Goal: Task Accomplishment & Management: Use online tool/utility

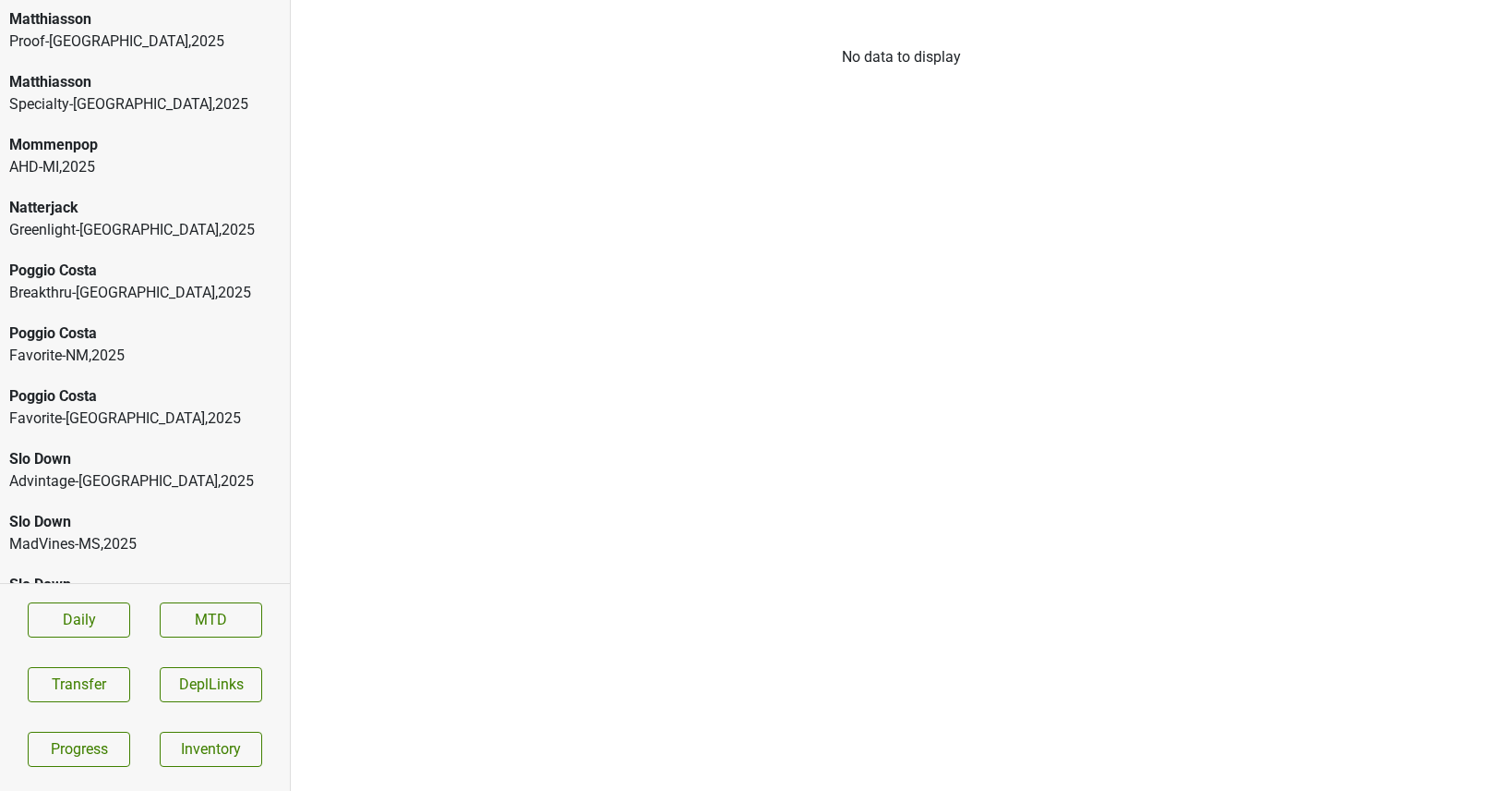
scroll to position [3186, 0]
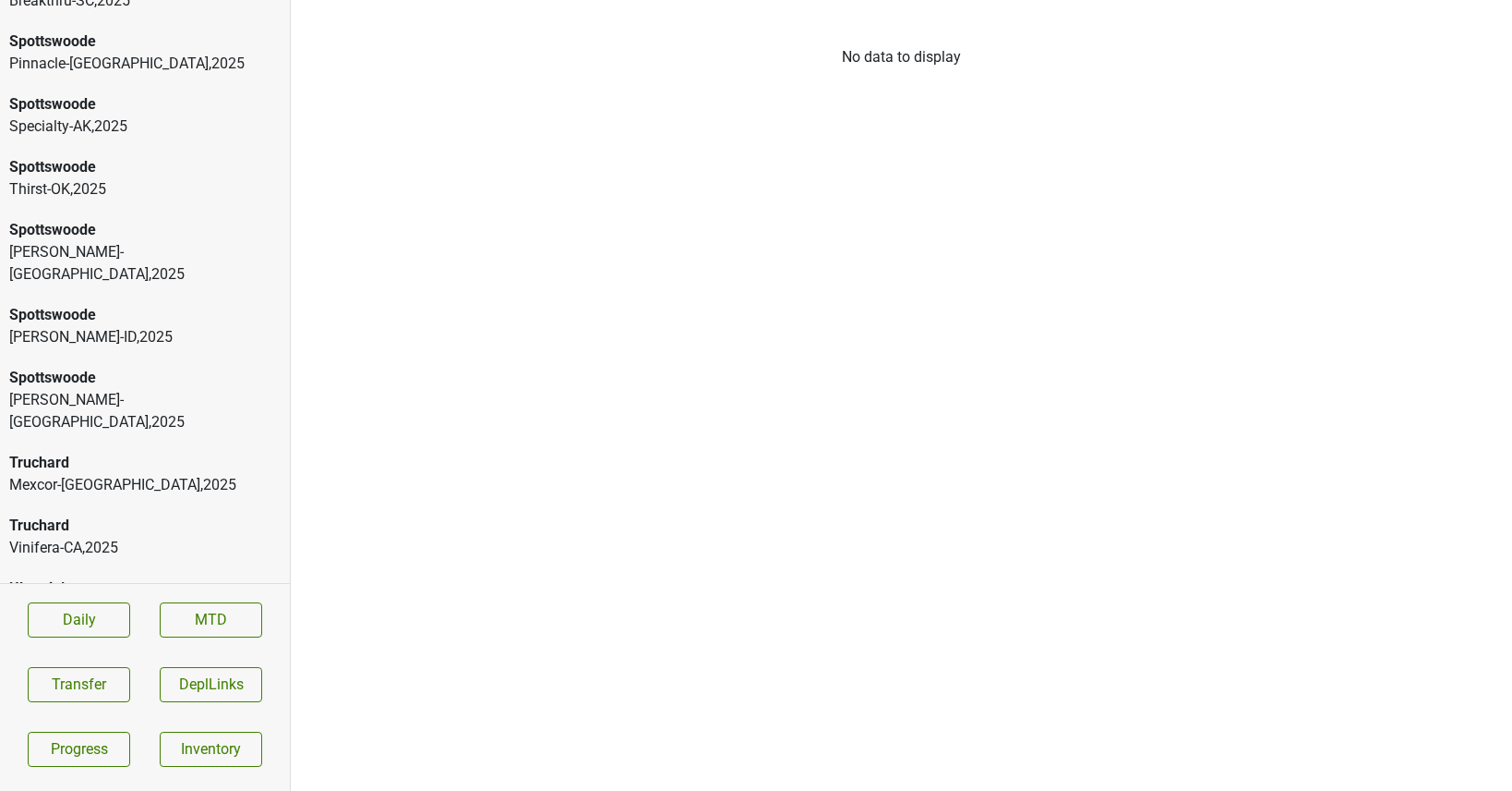
click at [114, 515] on div "Truchard" at bounding box center [144, 526] width 271 height 22
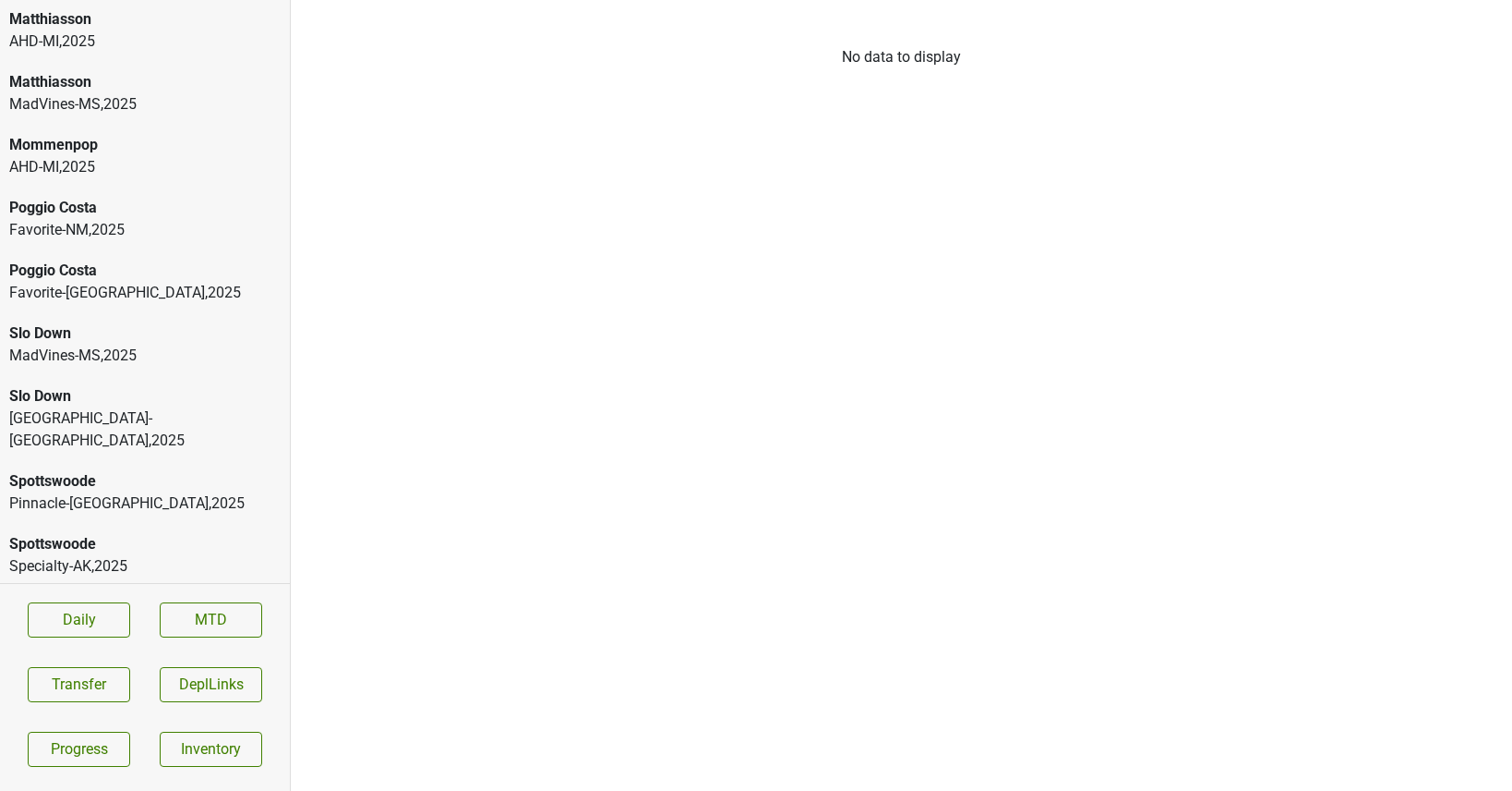
scroll to position [1239, 0]
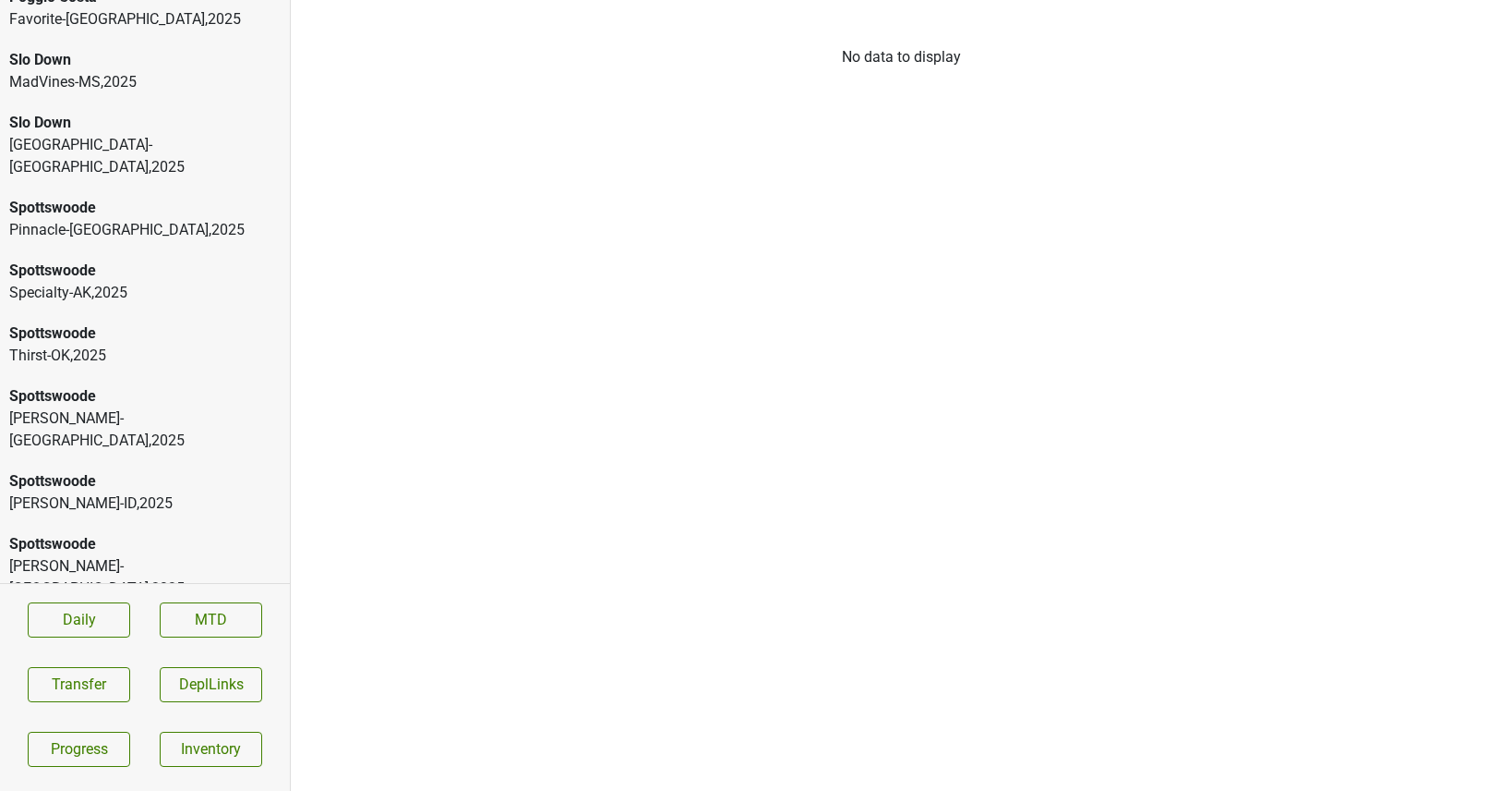
click at [95, 640] on div "AHD-[GEOGRAPHIC_DATA] , 2025" at bounding box center [144, 651] width 271 height 22
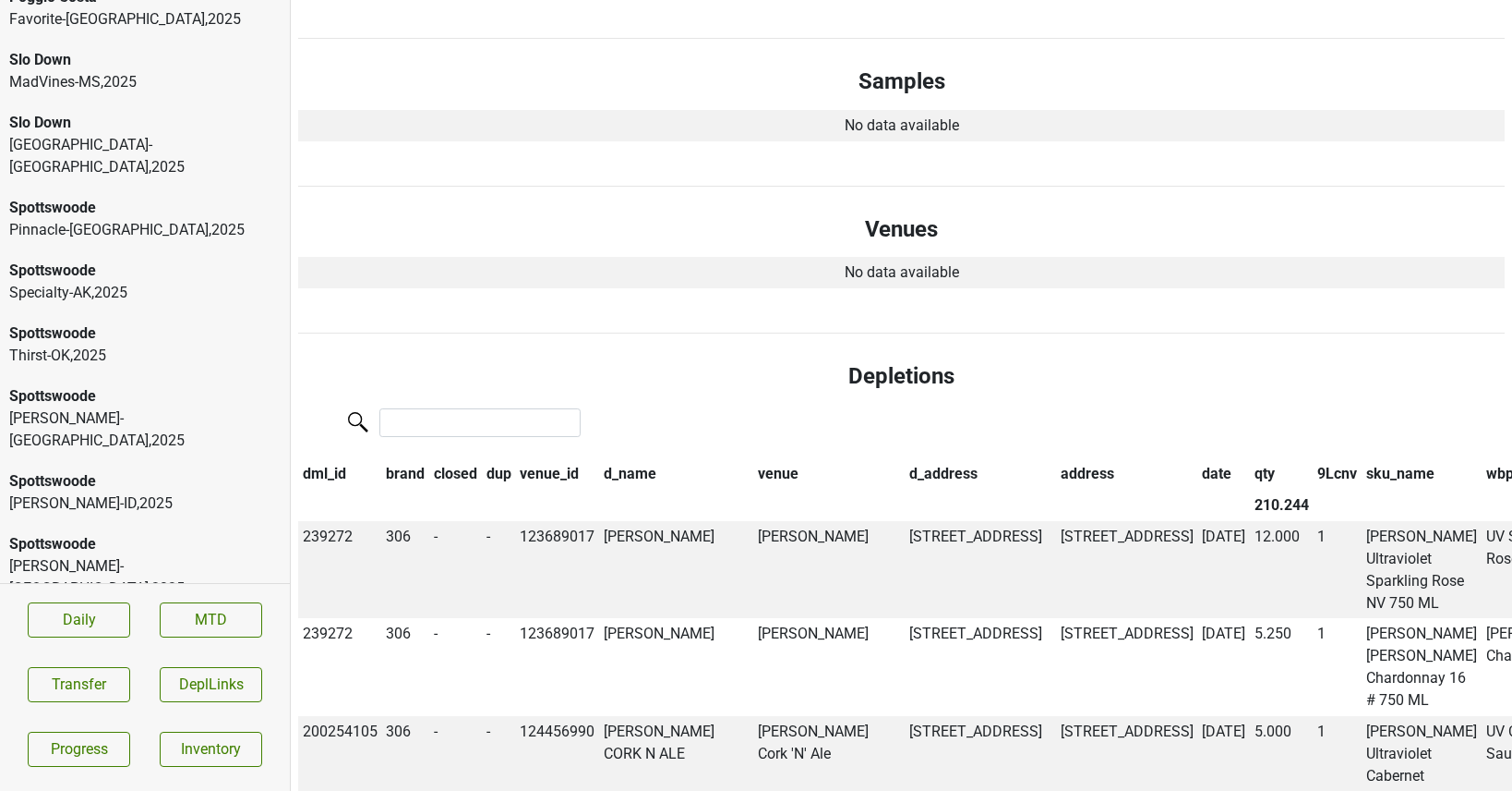
scroll to position [0, 0]
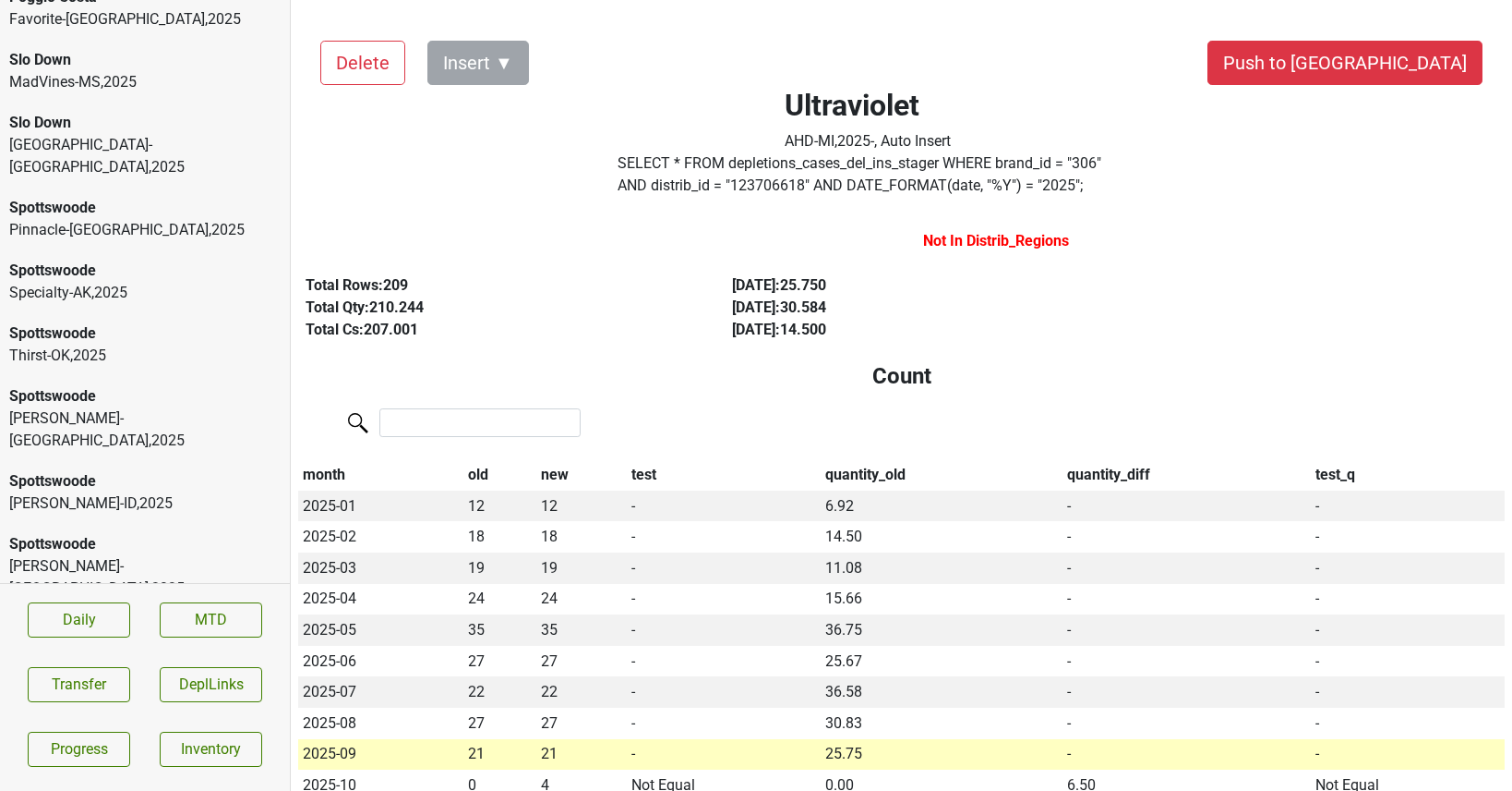
click at [148, 555] on div "Vehrs-WA , 2025" at bounding box center [144, 576] width 271 height 44
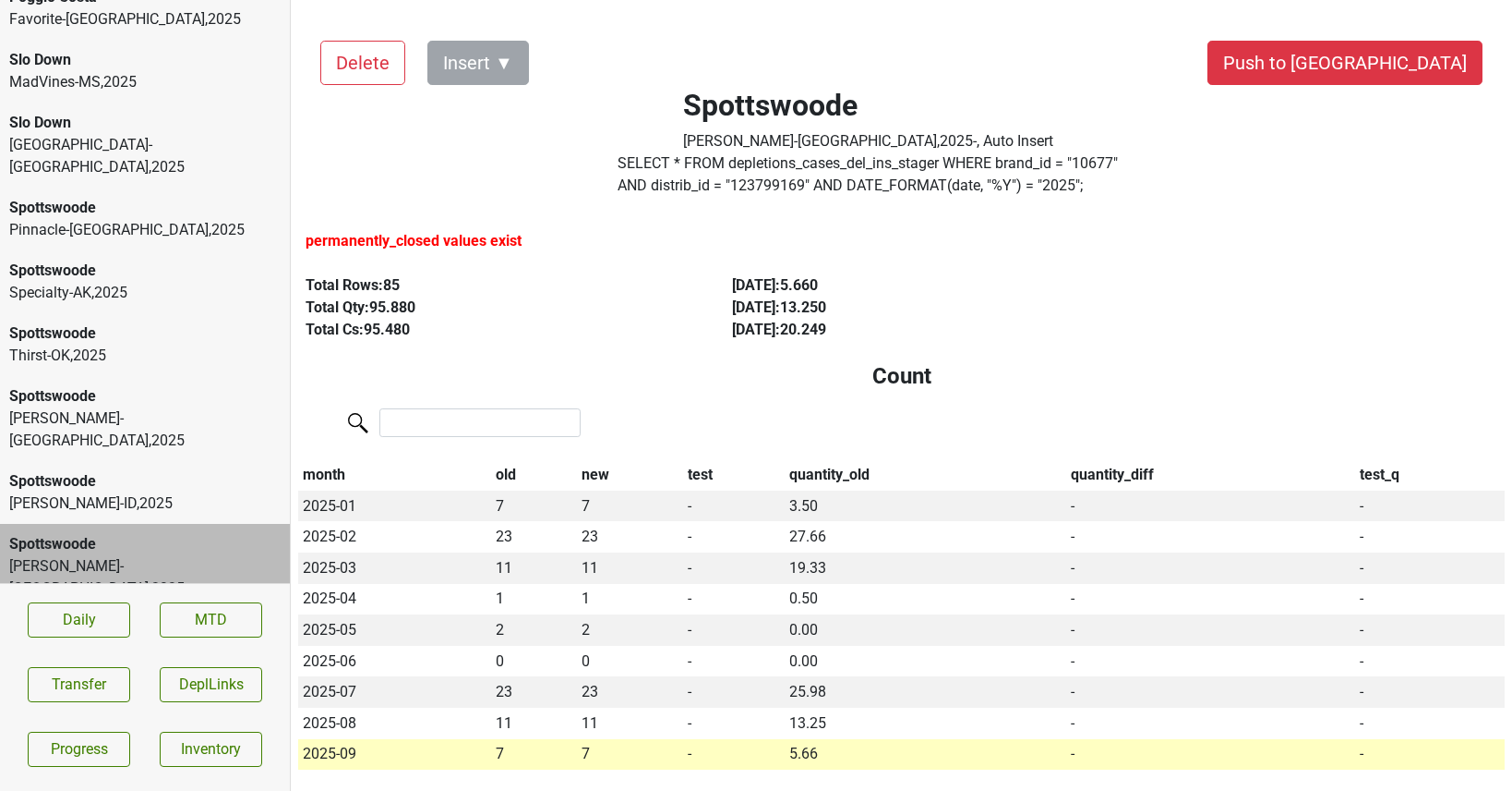
click at [148, 493] on div "[PERSON_NAME]s-ID , 2025" at bounding box center [144, 503] width 271 height 22
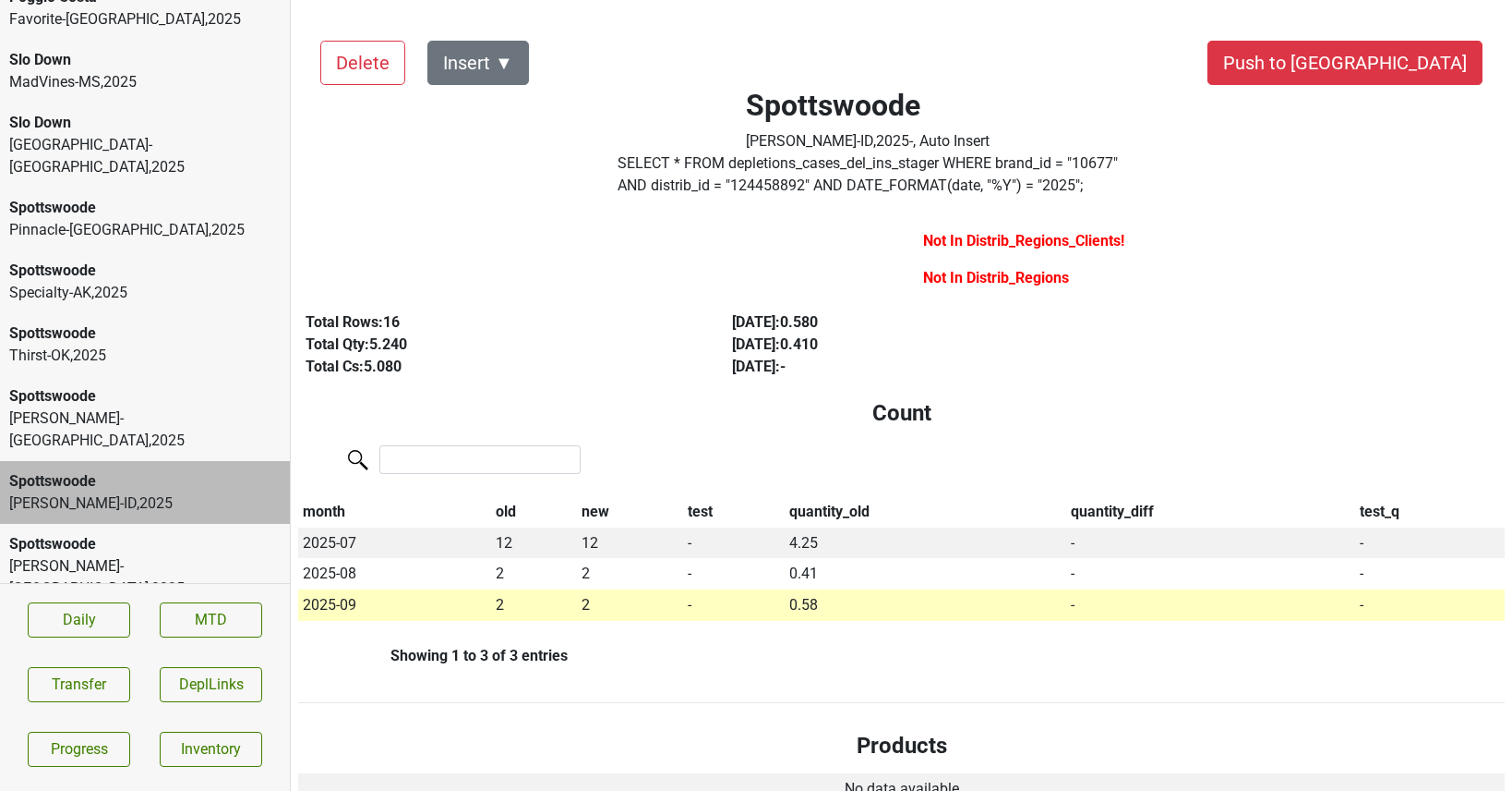
click at [159, 408] on div "Tryon-NC , 2025" at bounding box center [144, 429] width 271 height 44
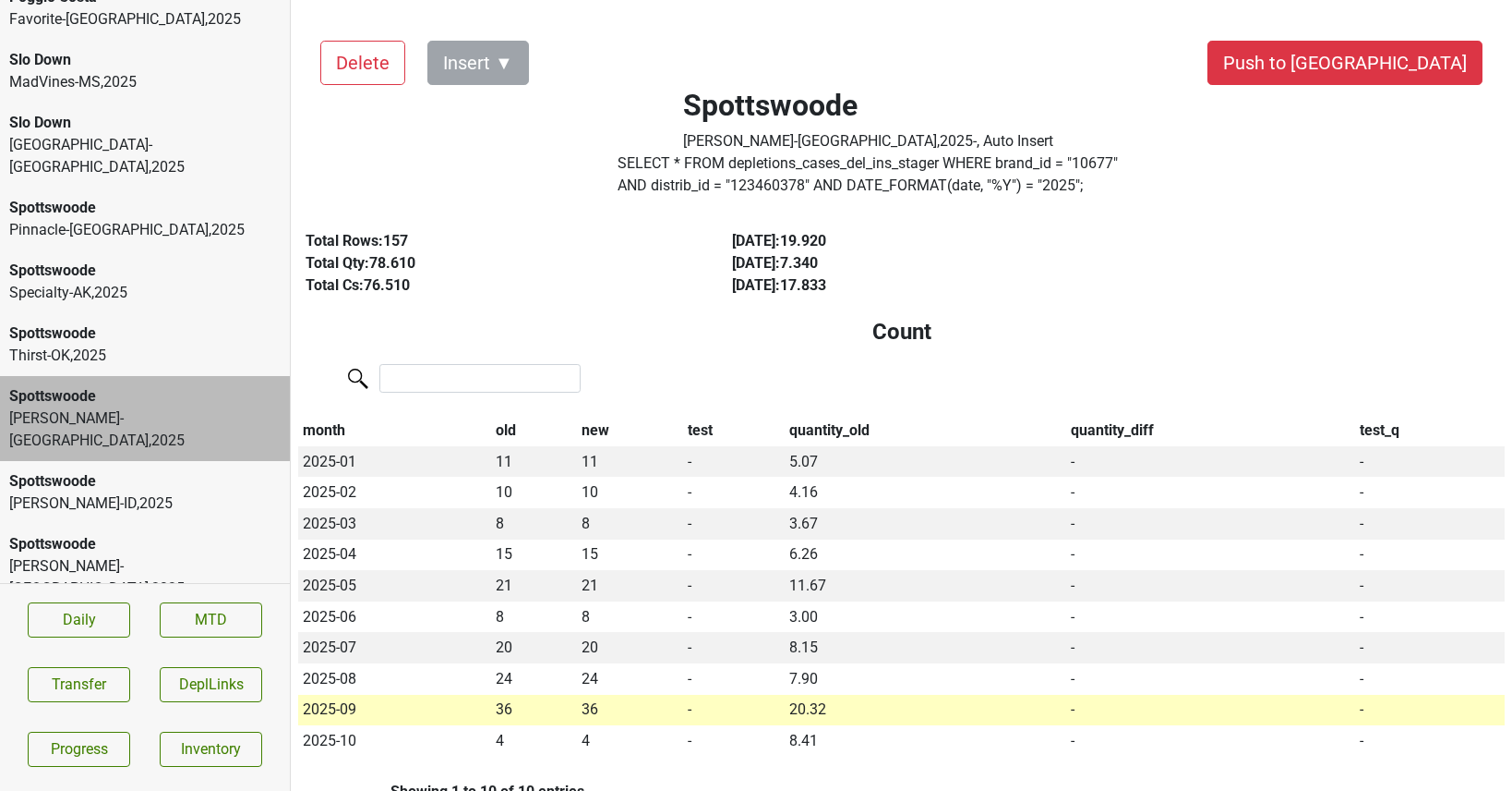
click at [160, 344] on div "Thirst-OK , 2025" at bounding box center [144, 355] width 271 height 22
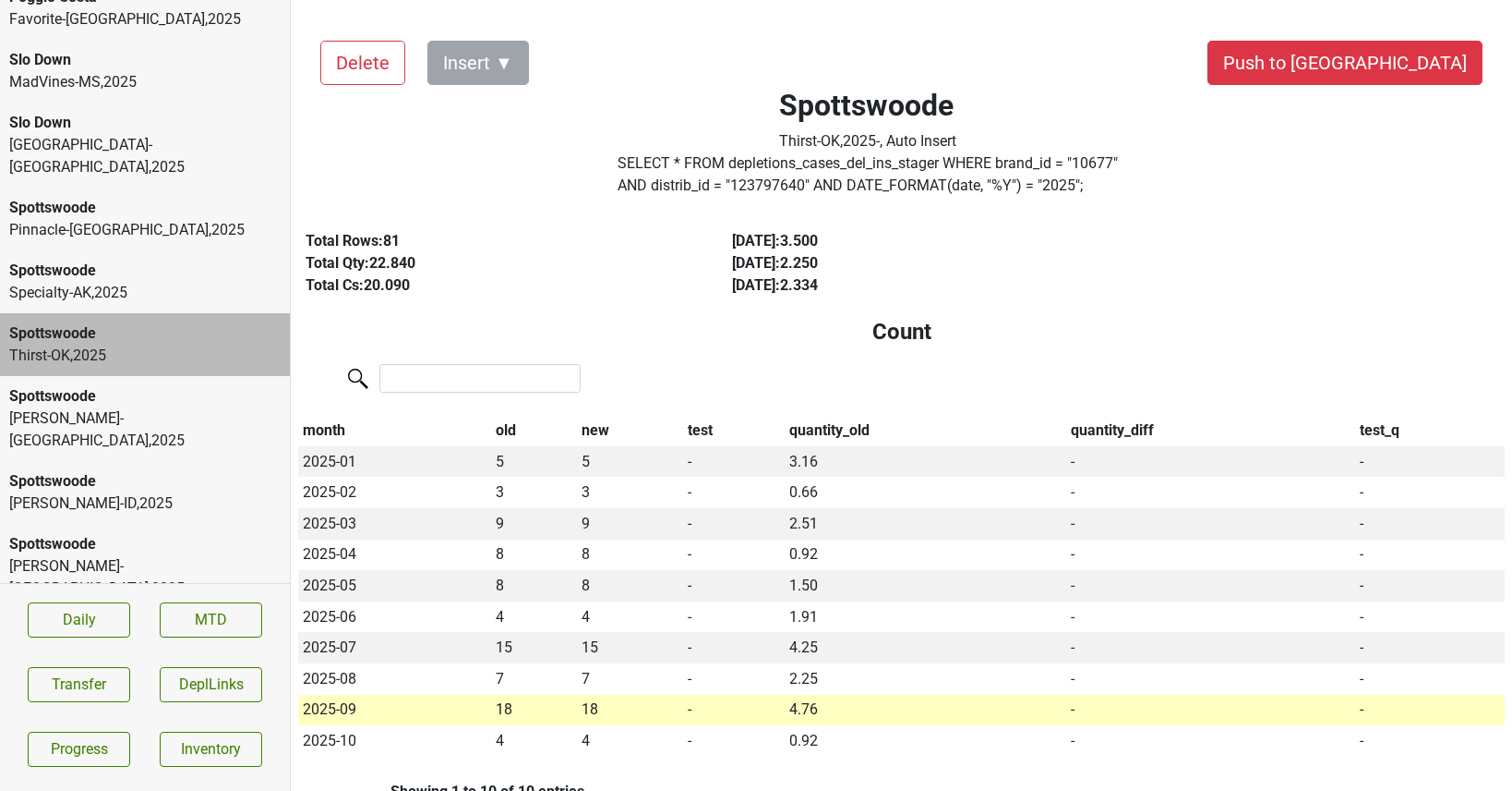
click at [163, 266] on div "Spottswoode Specialty-AK , 2025" at bounding box center [144, 282] width 290 height 62
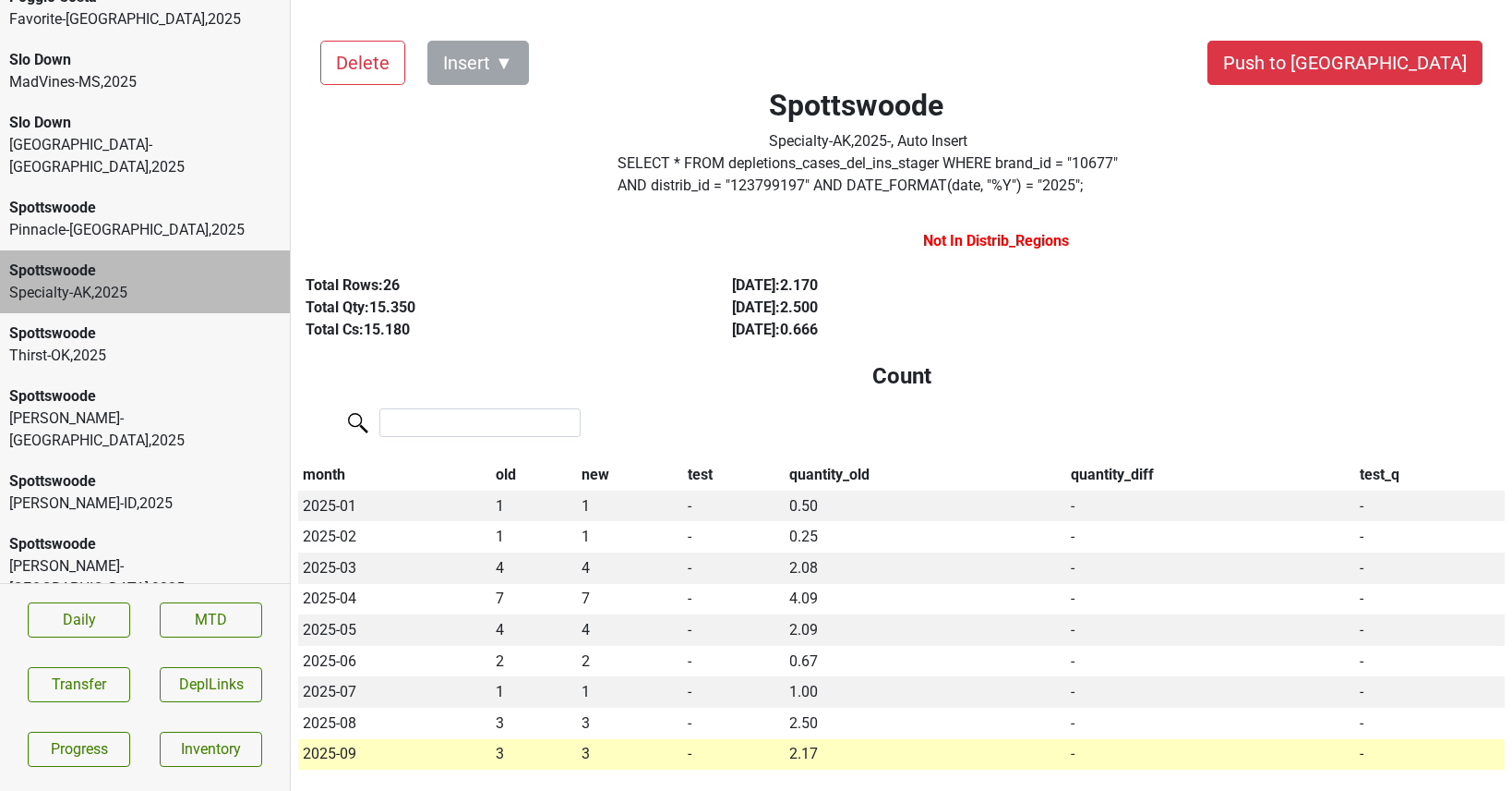
click at [140, 251] on div "Spottswoode Specialty-AK , 2025" at bounding box center [144, 282] width 290 height 62
click at [140, 218] on div "Pinnacle-MO , 2025" at bounding box center [144, 229] width 271 height 22
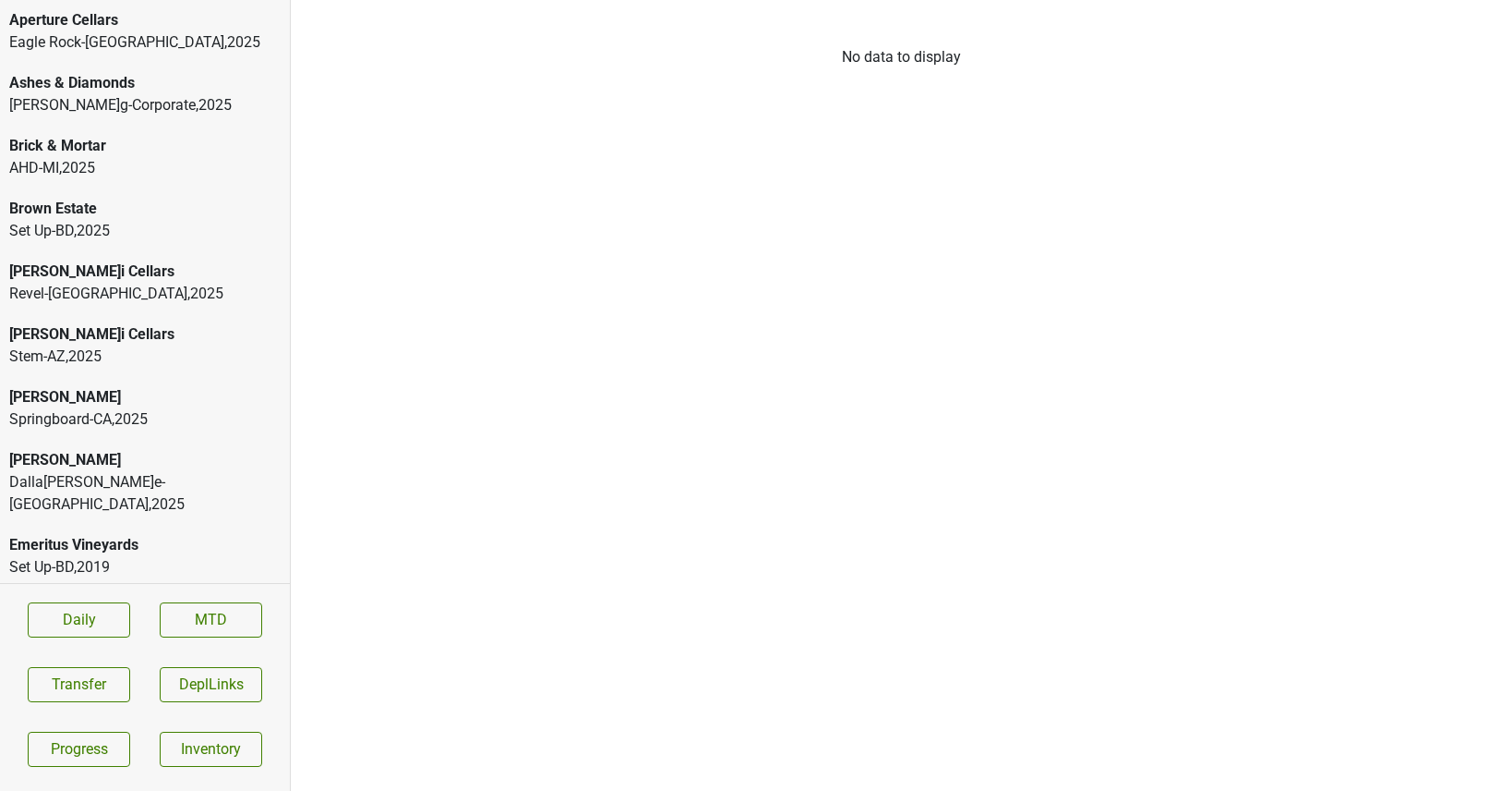
scroll to position [1239, 0]
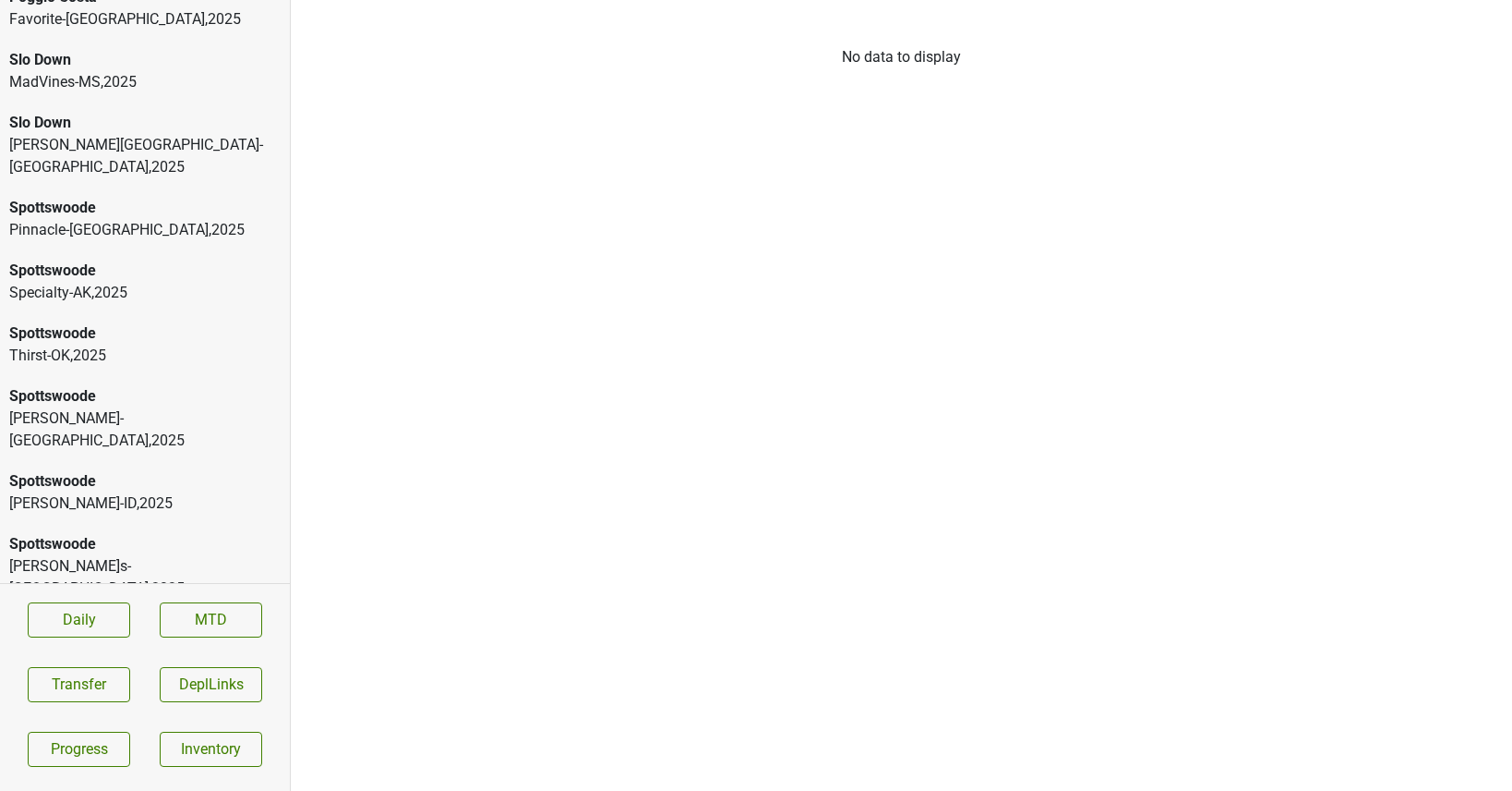
click at [121, 618] on div "Ultraviolet" at bounding box center [144, 629] width 271 height 22
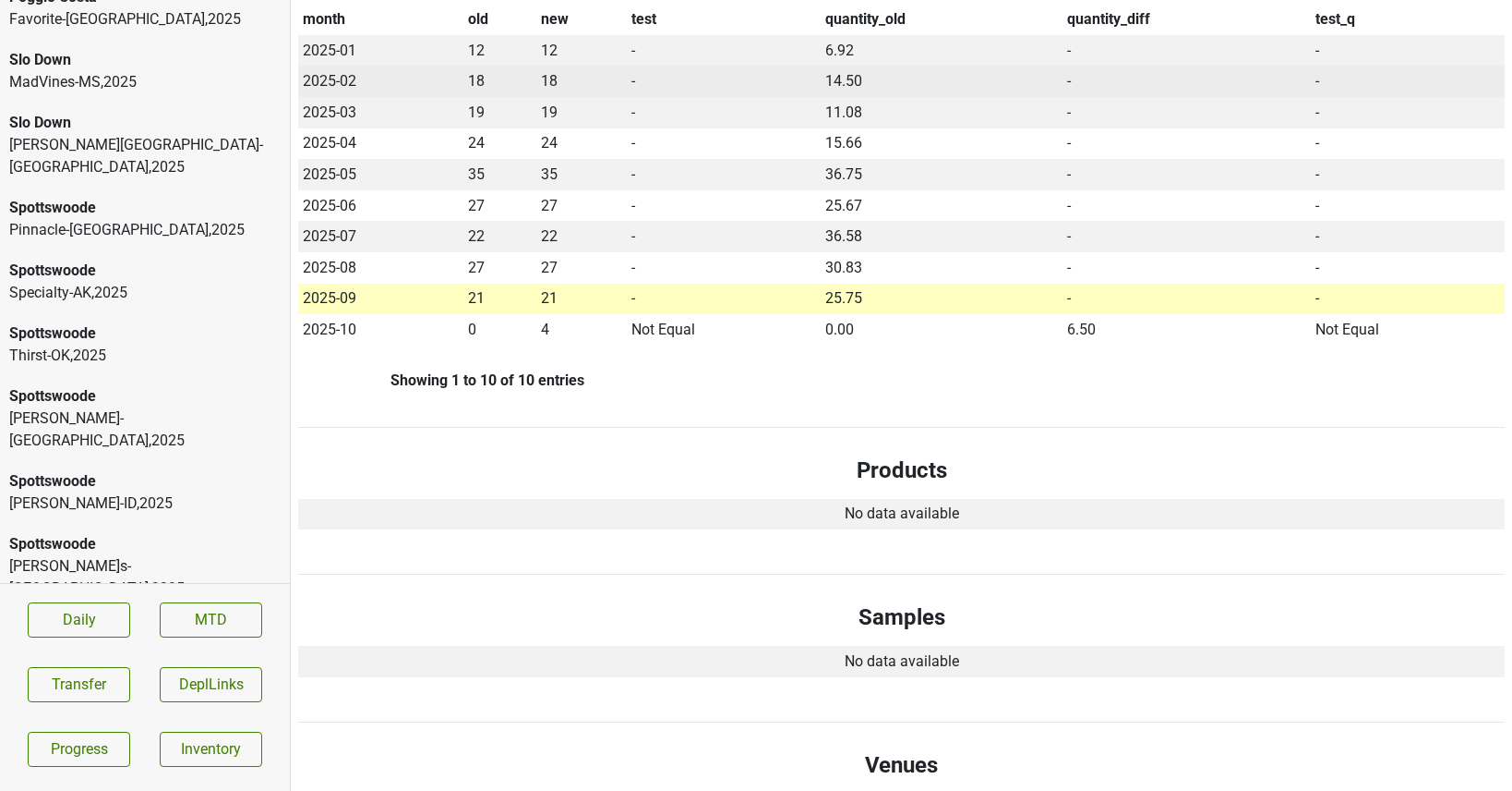
scroll to position [0, 0]
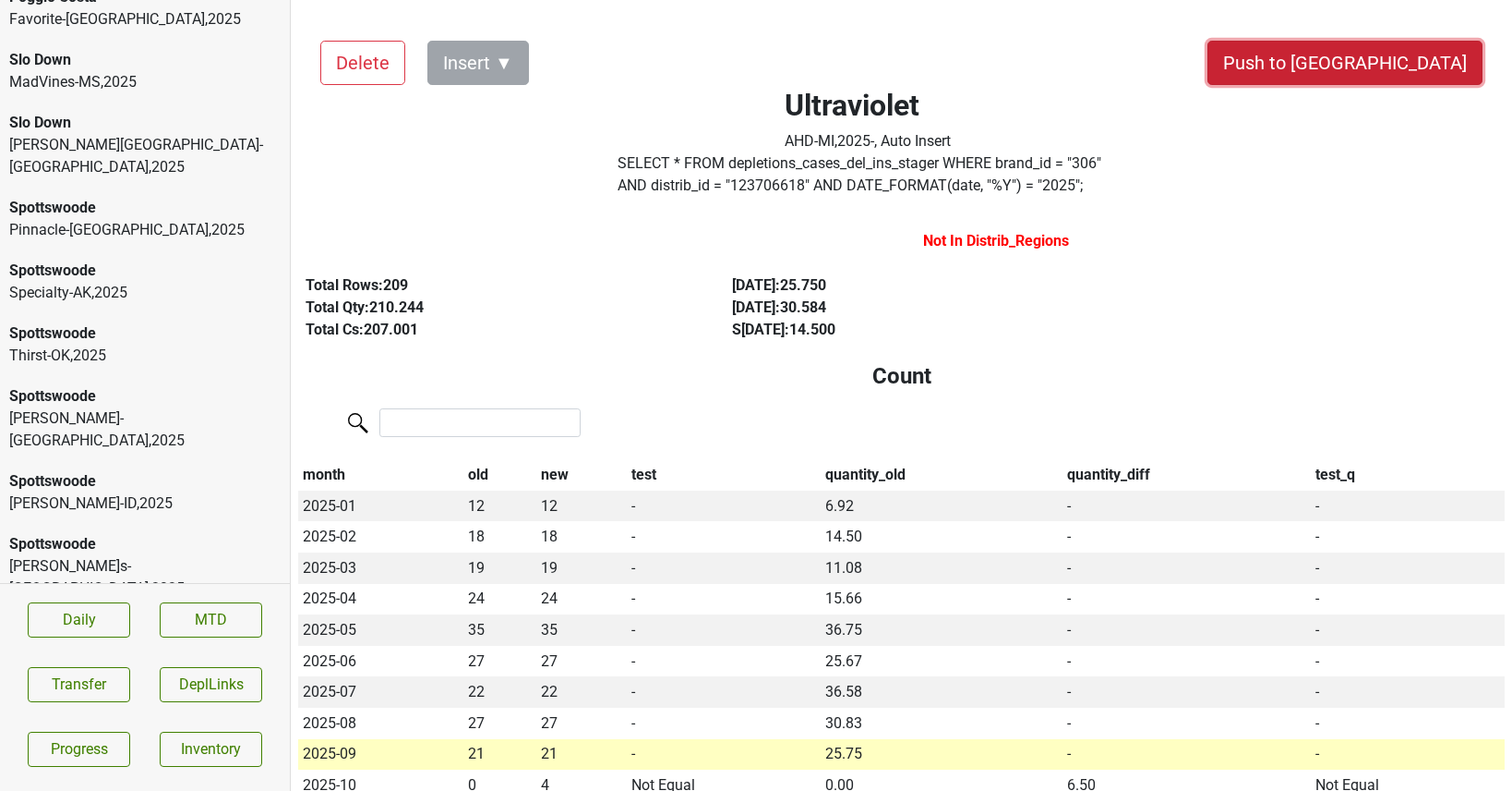
click at [1388, 62] on button "Push to [GEOGRAPHIC_DATA]" at bounding box center [1345, 62] width 275 height 44
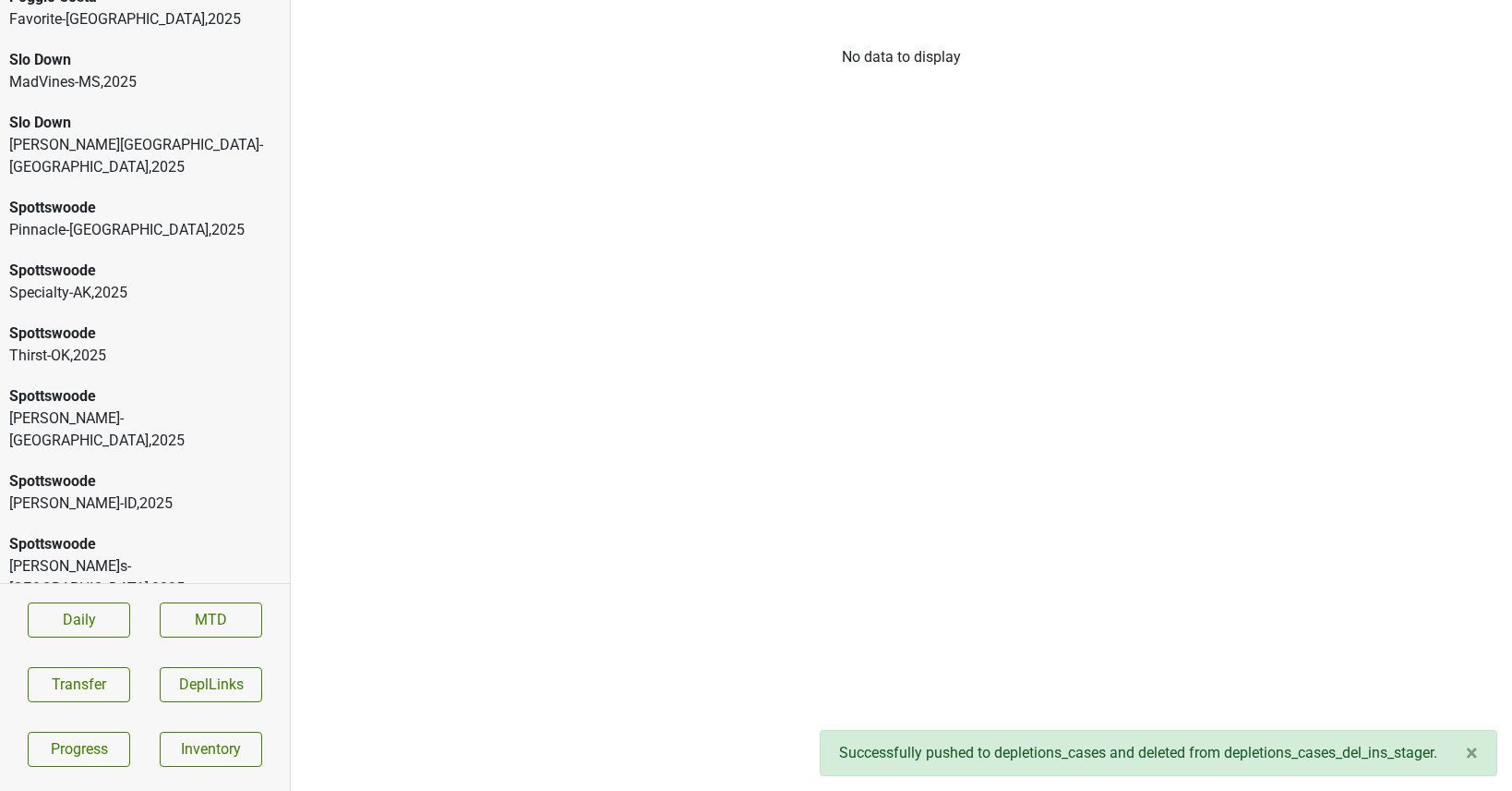
scroll to position [1176, 0]
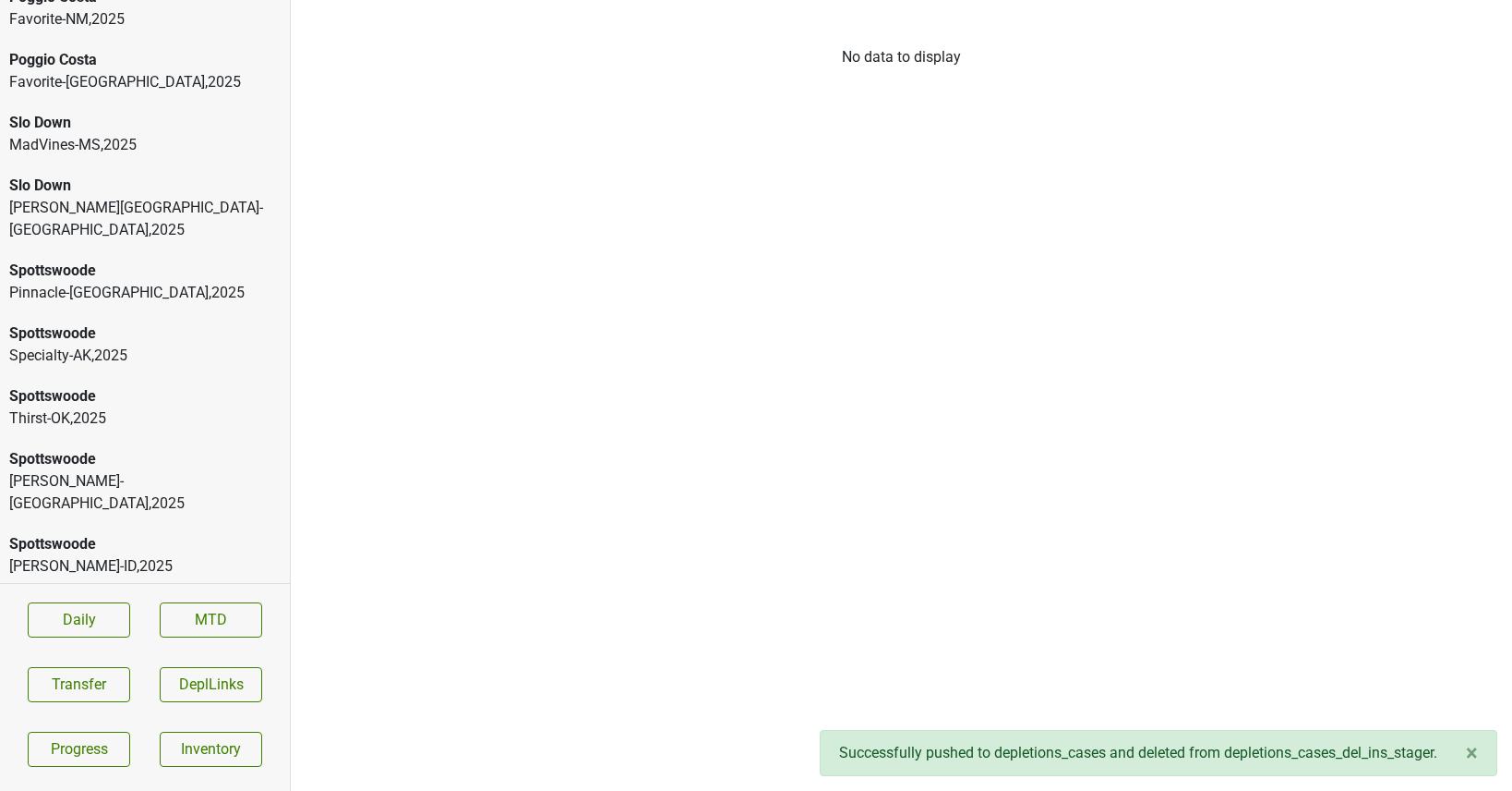
click at [148, 555] on div "[PERSON_NAME]s-ID , 2025" at bounding box center [144, 566] width 271 height 22
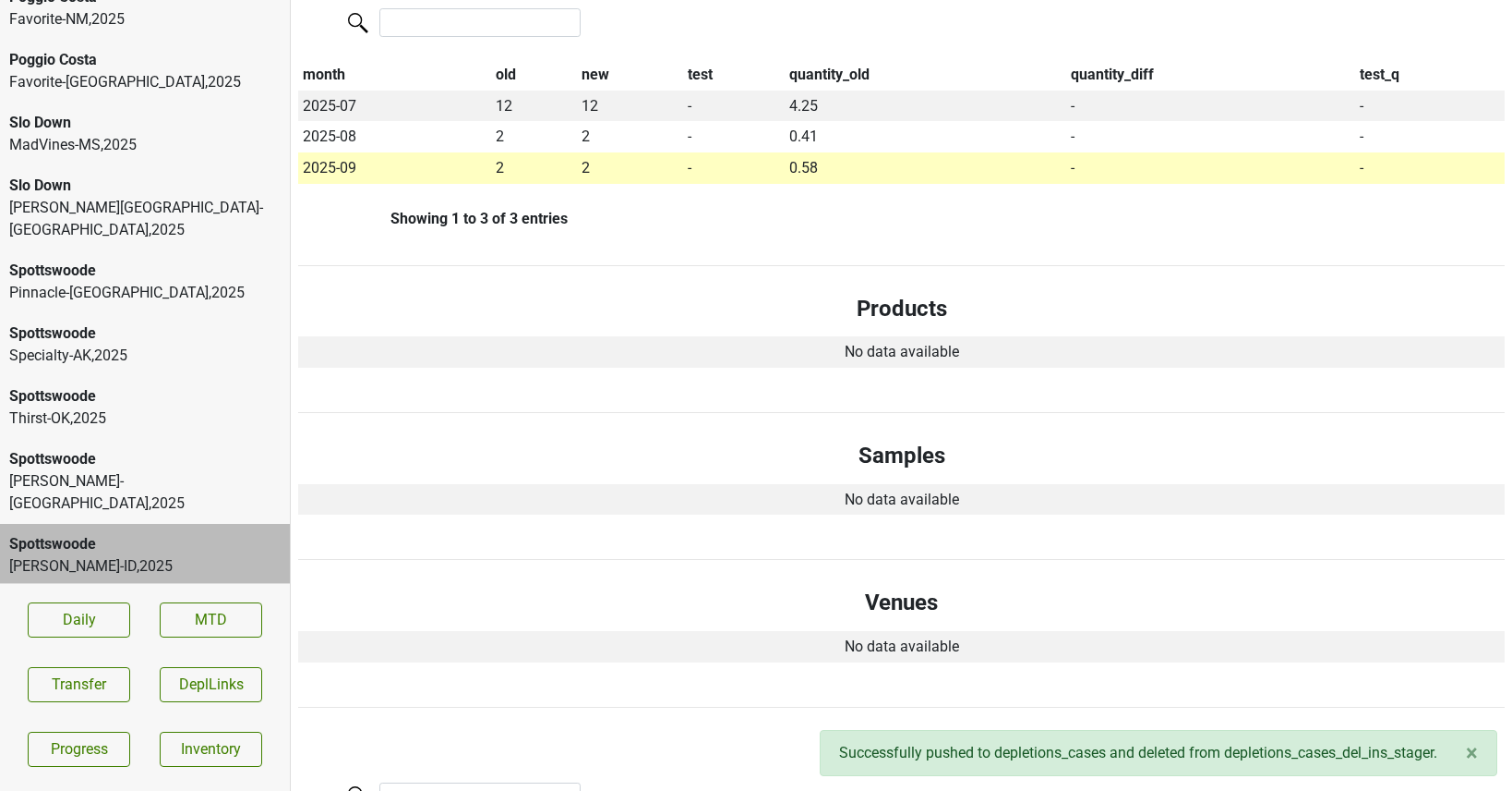
scroll to position [0, 0]
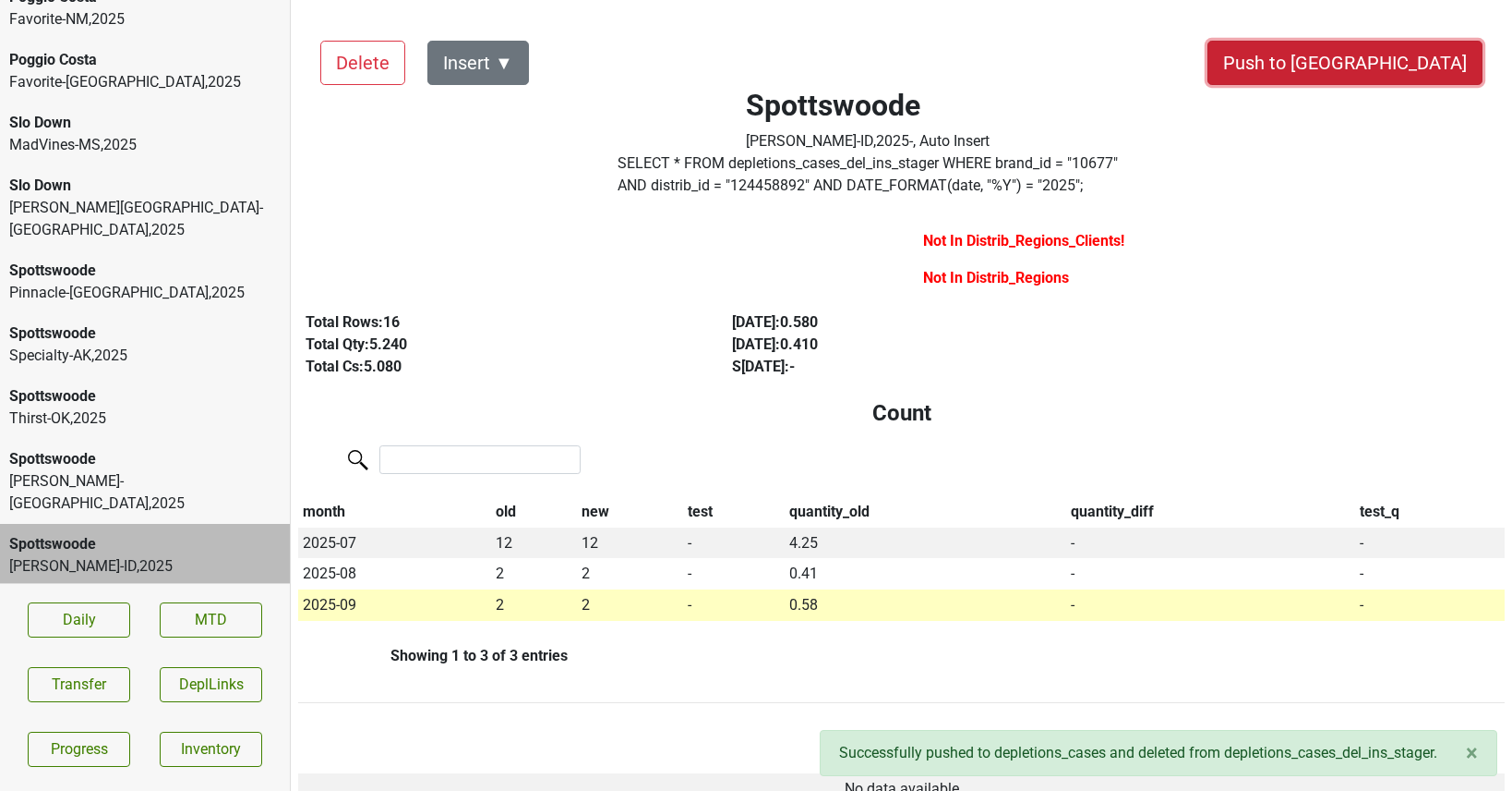
click at [1408, 60] on button "Push to [GEOGRAPHIC_DATA]" at bounding box center [1345, 62] width 275 height 44
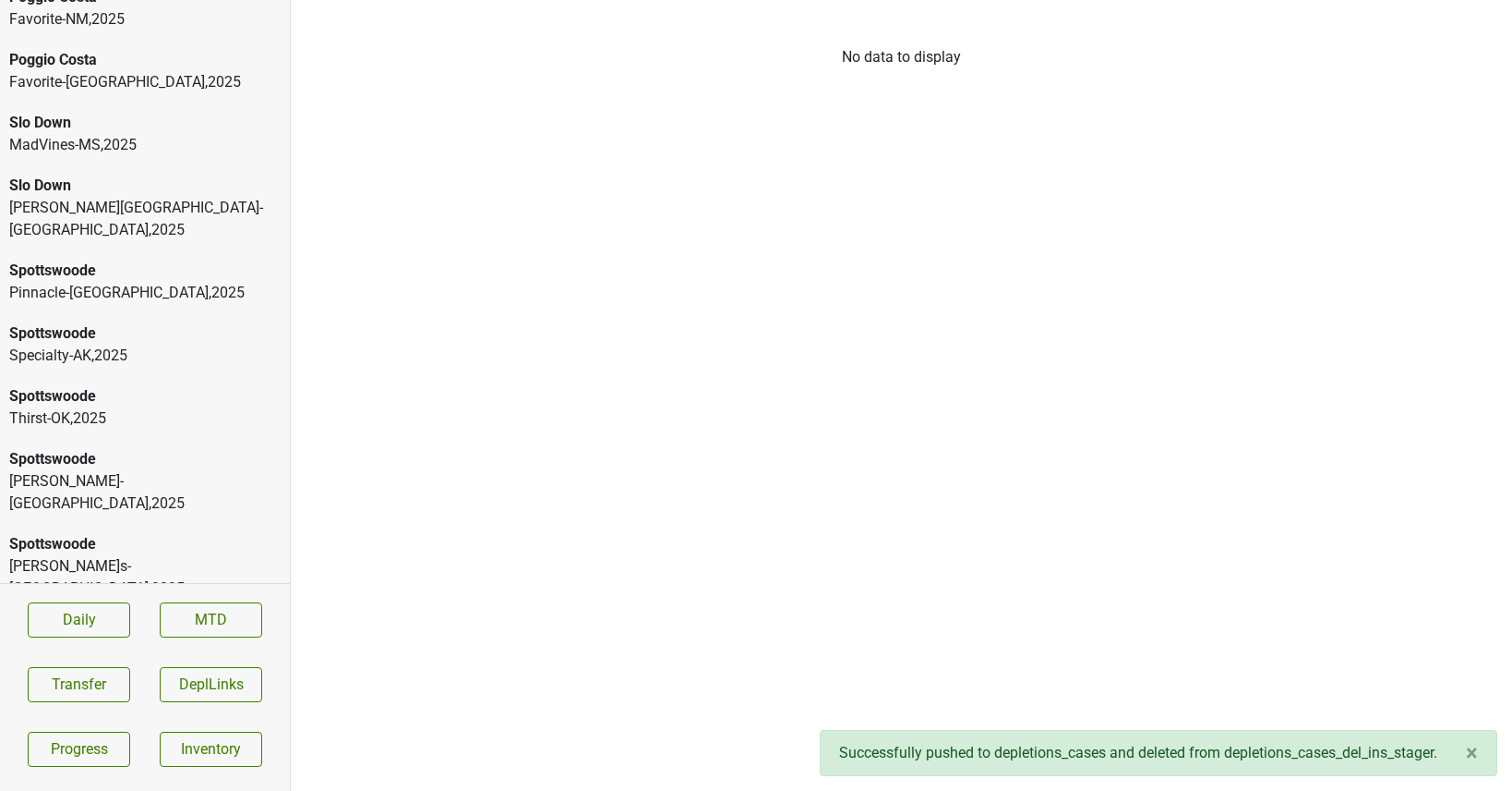
scroll to position [1113, 0]
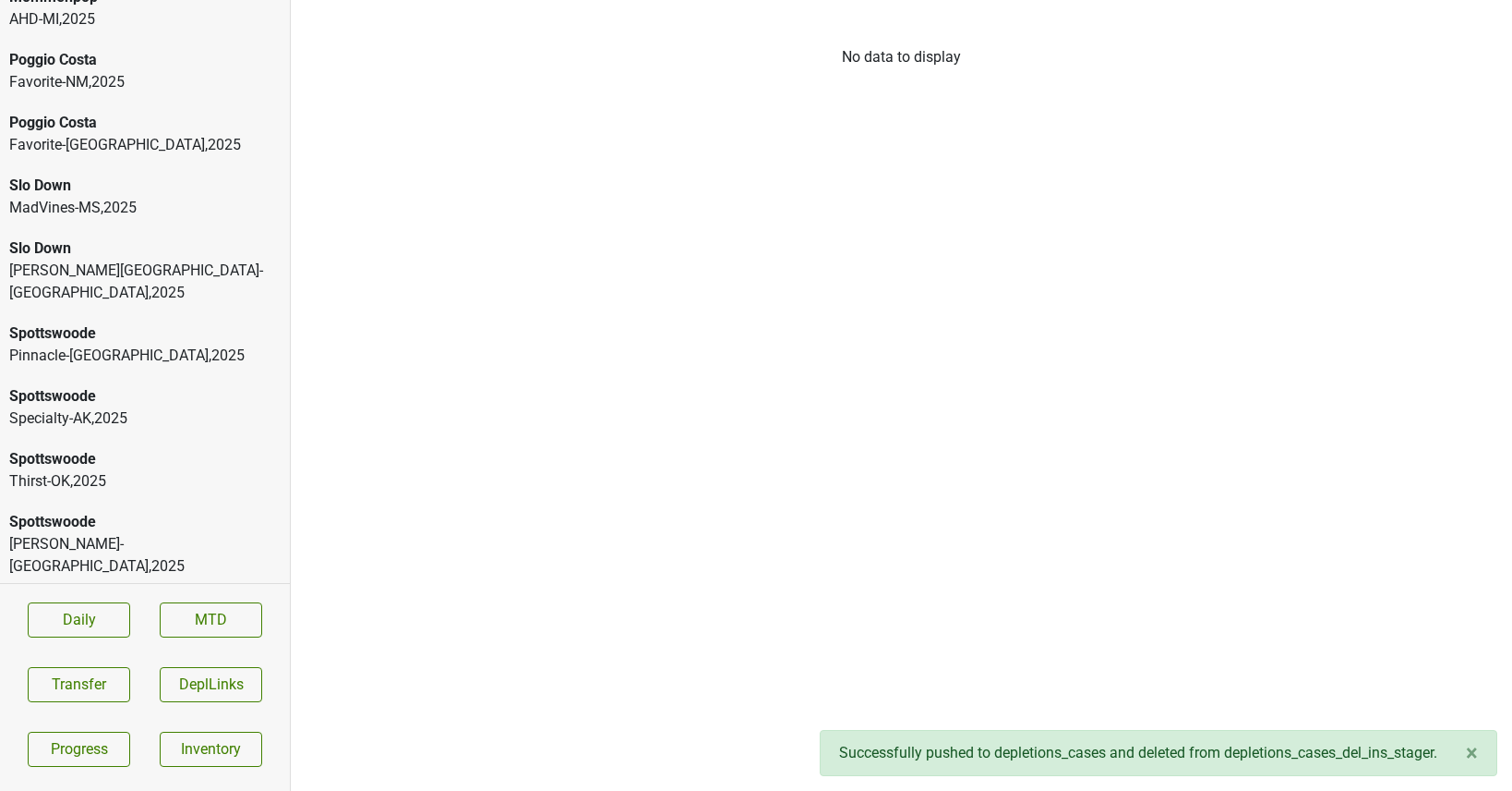
click at [131, 596] on div "Spottswoode" at bounding box center [144, 607] width 271 height 22
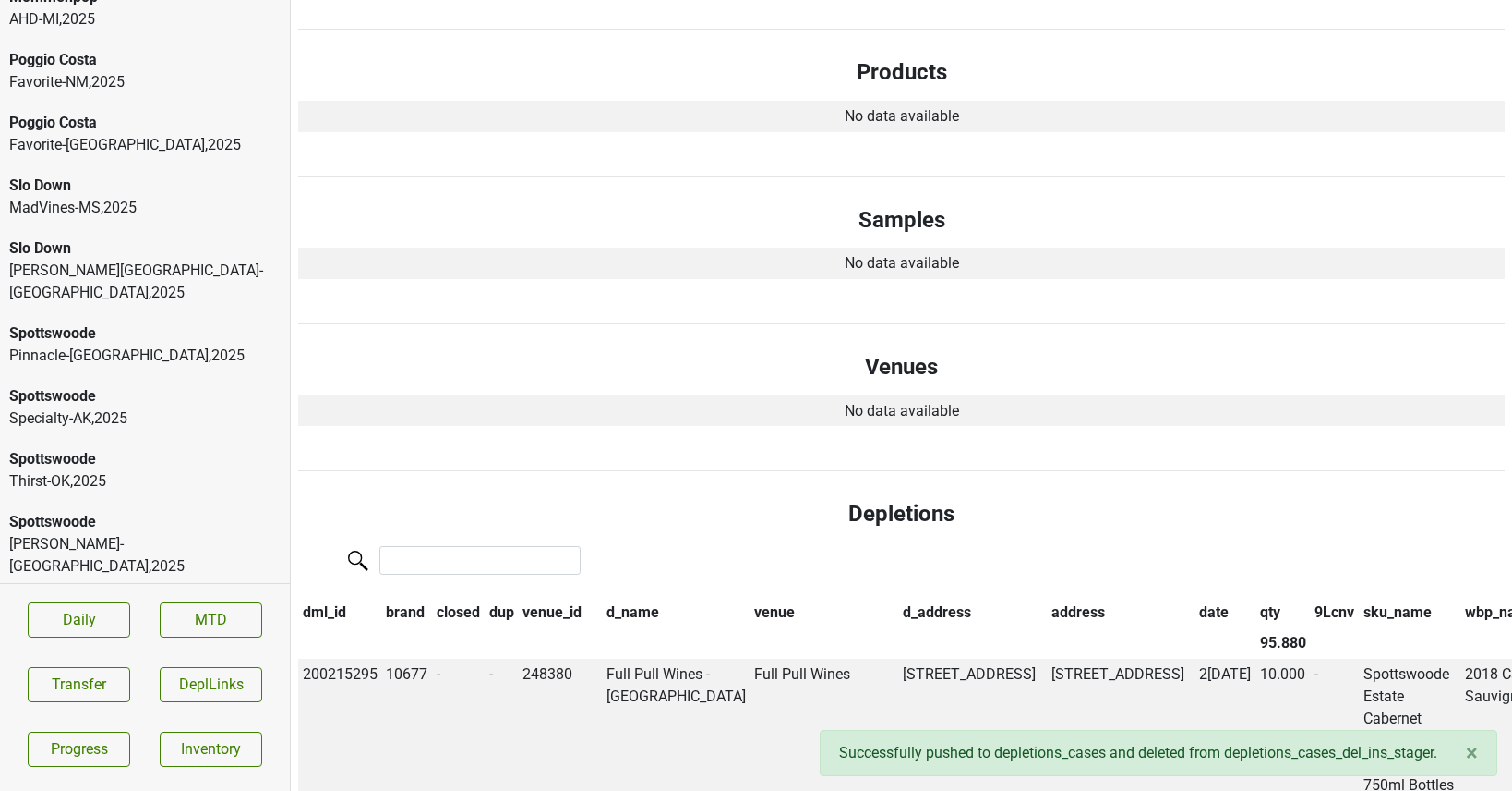
scroll to position [0, 0]
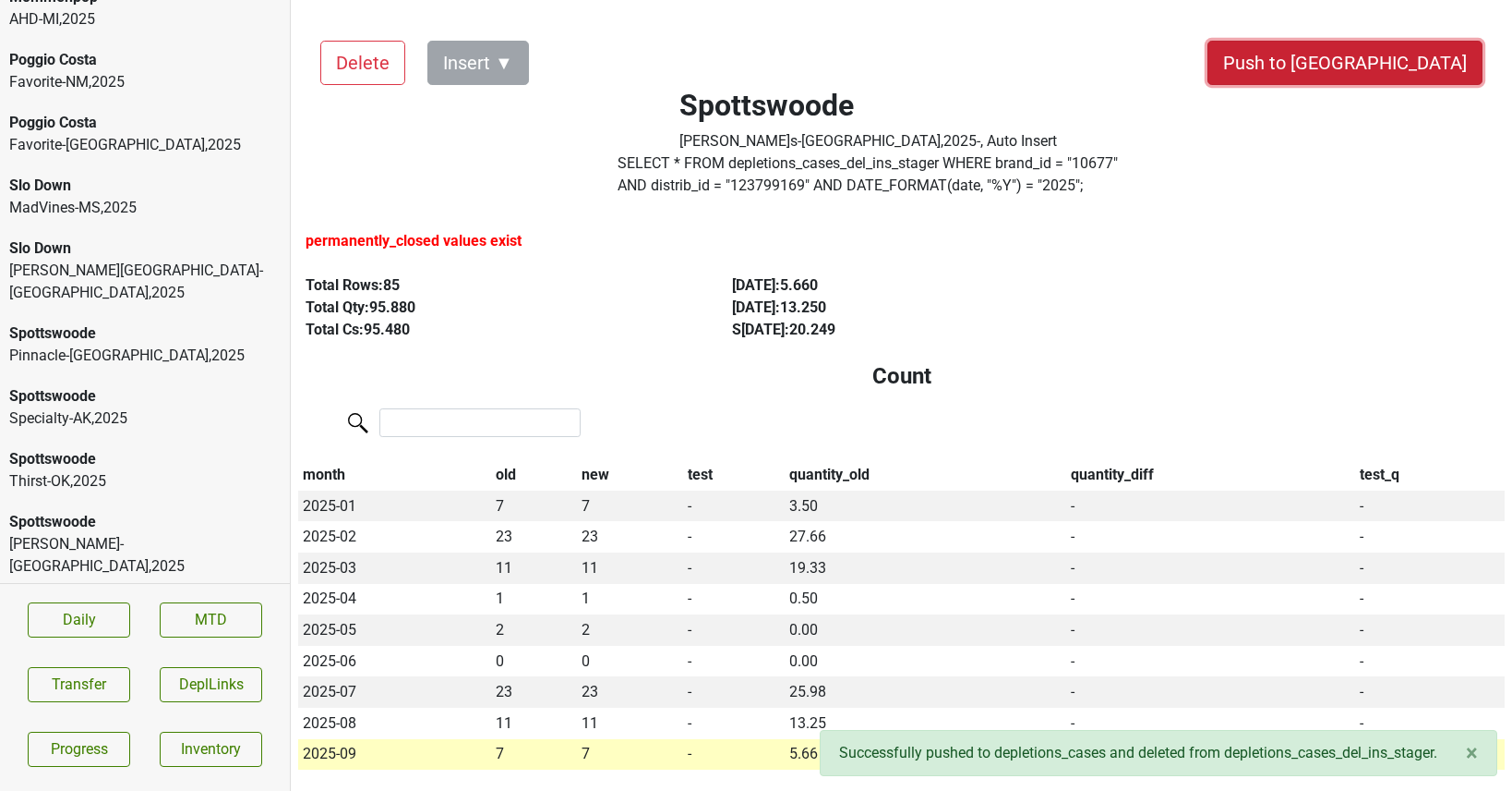
click at [1378, 80] on button "Push to [GEOGRAPHIC_DATA]" at bounding box center [1345, 62] width 275 height 44
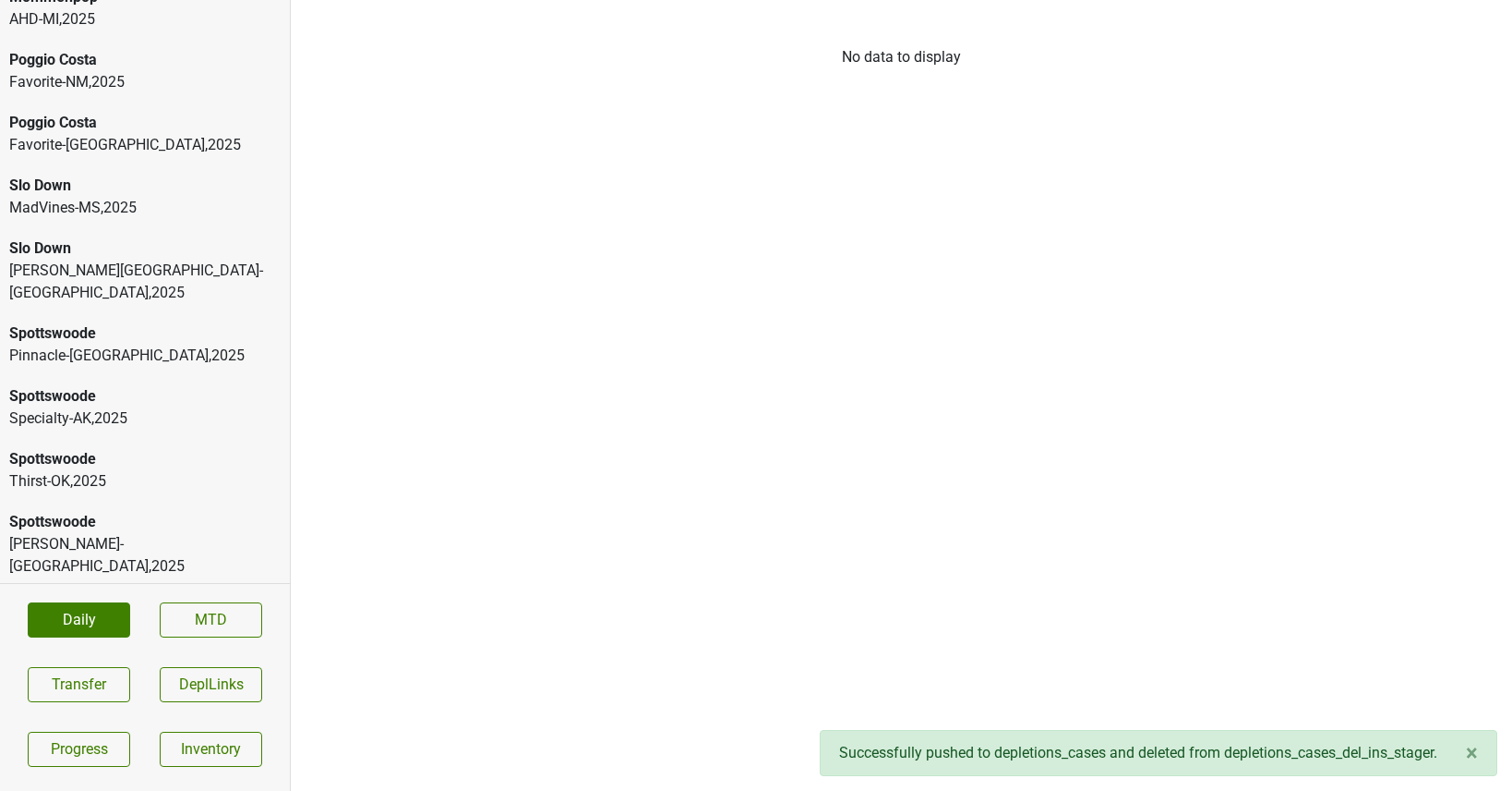
scroll to position [1050, 0]
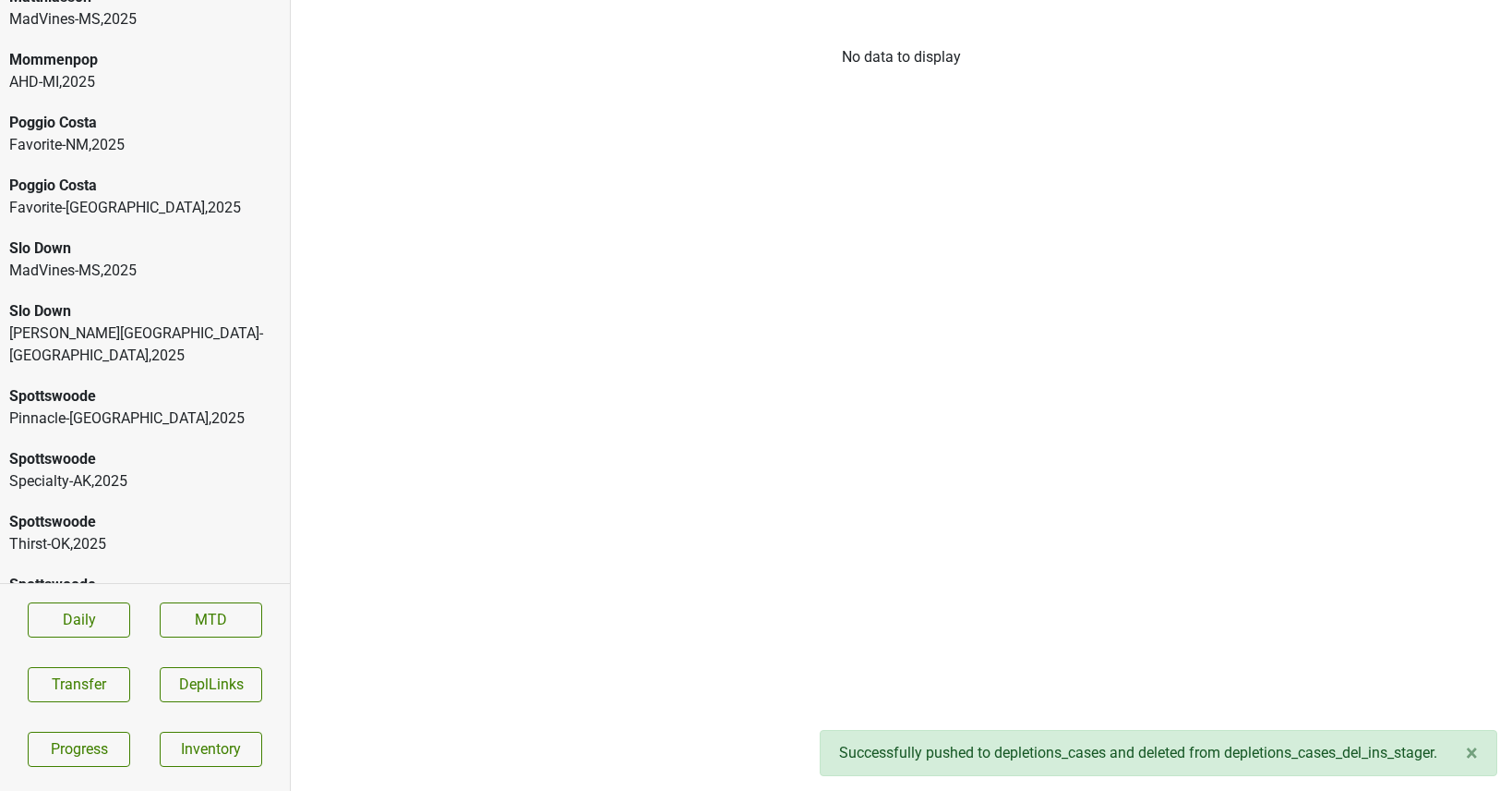
click at [89, 573] on div "Spottswoode" at bounding box center [144, 584] width 271 height 22
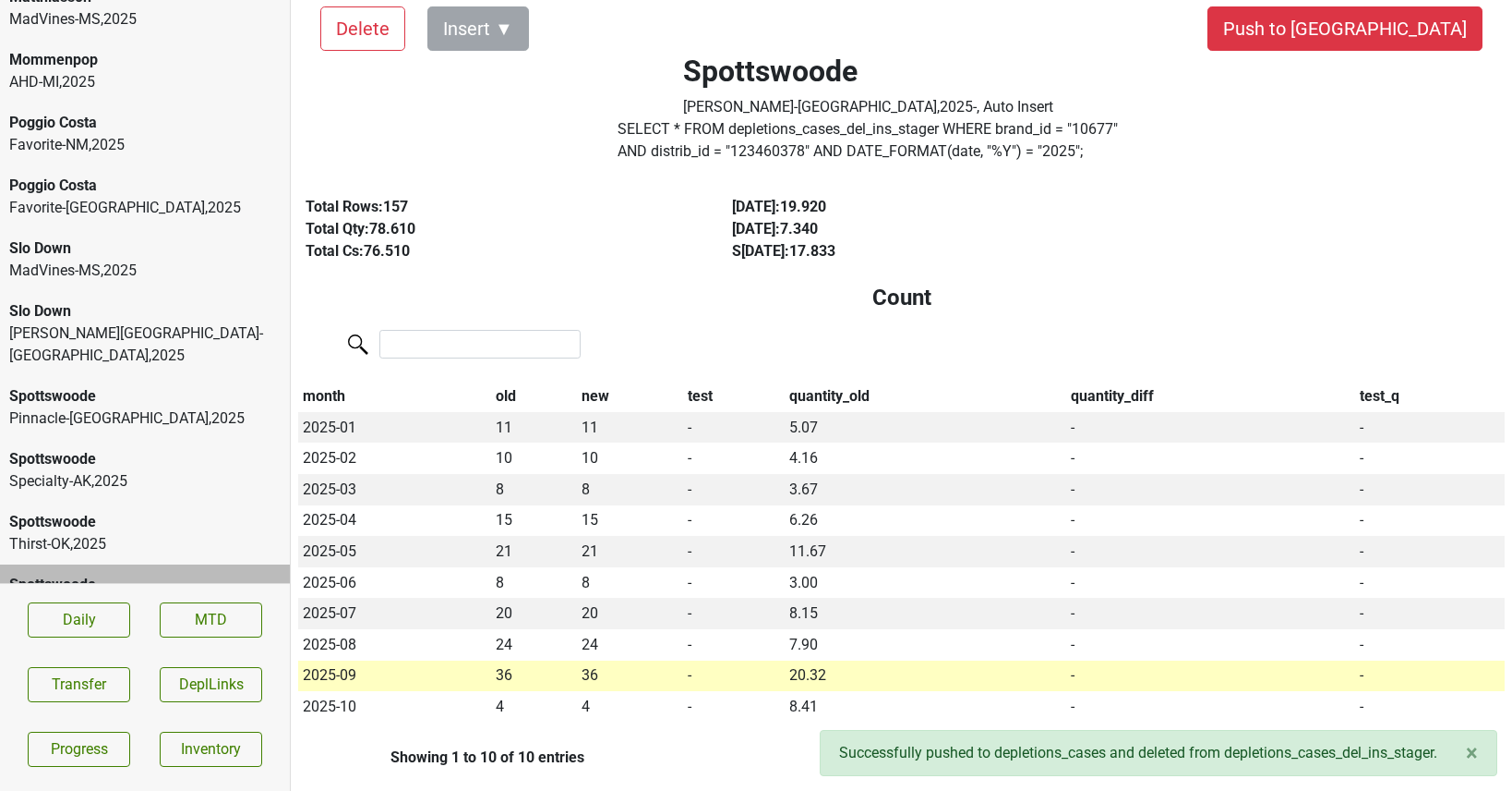
scroll to position [0, 0]
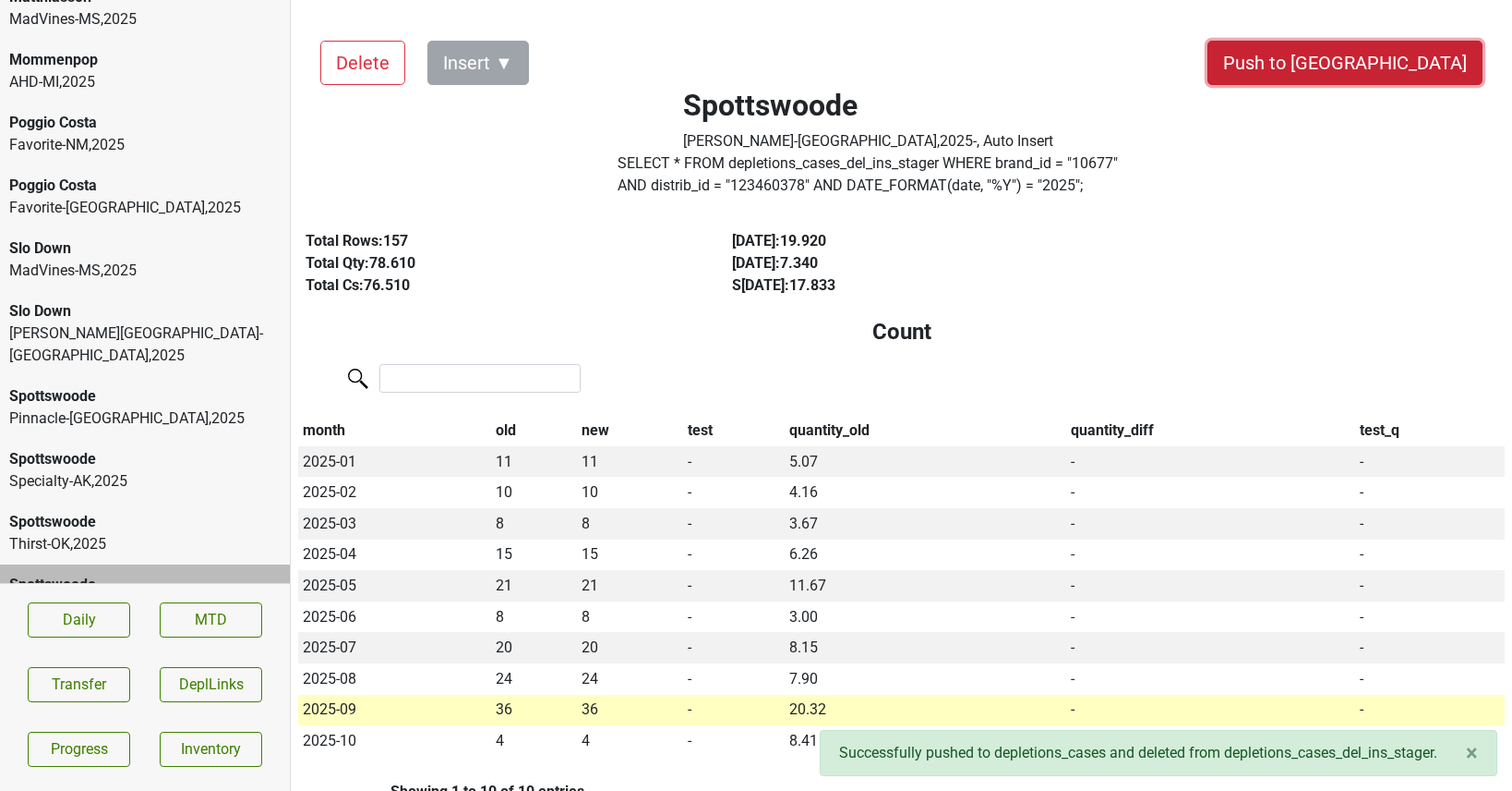
click at [1390, 51] on button "Push to [GEOGRAPHIC_DATA]" at bounding box center [1345, 62] width 275 height 44
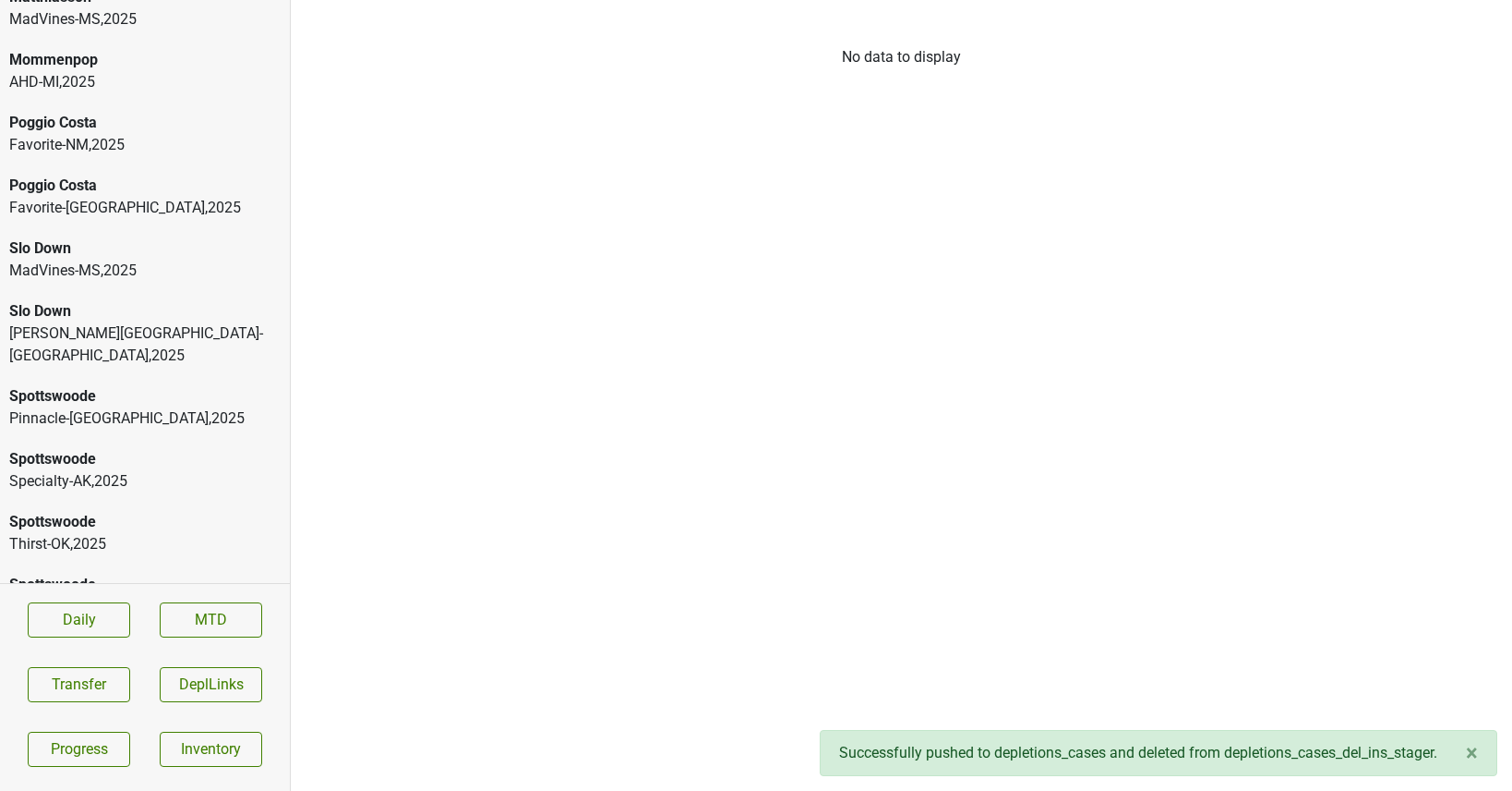
scroll to position [988, 0]
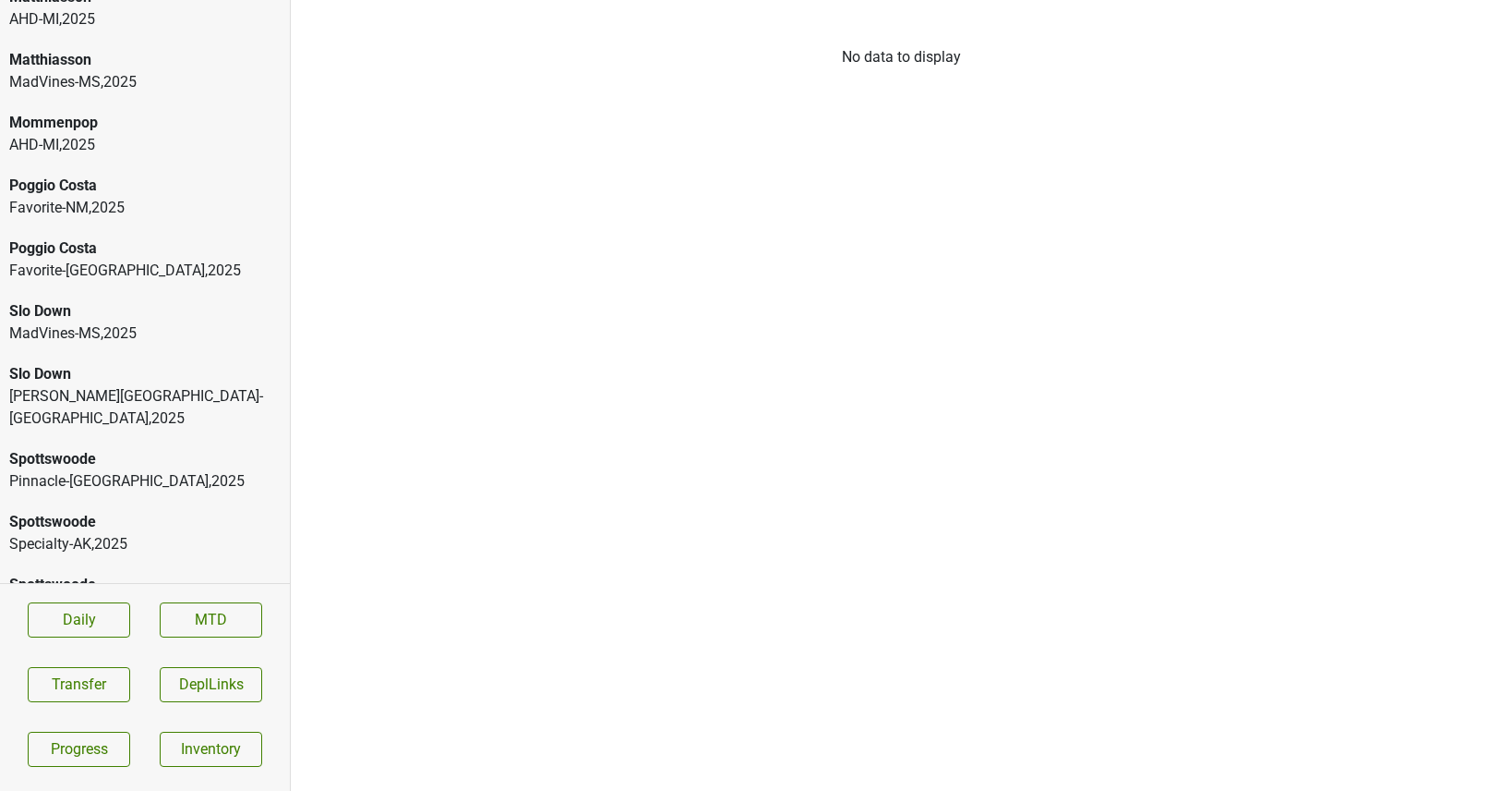
click at [137, 573] on div "Spottswoode Thirst-OK , 2025" at bounding box center [144, 596] width 290 height 62
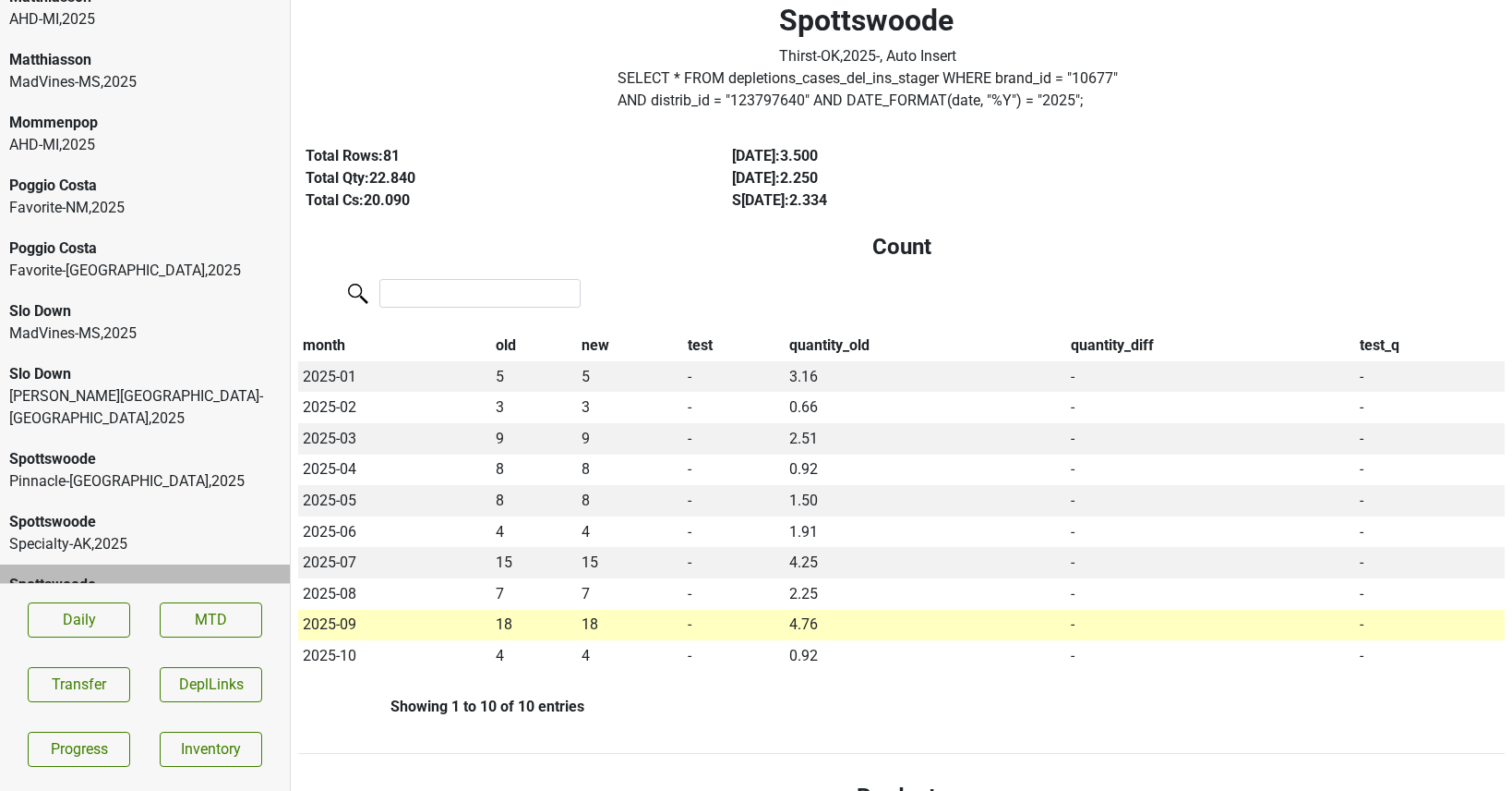
scroll to position [0, 0]
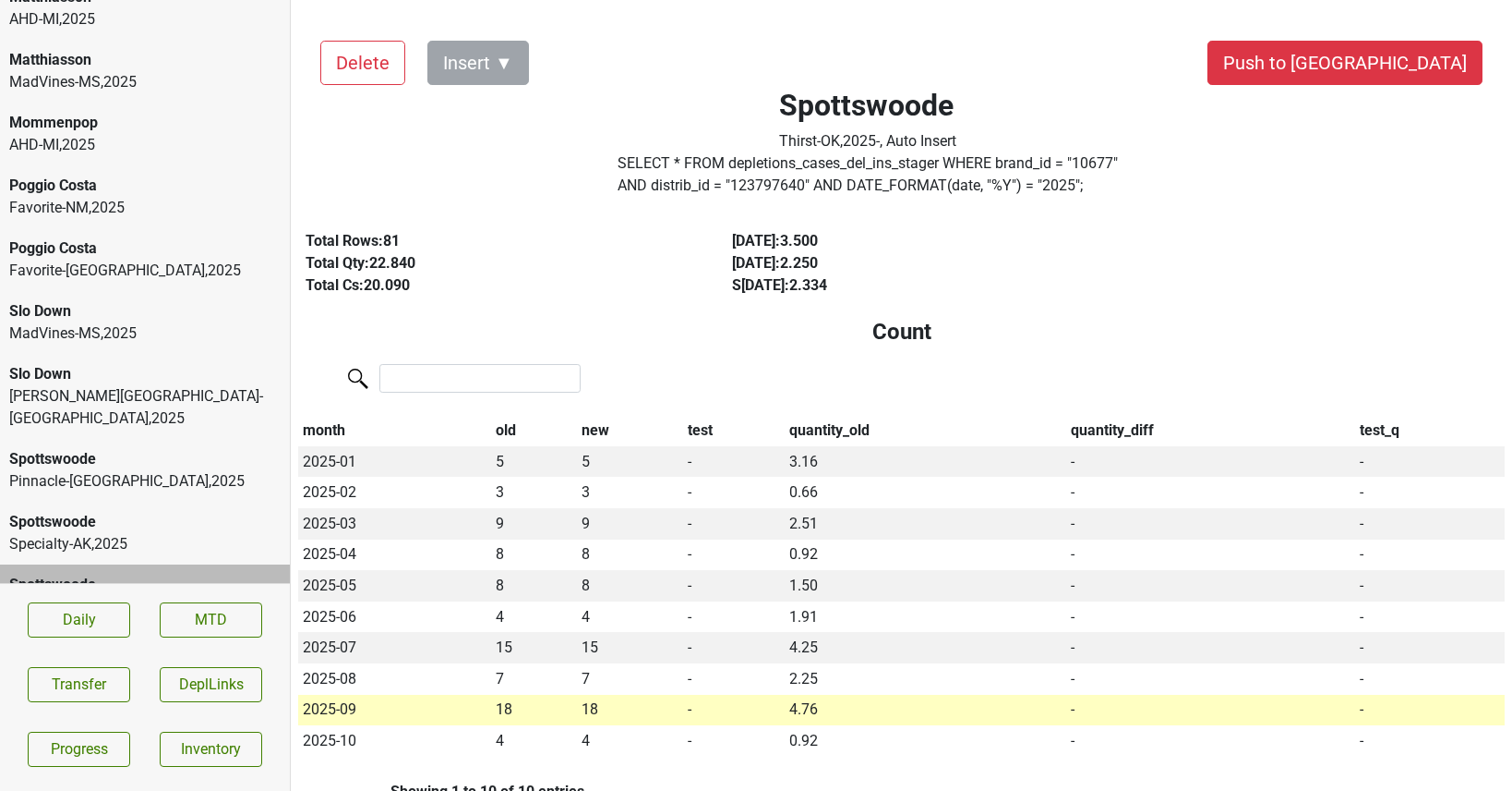
click at [1392, 9] on div "Distributors List Delete Insert ▼ Push to [GEOGRAPHIC_DATA] Spottswoode Thirst-…" at bounding box center [901, 395] width 1221 height 791
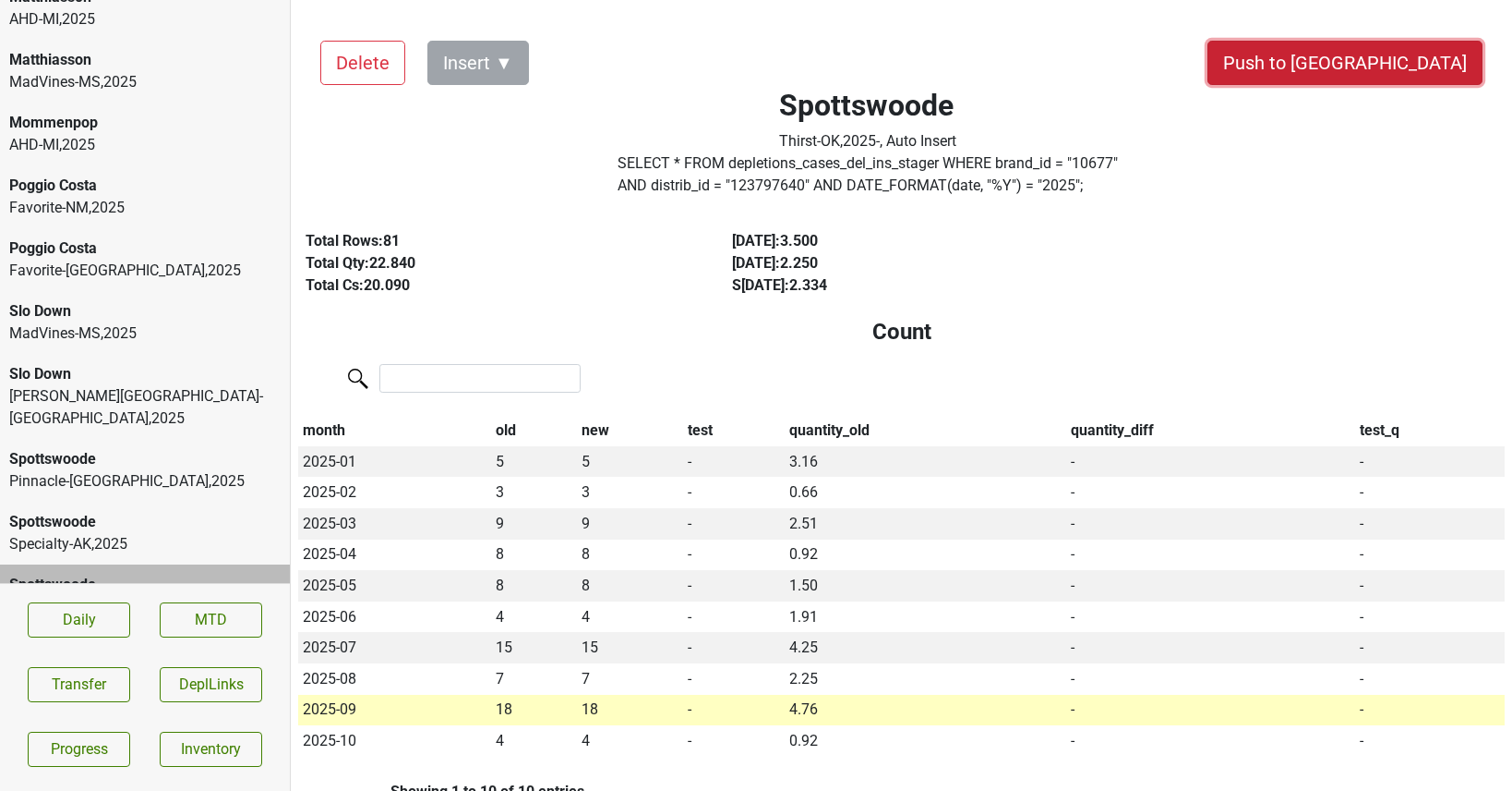
click at [1390, 67] on button "Push to [GEOGRAPHIC_DATA]" at bounding box center [1345, 62] width 275 height 44
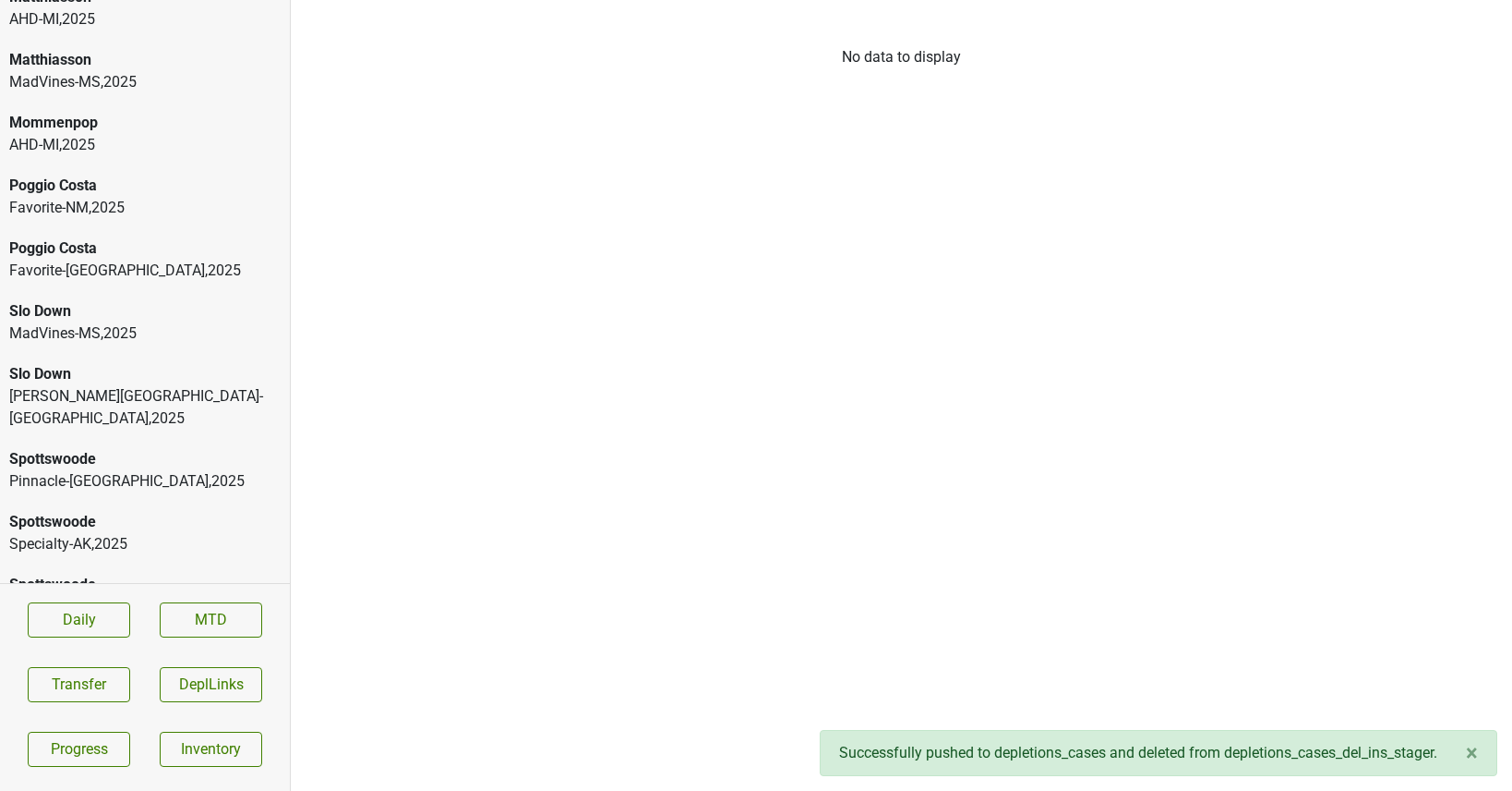
scroll to position [925, 0]
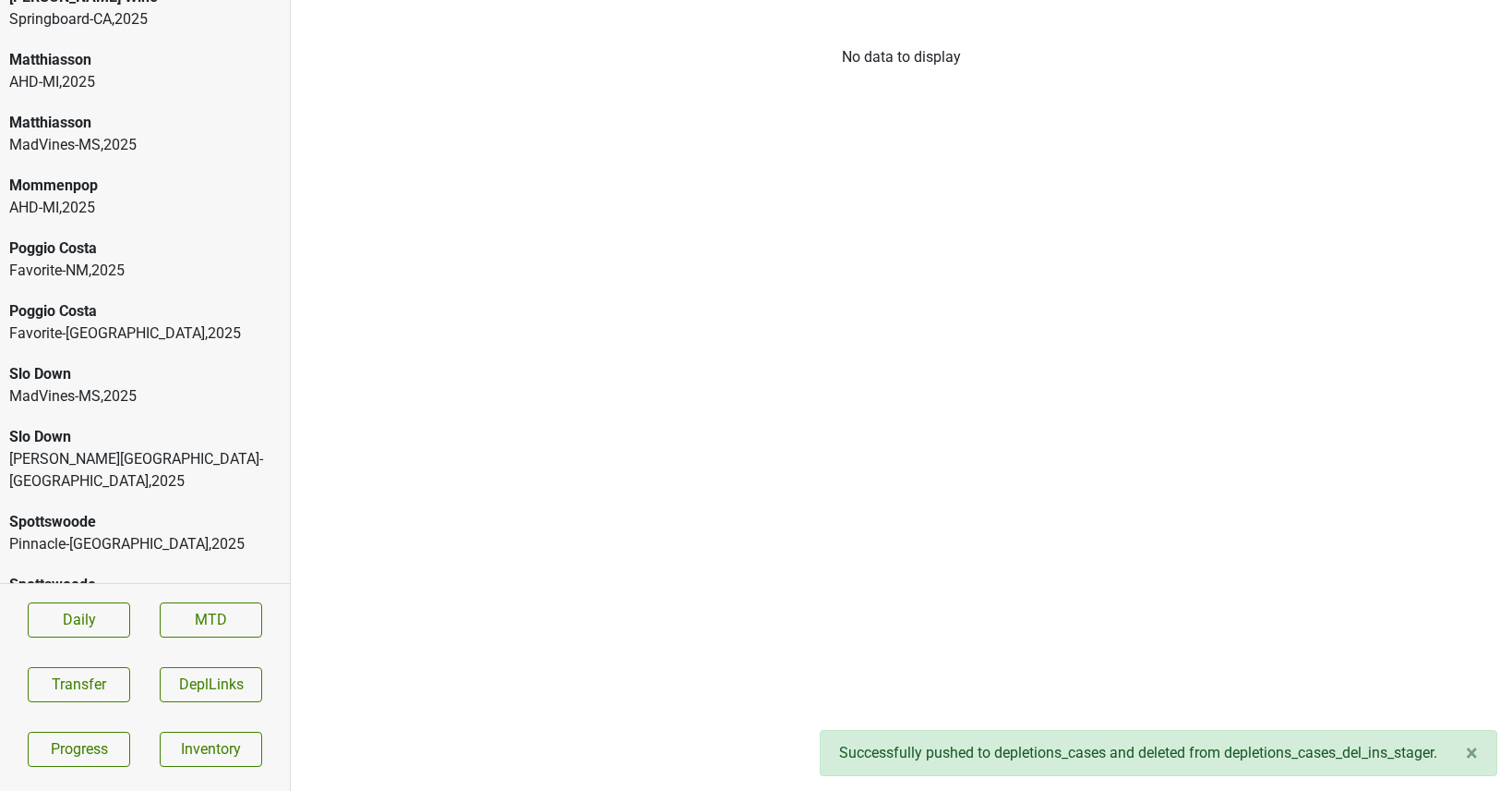
click at [106, 596] on div "Specialty-AK , 2025" at bounding box center [144, 607] width 271 height 22
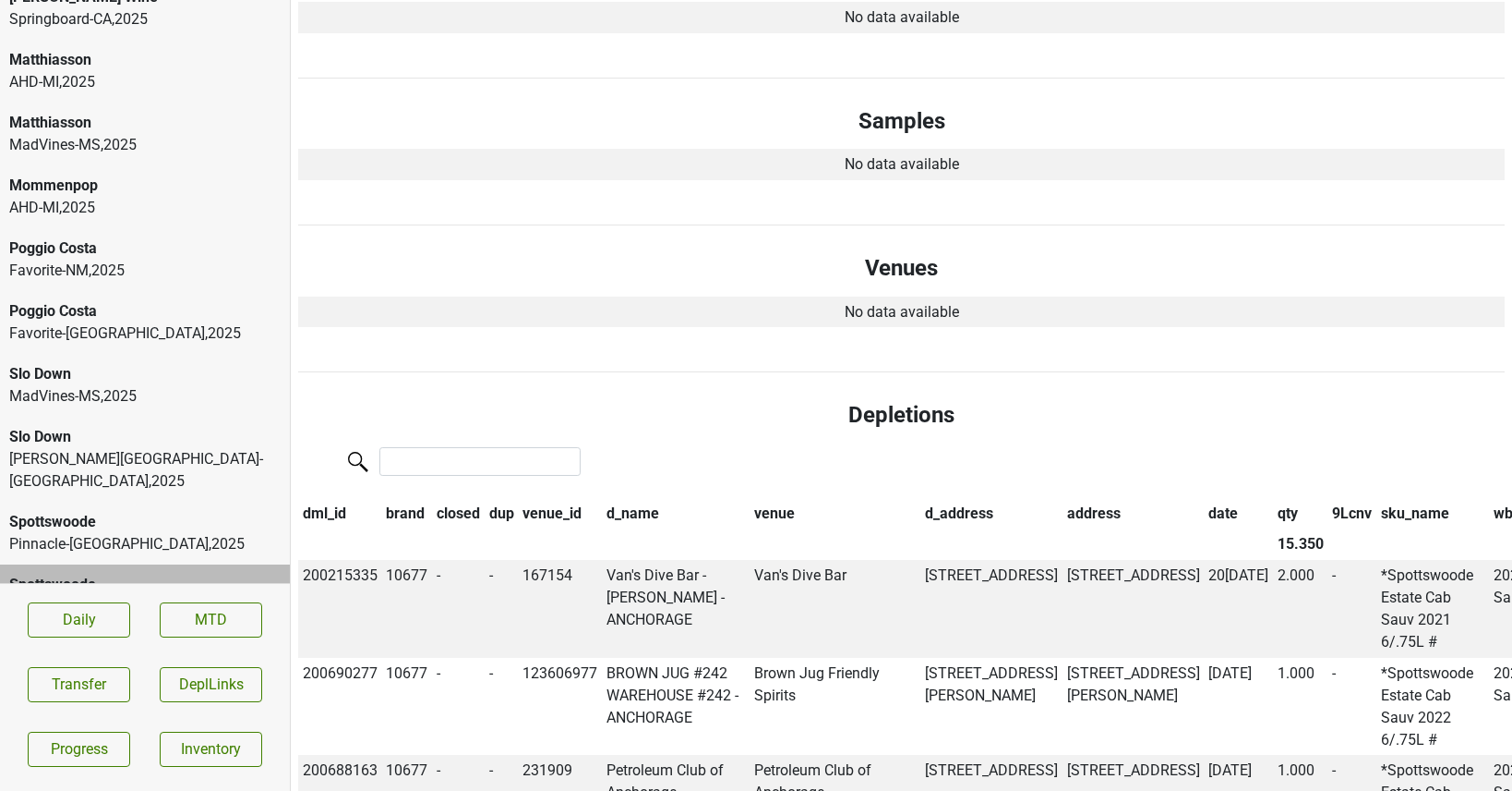
scroll to position [0, 0]
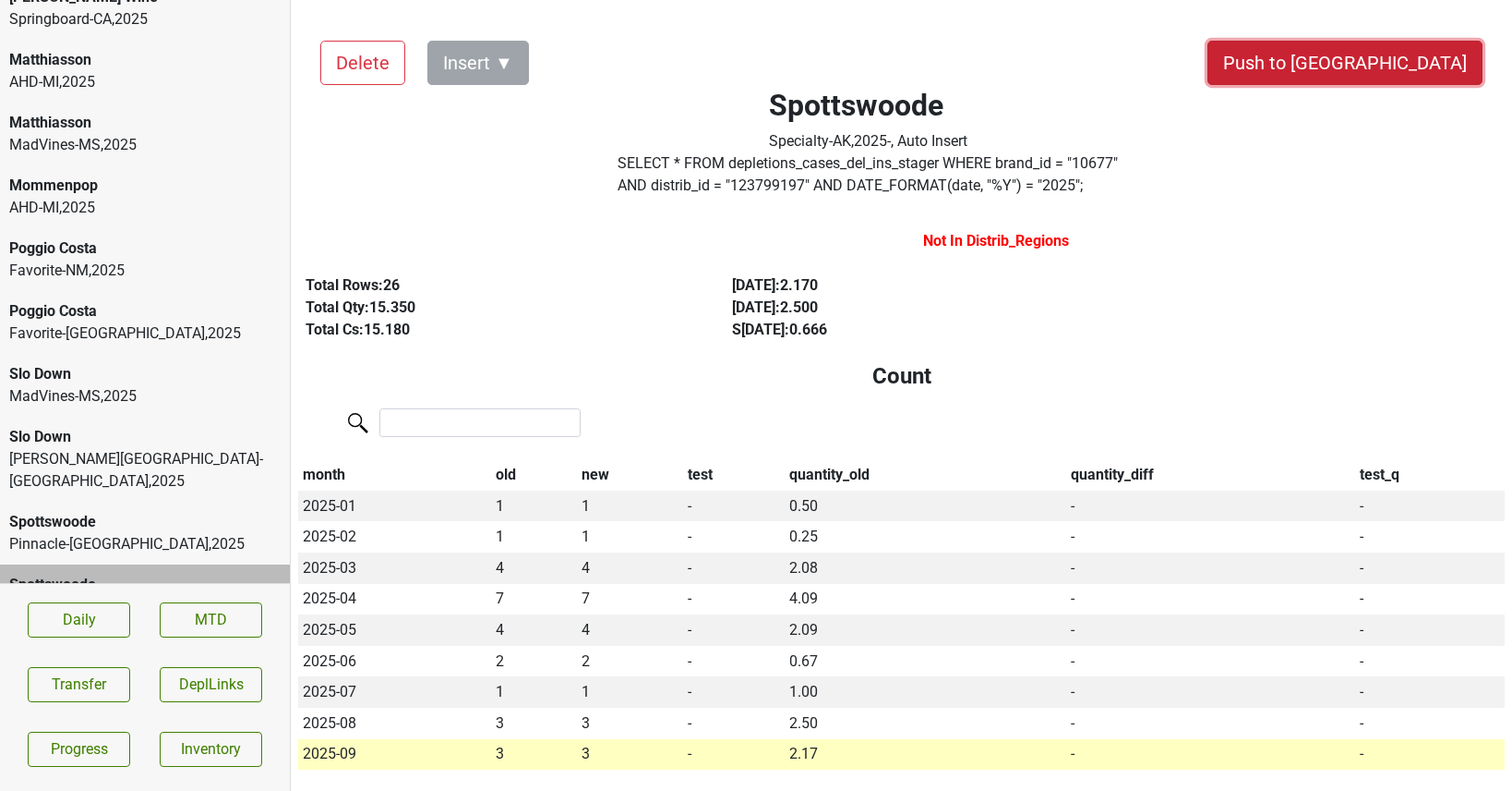
click at [1391, 61] on button "Push to [GEOGRAPHIC_DATA]" at bounding box center [1345, 62] width 275 height 44
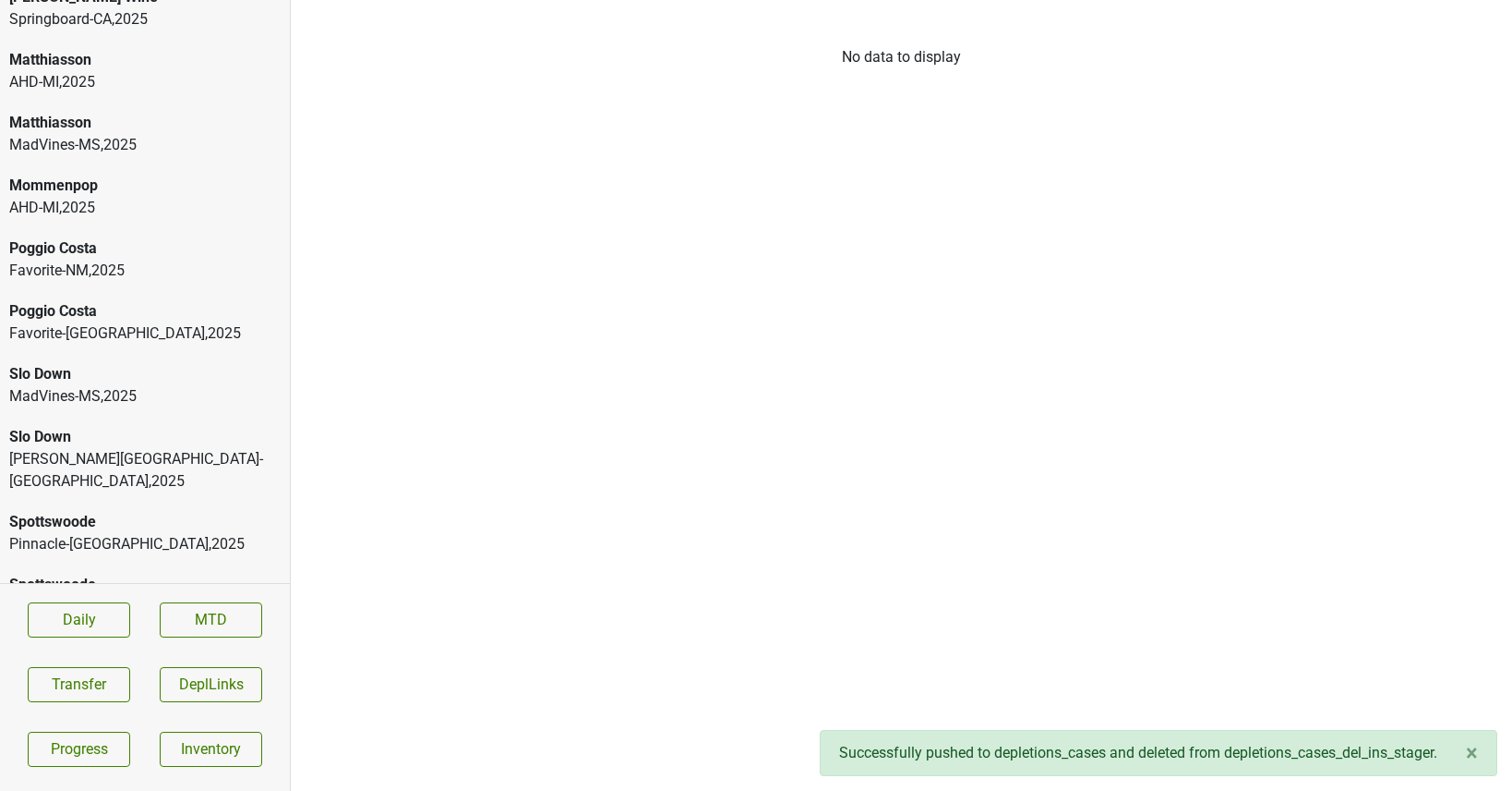
scroll to position [862, 0]
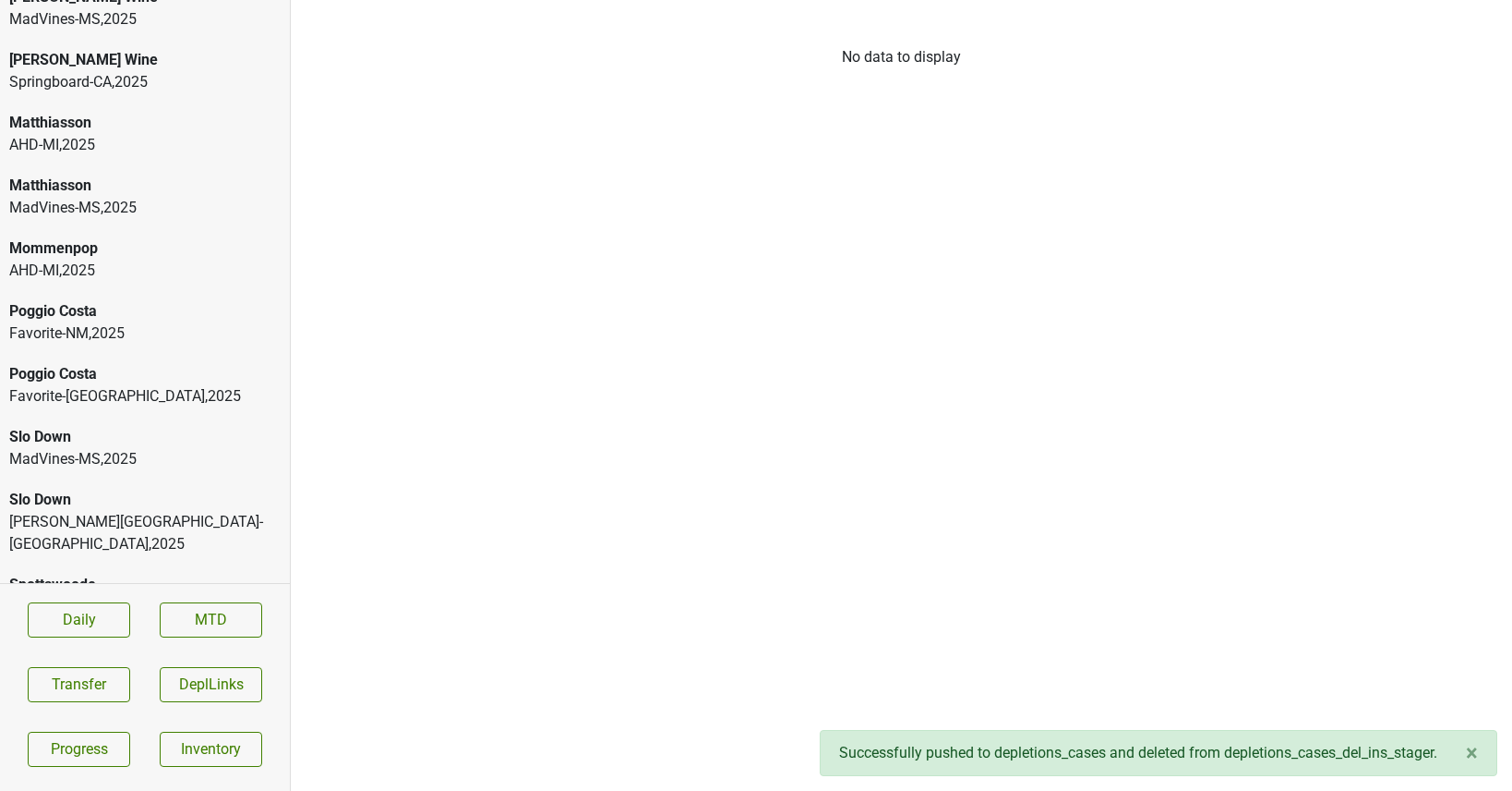
click at [58, 574] on div "Spottswoode Pinnacle-[GEOGRAPHIC_DATA] , 2025" at bounding box center [144, 596] width 290 height 62
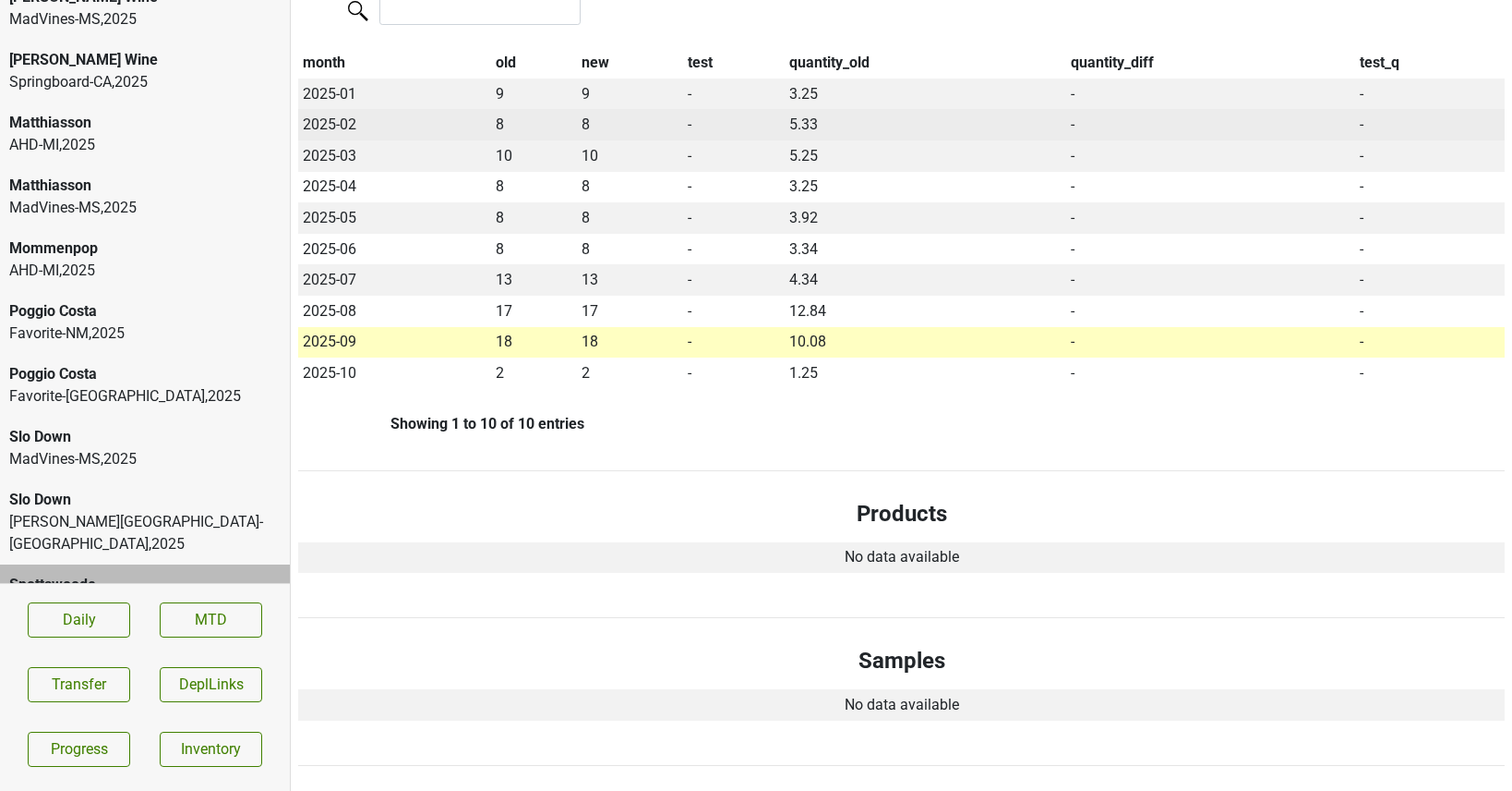
scroll to position [0, 0]
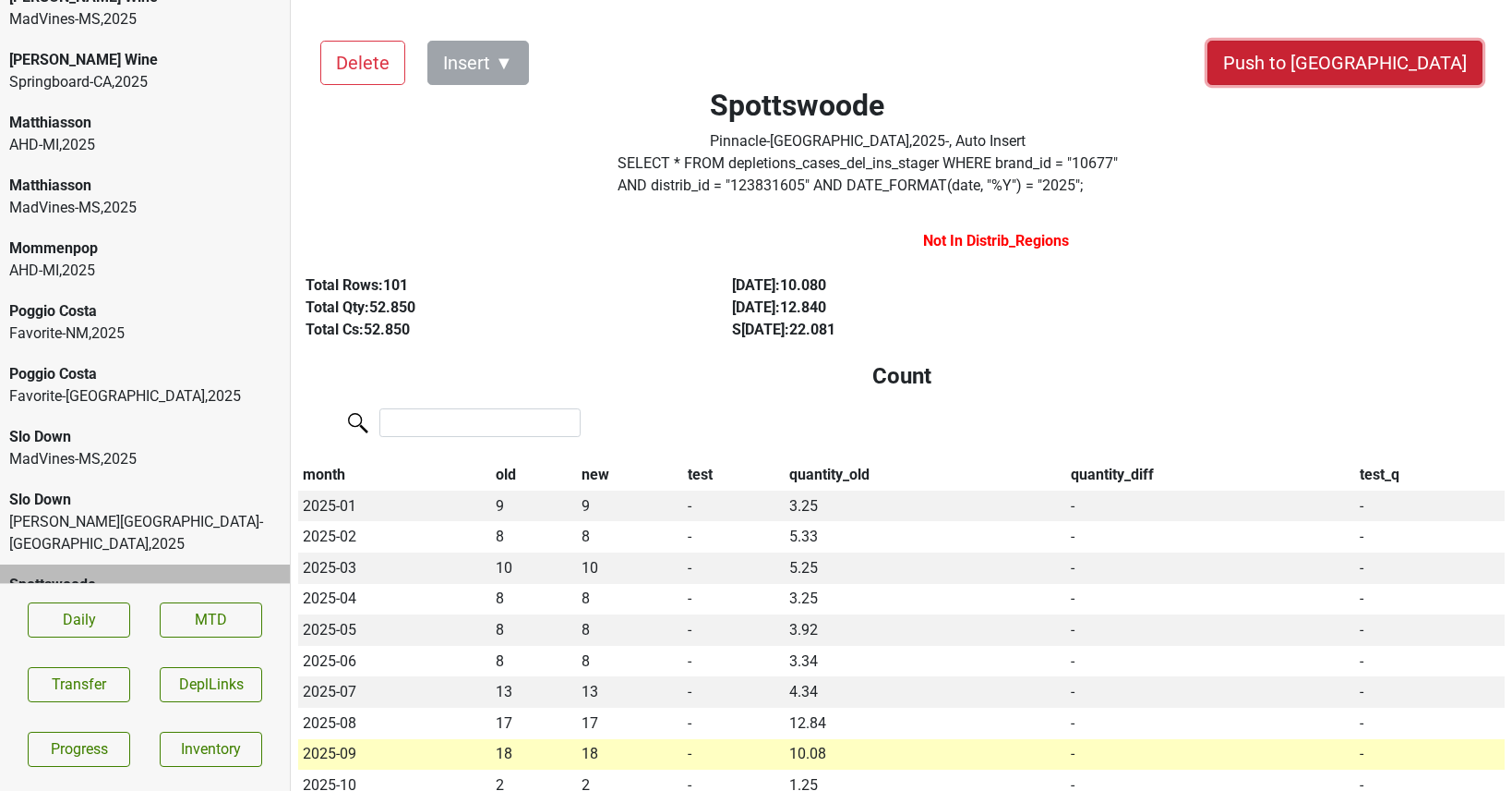
click at [1422, 68] on button "Push to [GEOGRAPHIC_DATA]" at bounding box center [1345, 62] width 275 height 44
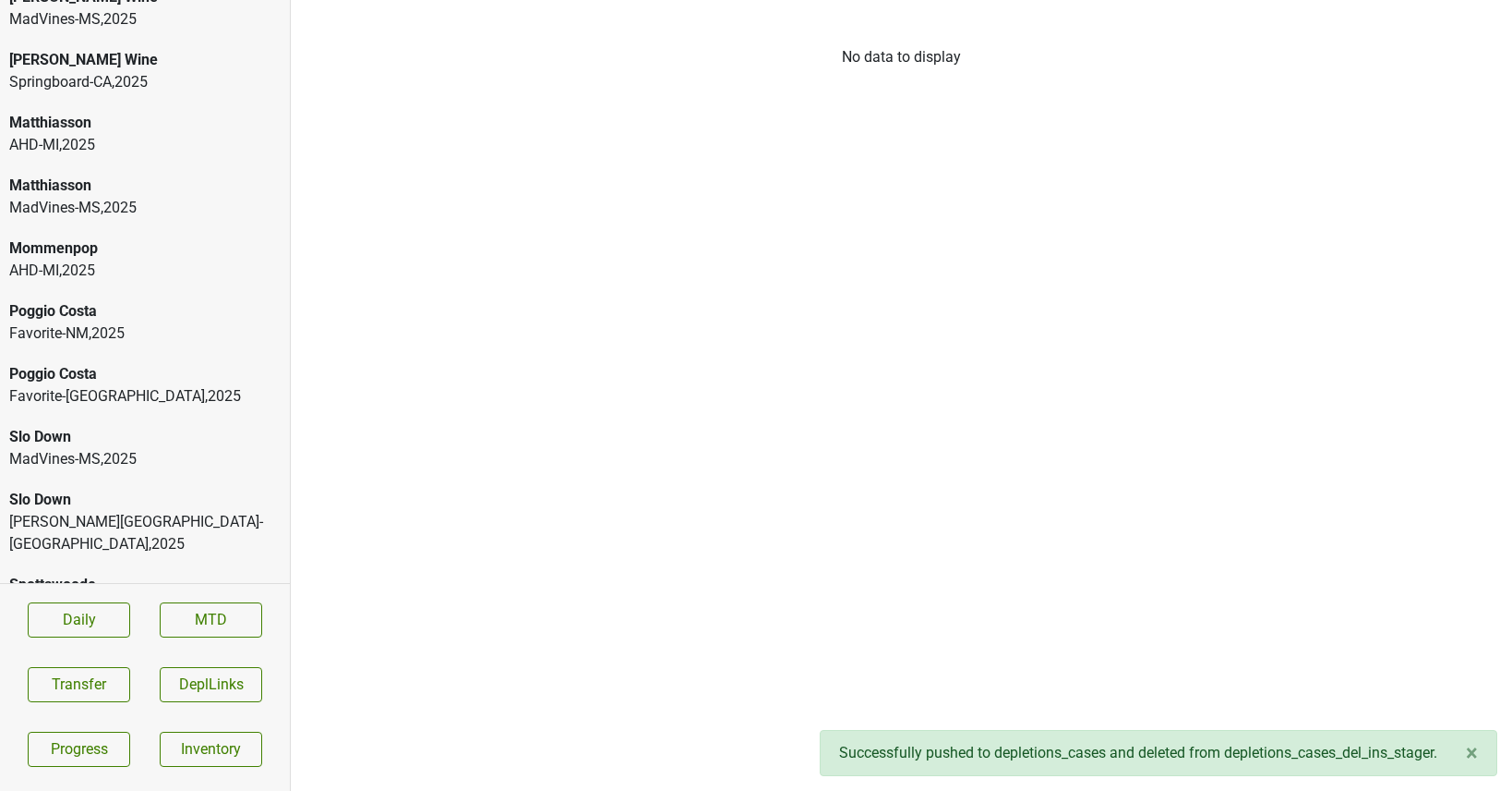
scroll to position [799, 0]
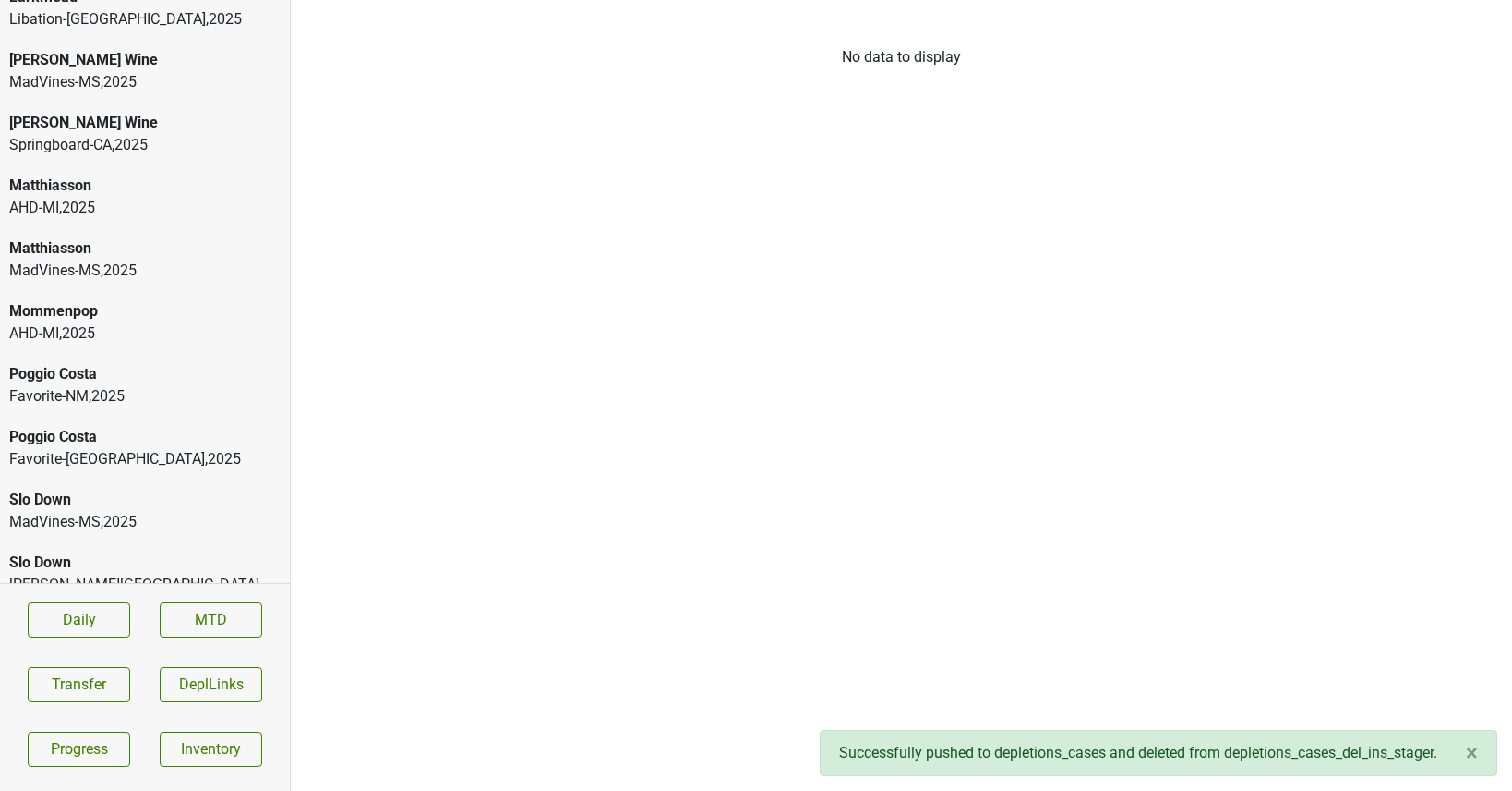
click at [87, 573] on div "[GEOGRAPHIC_DATA]-[GEOGRAPHIC_DATA] , 2025" at bounding box center [144, 595] width 271 height 44
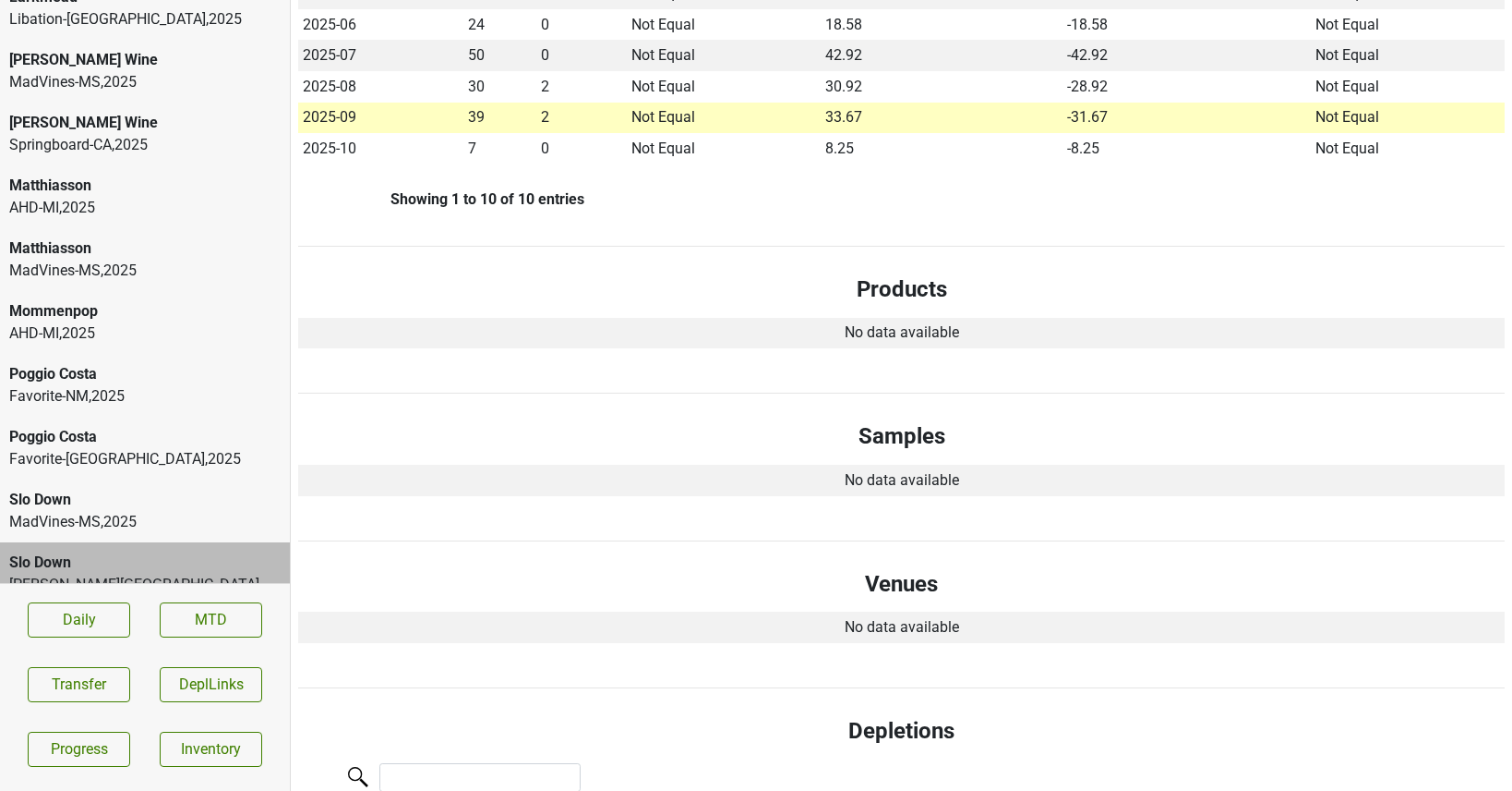
scroll to position [0, 0]
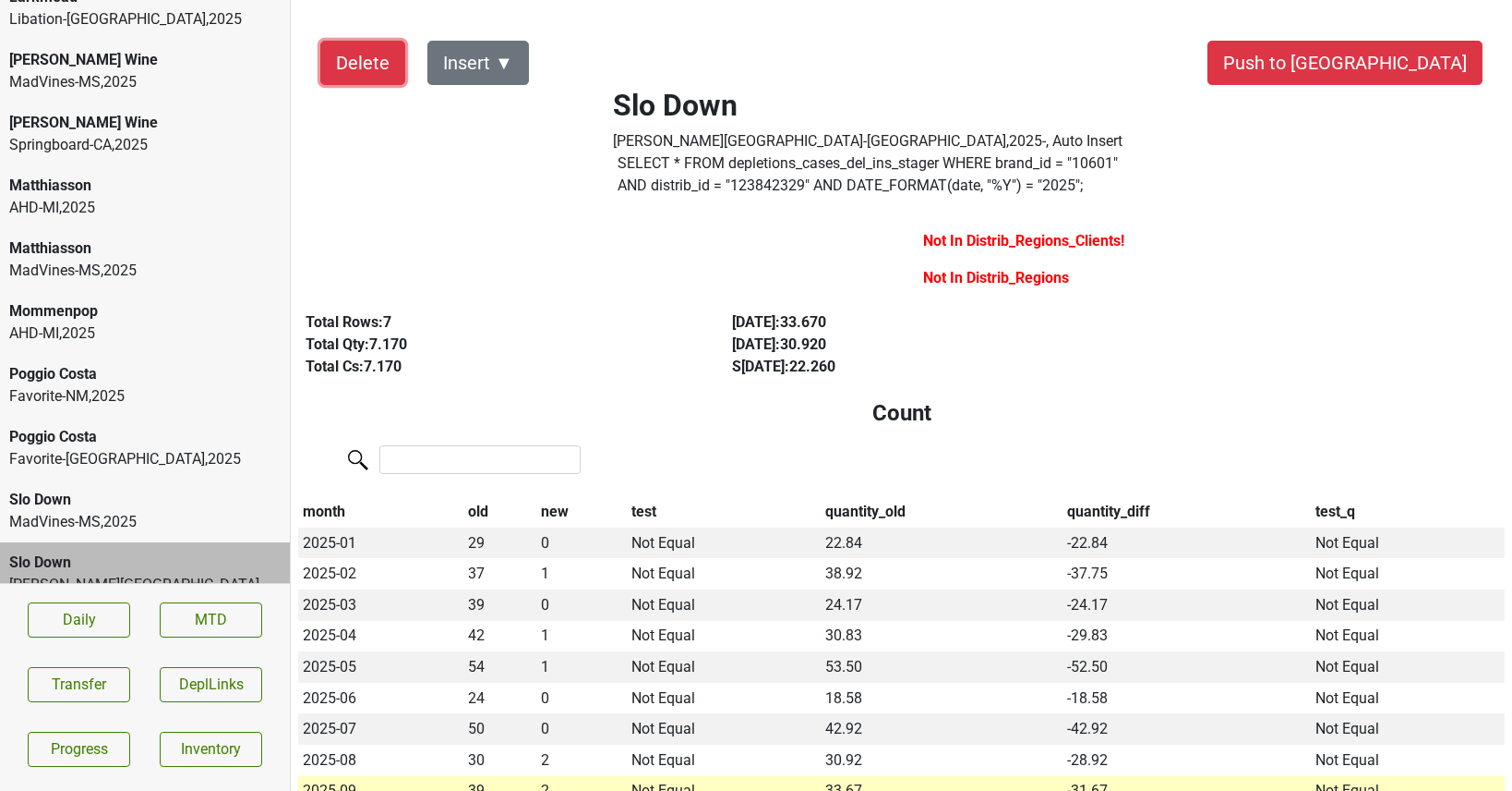
click at [350, 59] on button "Delete" at bounding box center [363, 62] width 85 height 44
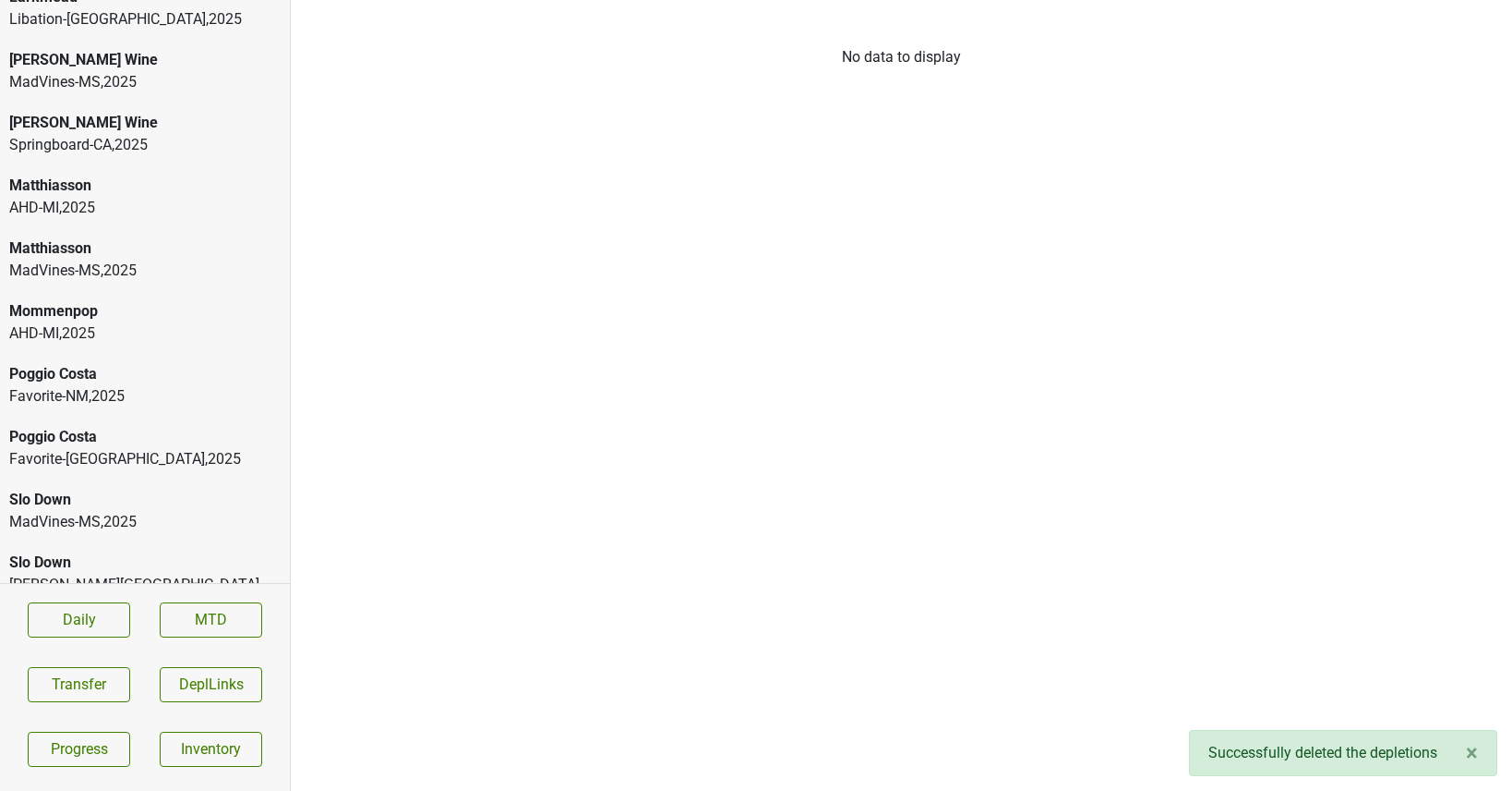
scroll to position [736, 0]
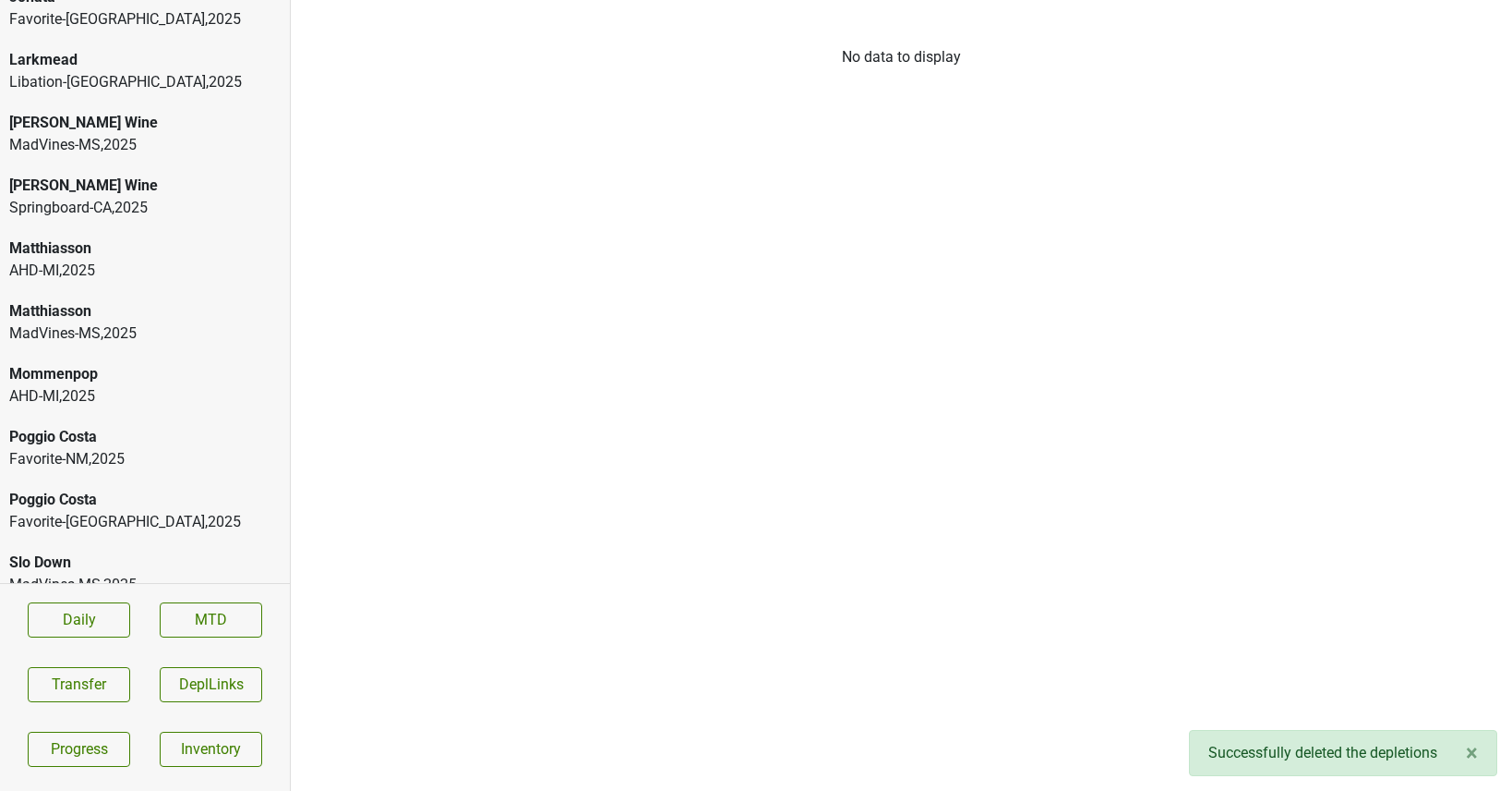
click at [128, 580] on div "Slo Down MadVines-MS , 2025" at bounding box center [144, 573] width 290 height 62
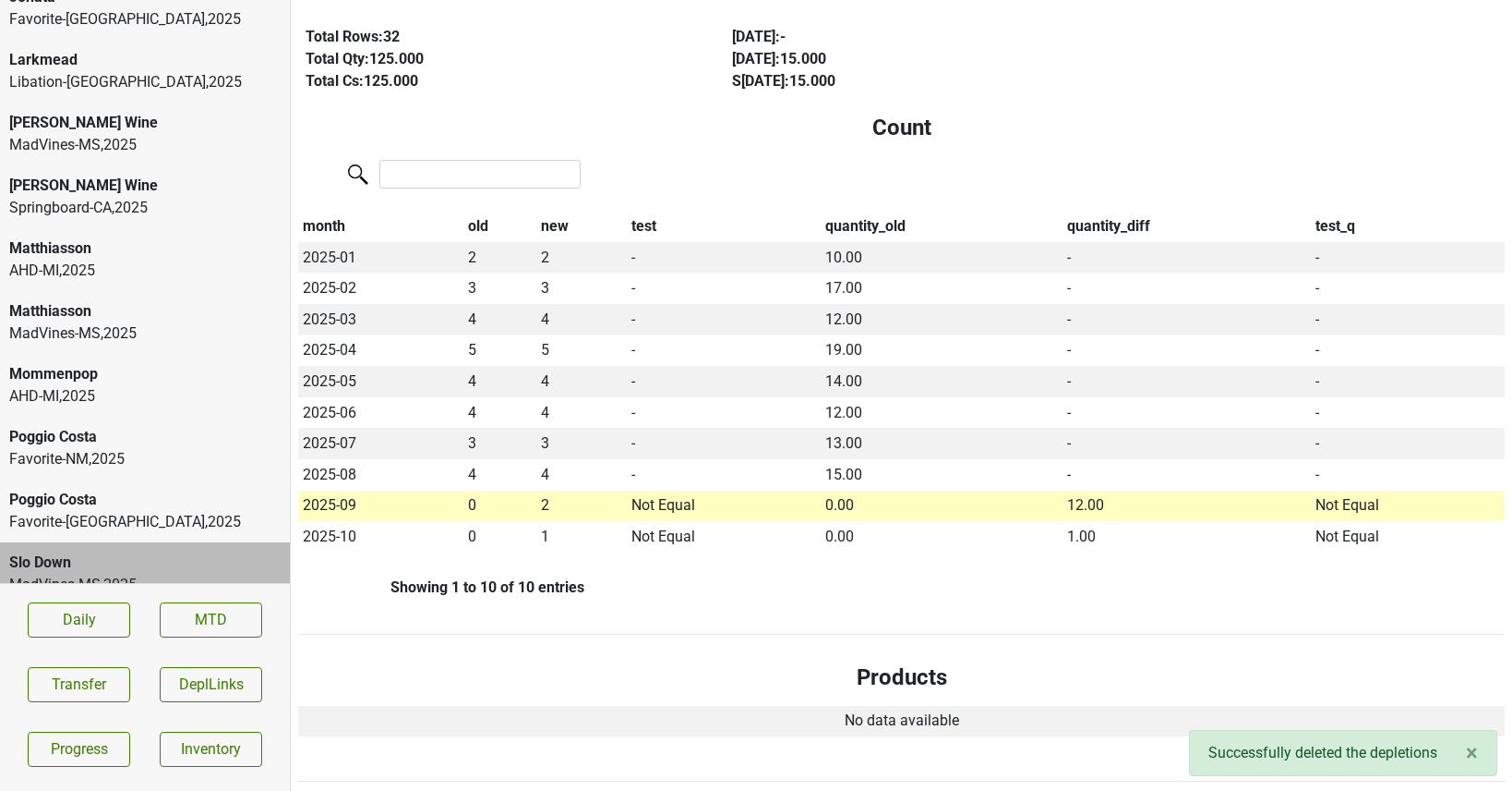
scroll to position [0, 0]
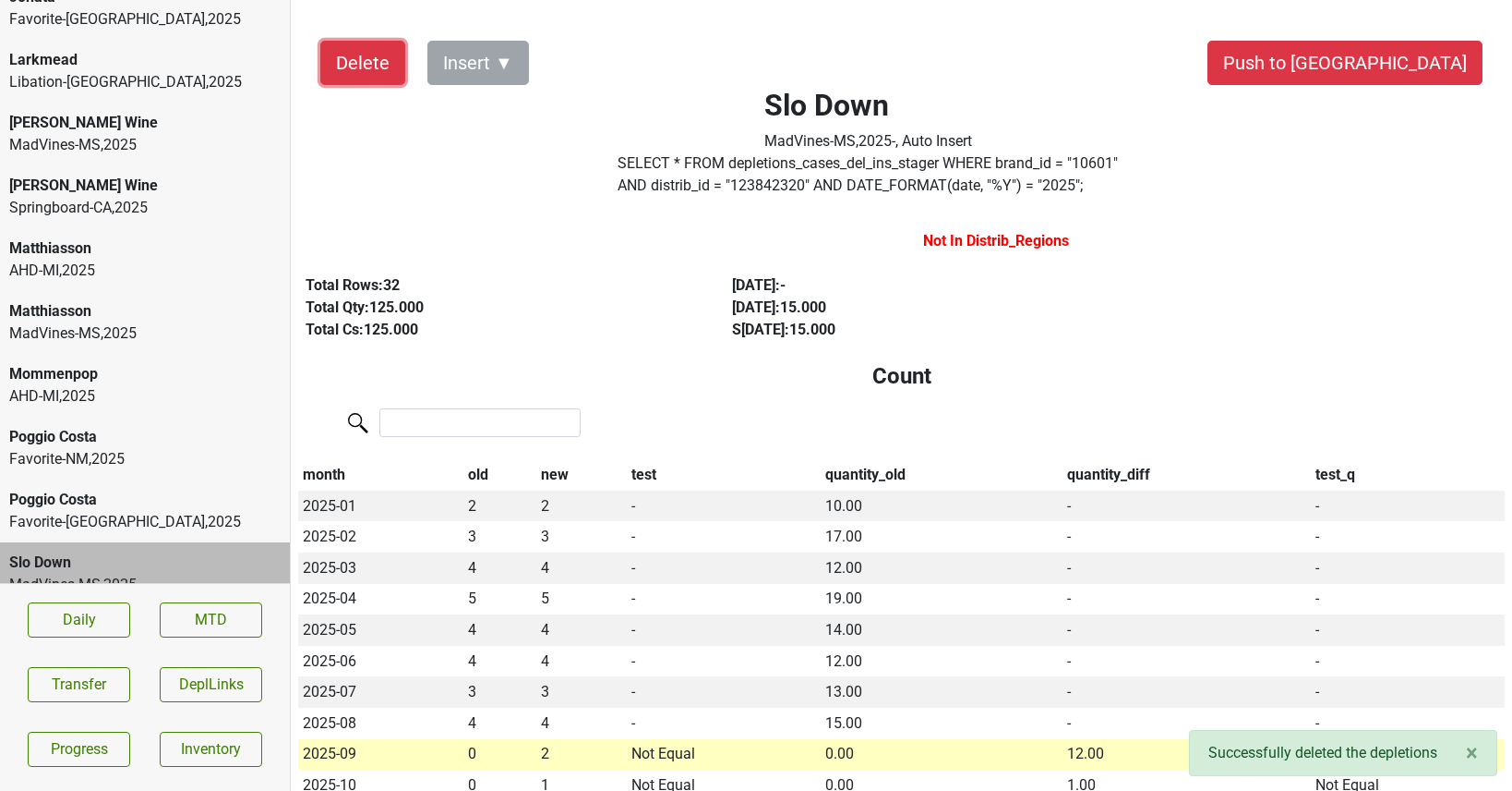
click at [362, 70] on button "Delete" at bounding box center [363, 62] width 85 height 44
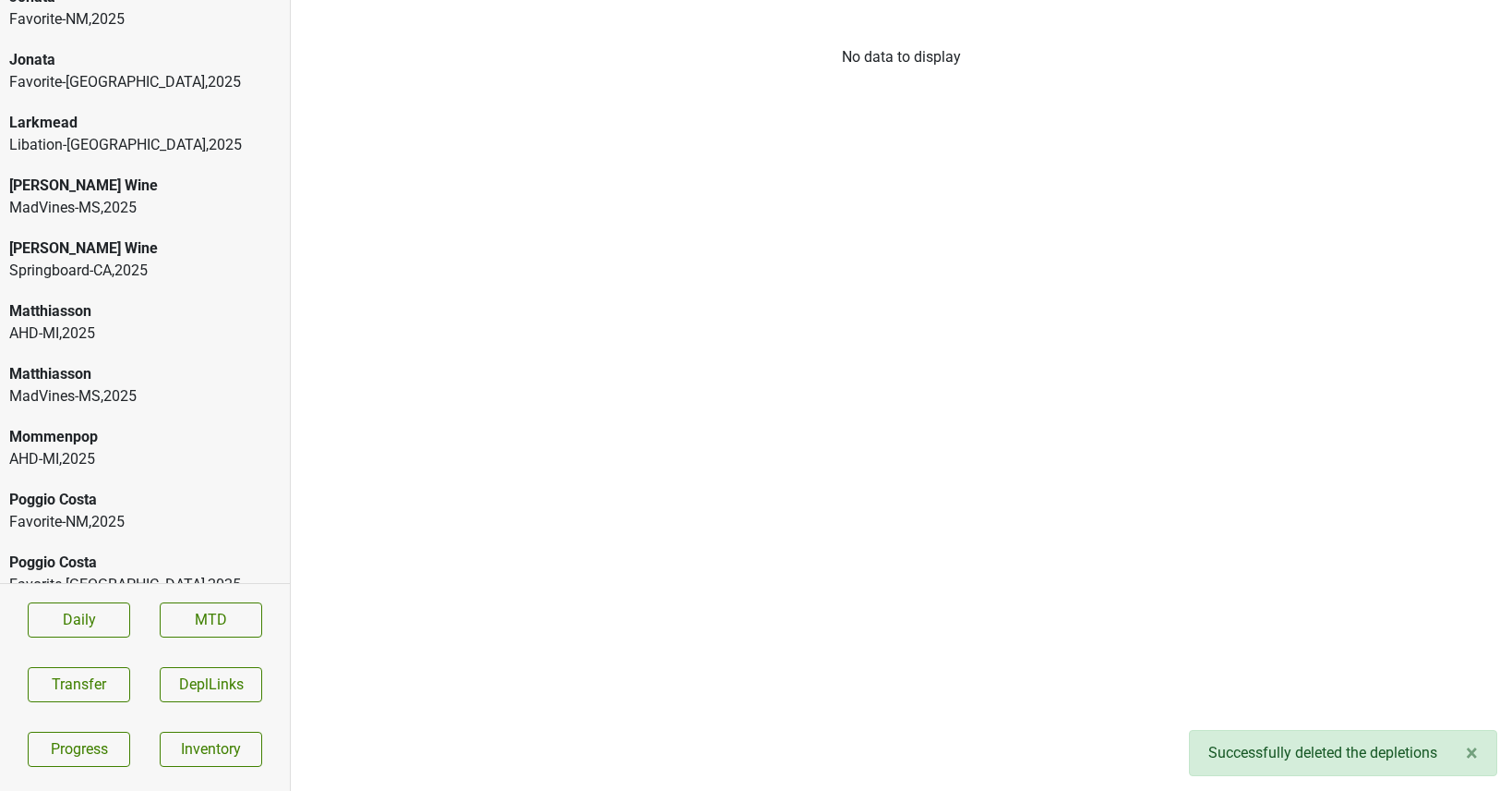
click at [144, 542] on div "[GEOGRAPHIC_DATA]-[GEOGRAPHIC_DATA] , 2025" at bounding box center [144, 573] width 290 height 62
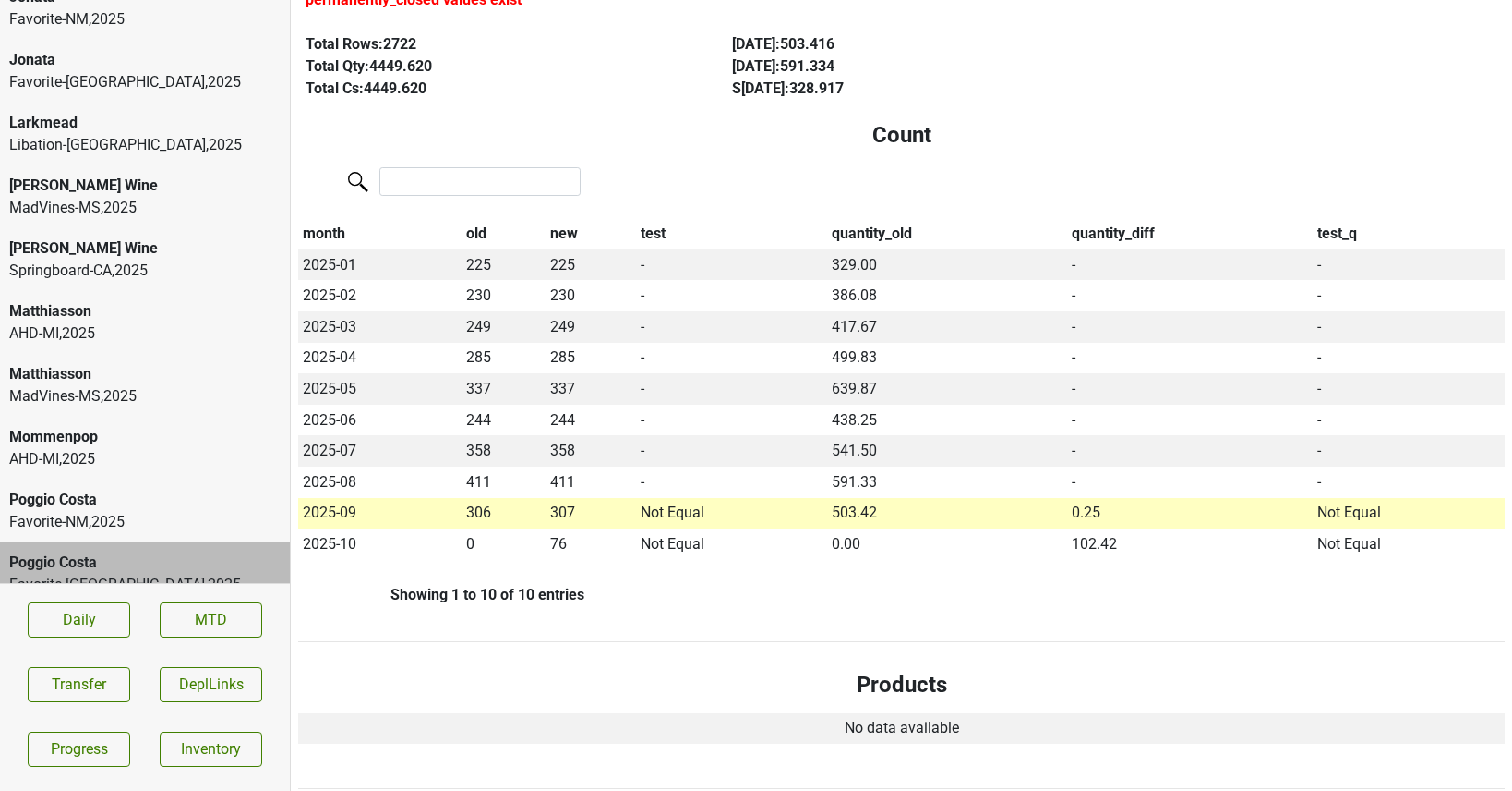
scroll to position [281, 0]
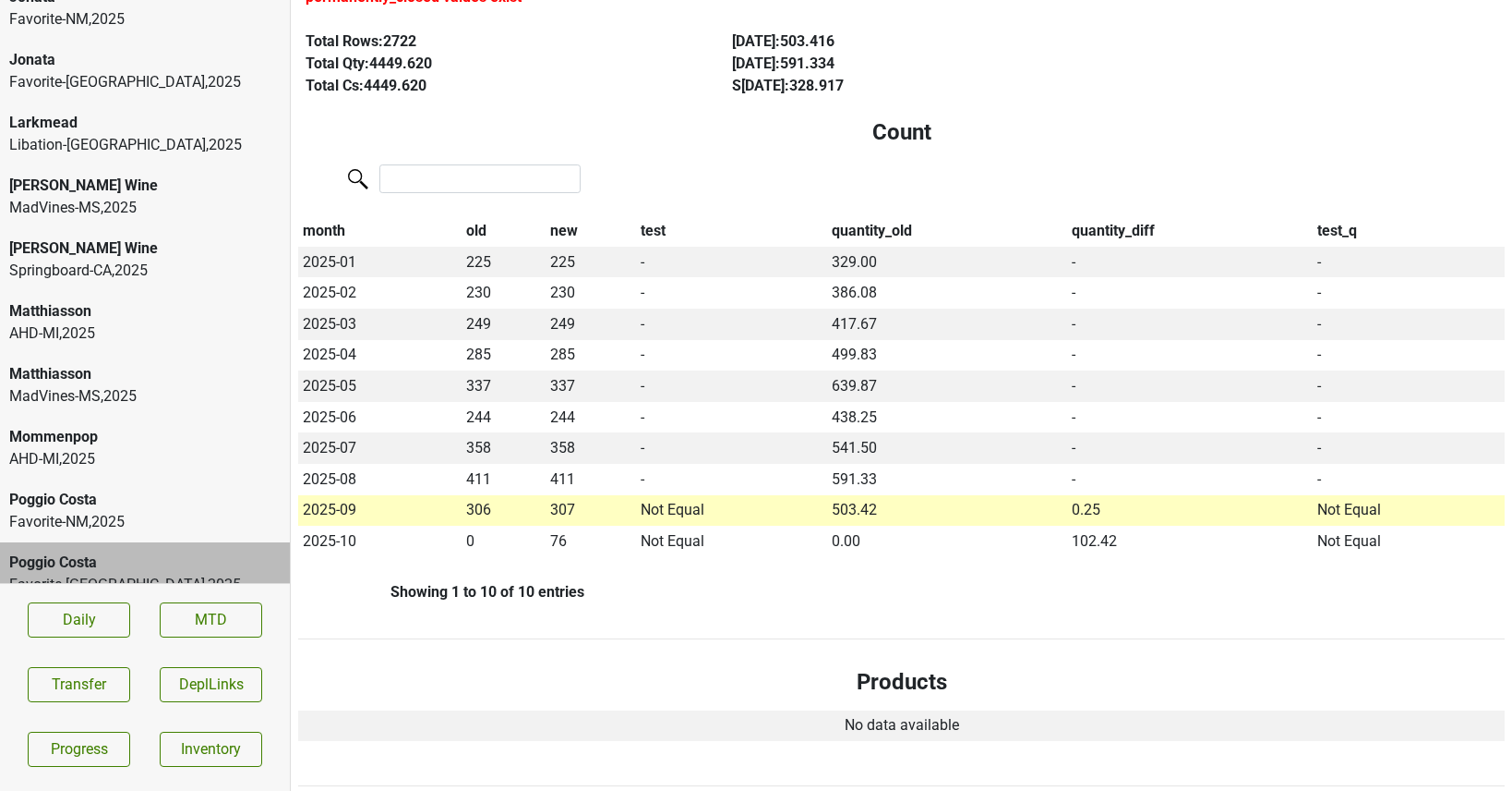
click at [192, 489] on div "Poggio Costa" at bounding box center [144, 499] width 271 height 22
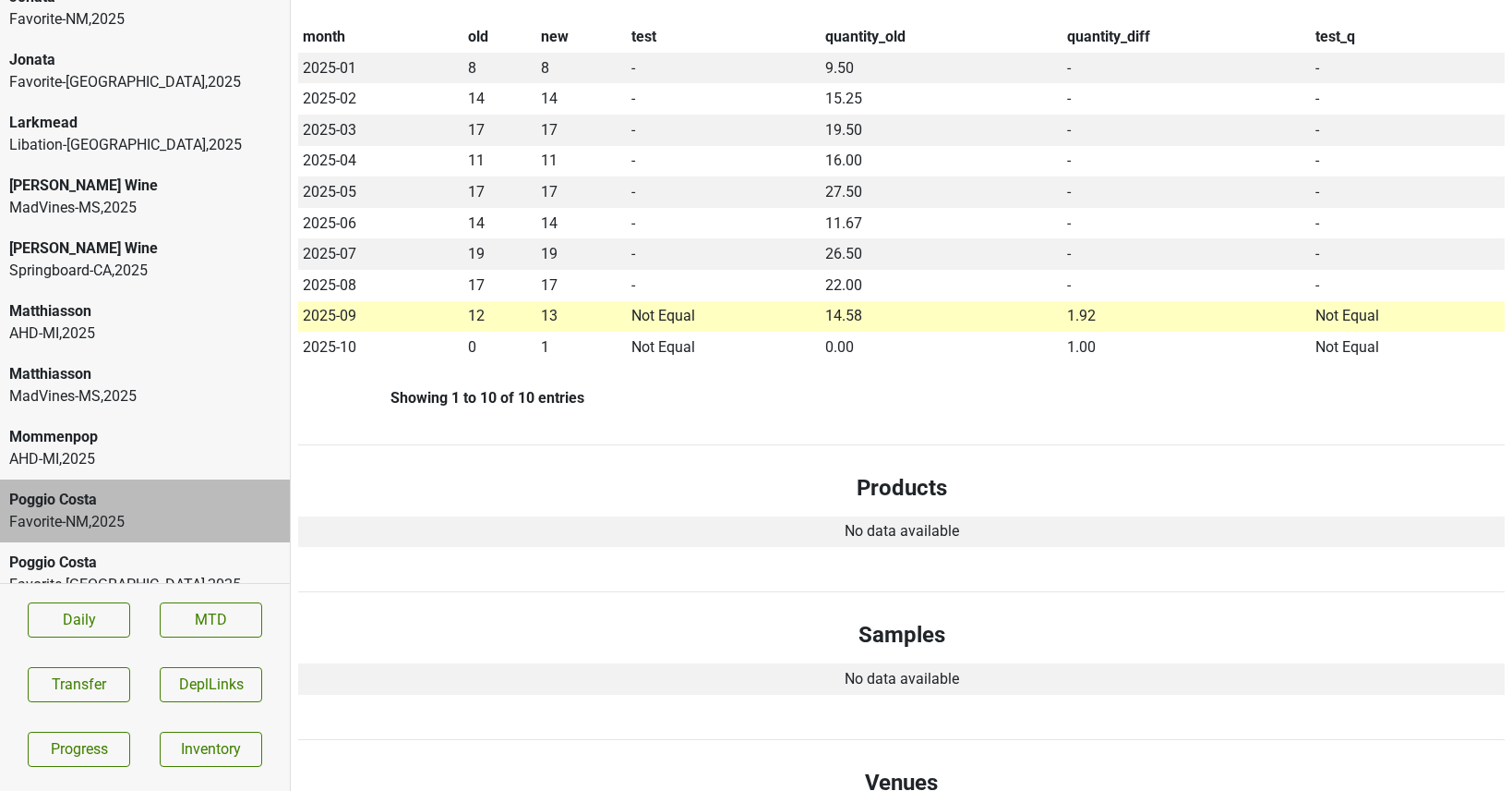
scroll to position [0, 0]
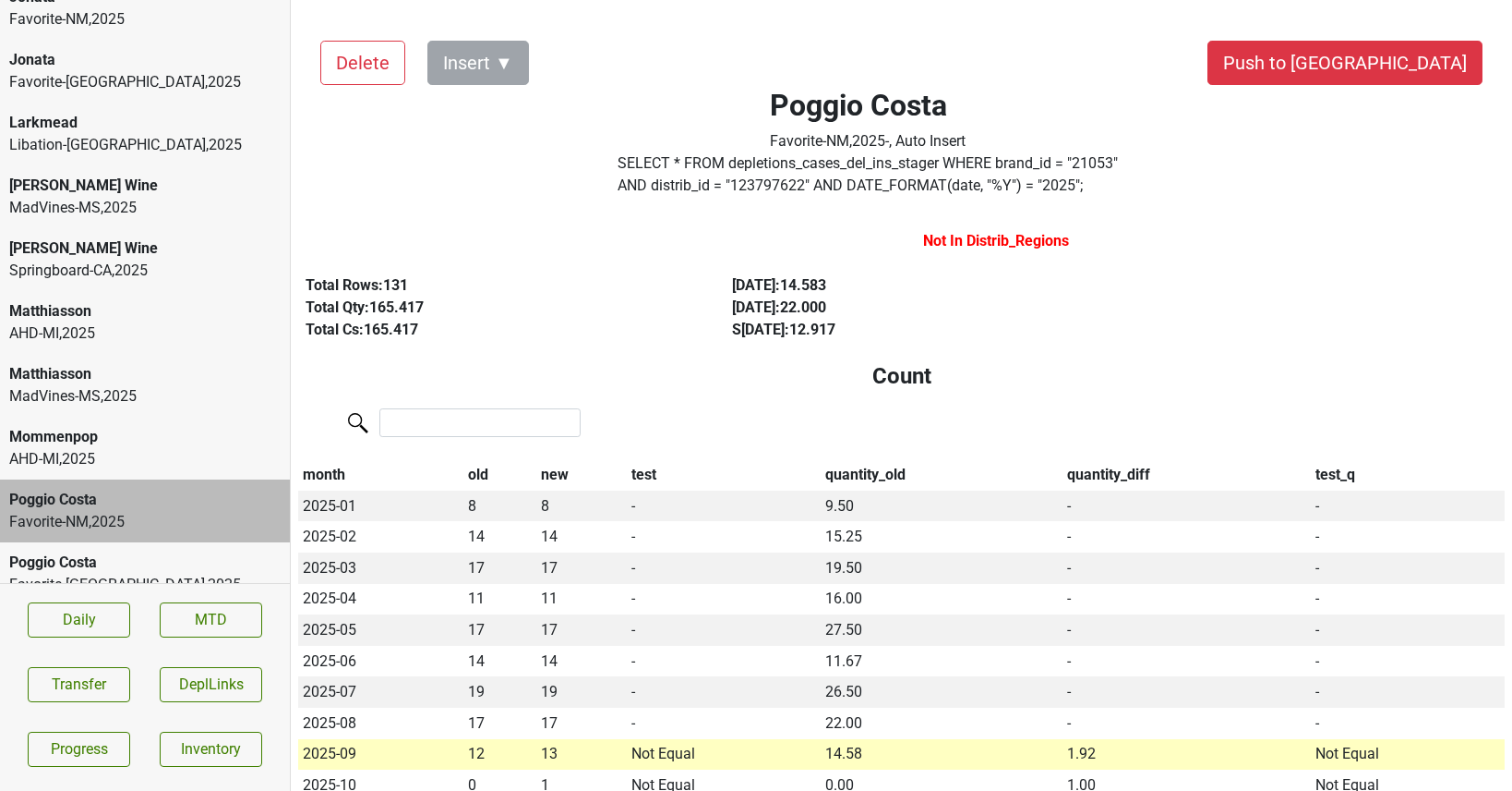
click at [35, 448] on div "Mommenpop AHD-MI , 2025" at bounding box center [144, 448] width 290 height 62
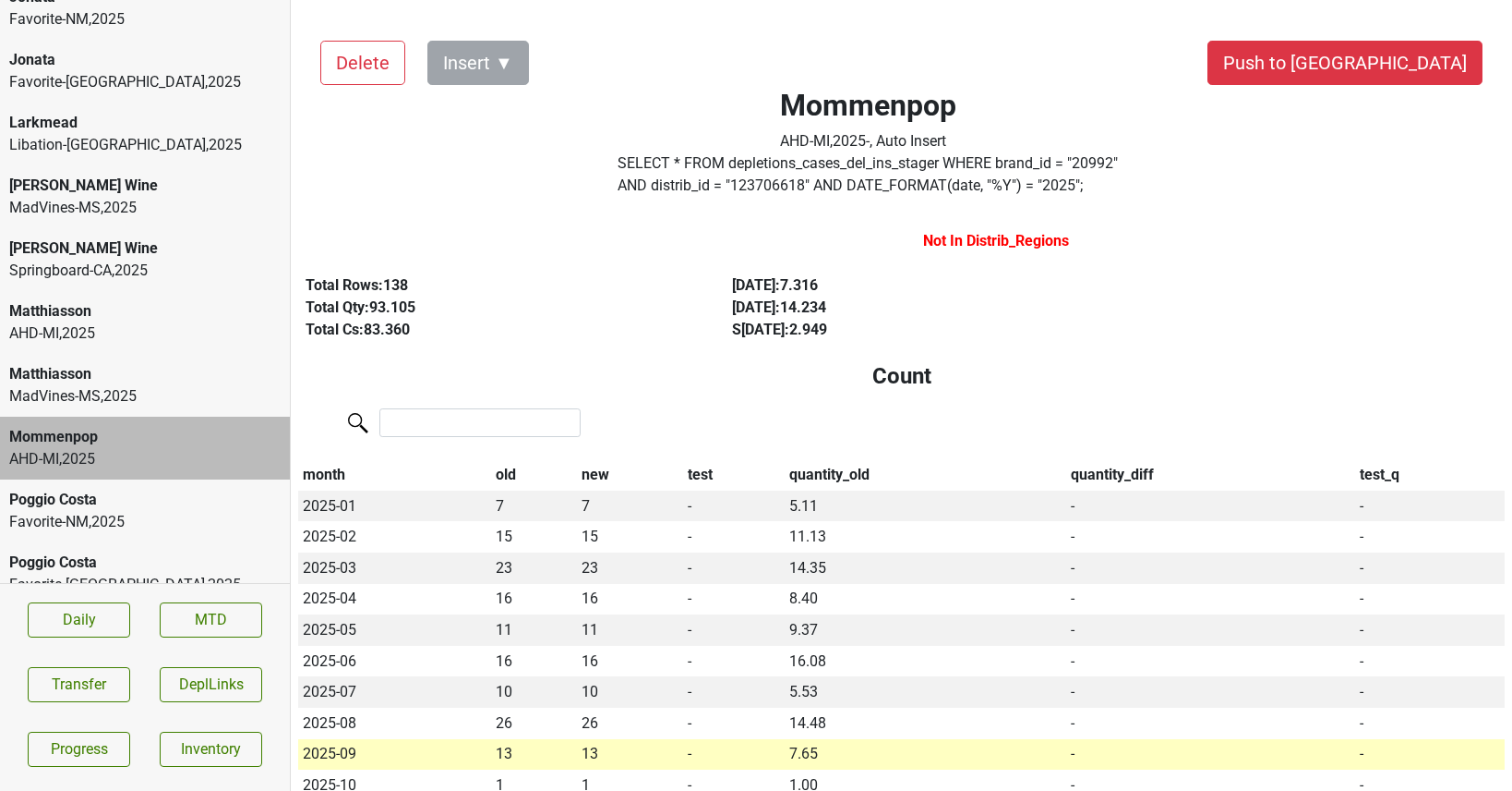
click at [34, 385] on div "MadVines-MS , 2025" at bounding box center [144, 396] width 271 height 22
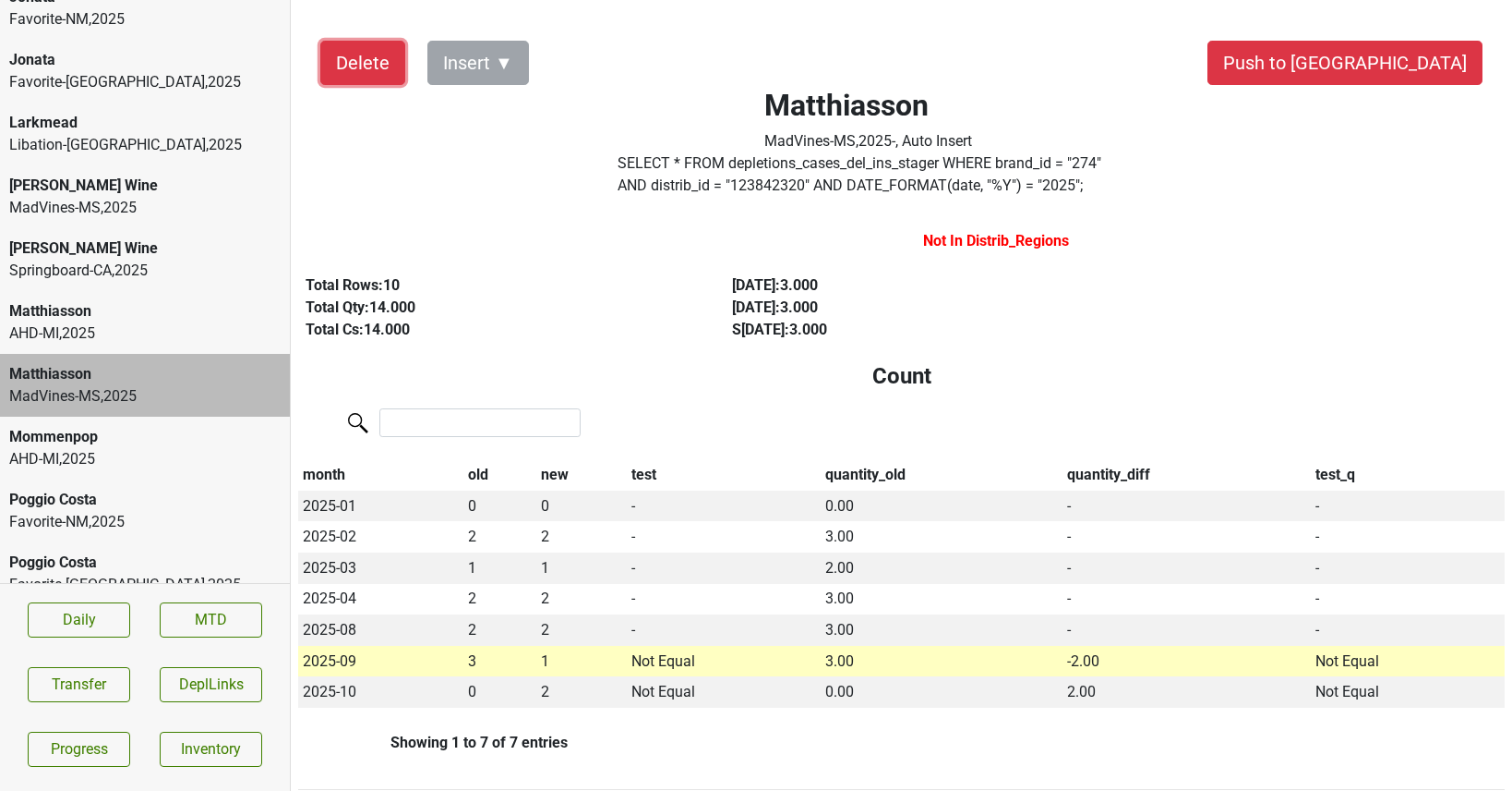
click at [368, 67] on button "Delete" at bounding box center [363, 62] width 85 height 44
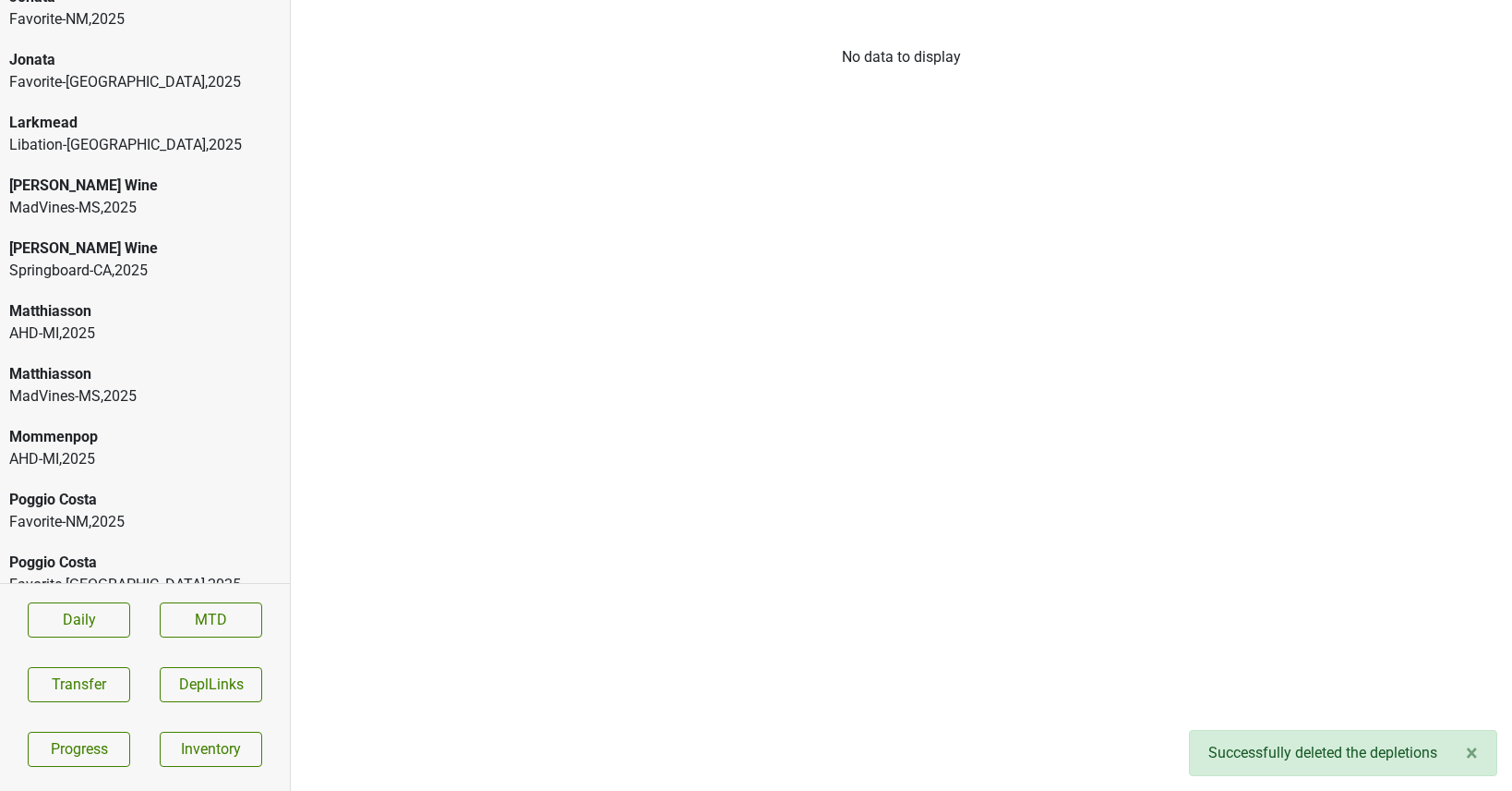
scroll to position [611, 0]
click at [136, 385] on div "AHD-[GEOGRAPHIC_DATA] , 2025" at bounding box center [144, 396] width 271 height 22
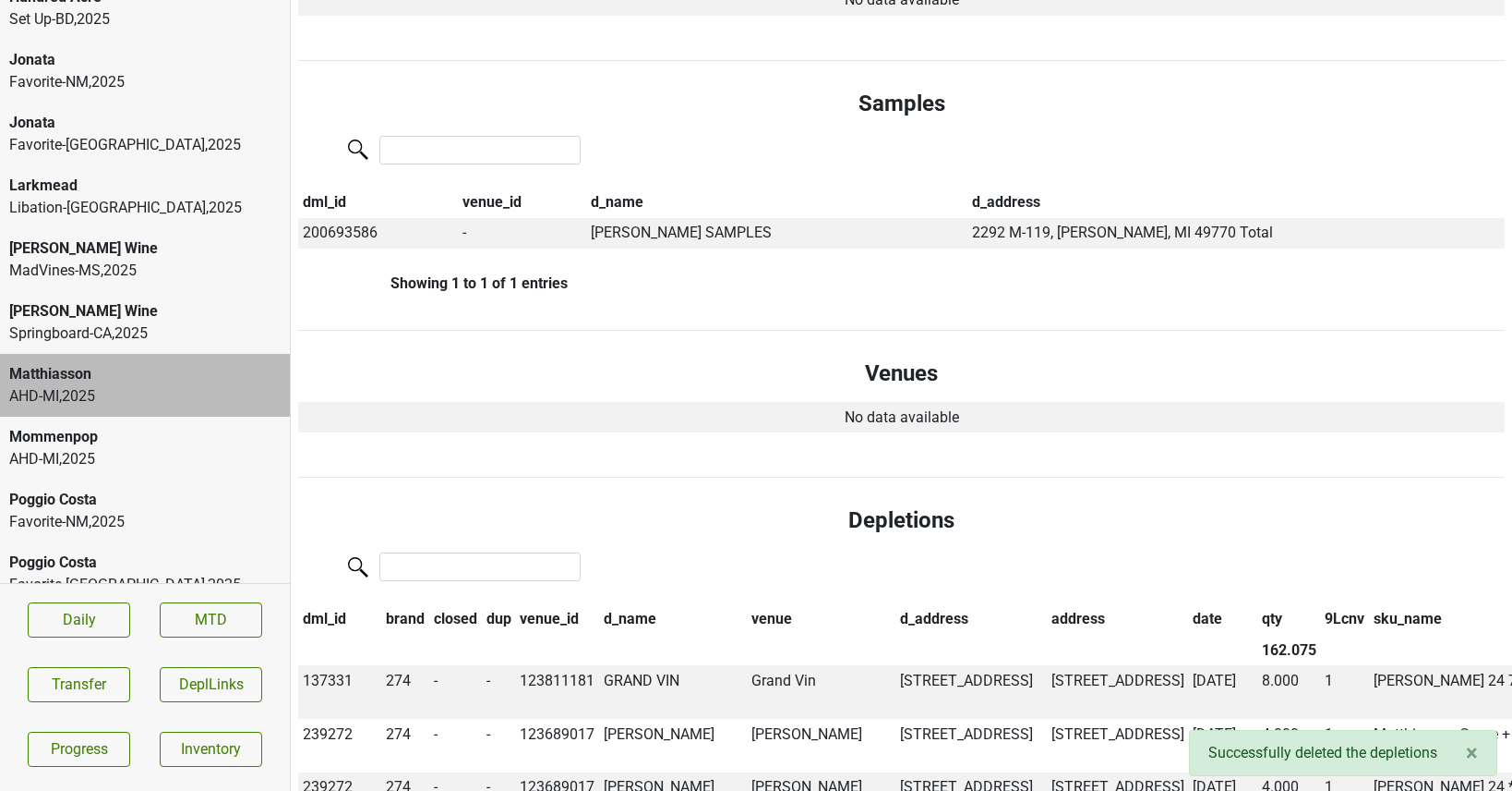
scroll to position [0, 0]
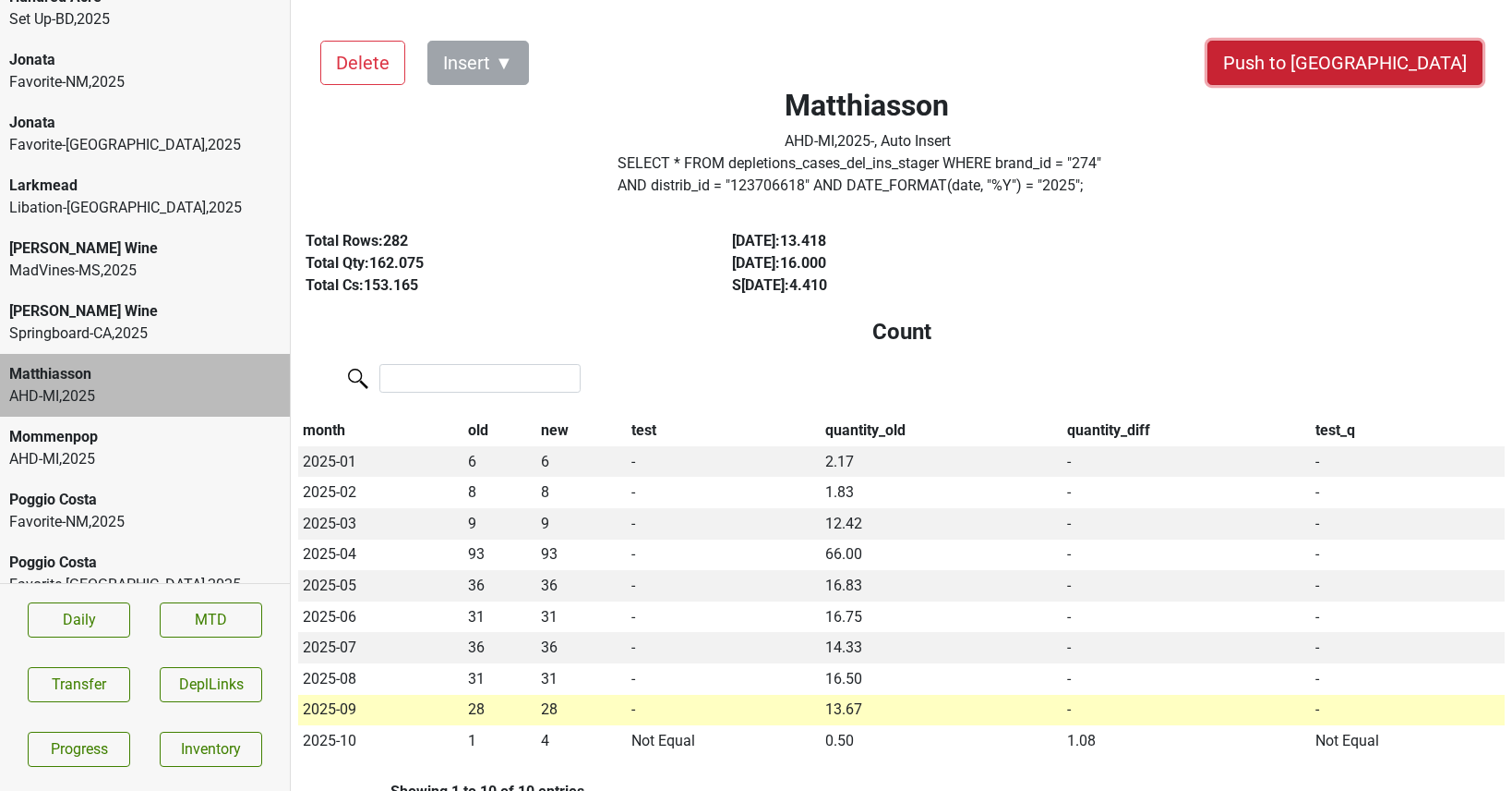
click at [1406, 63] on button "Push to [GEOGRAPHIC_DATA]" at bounding box center [1345, 62] width 275 height 44
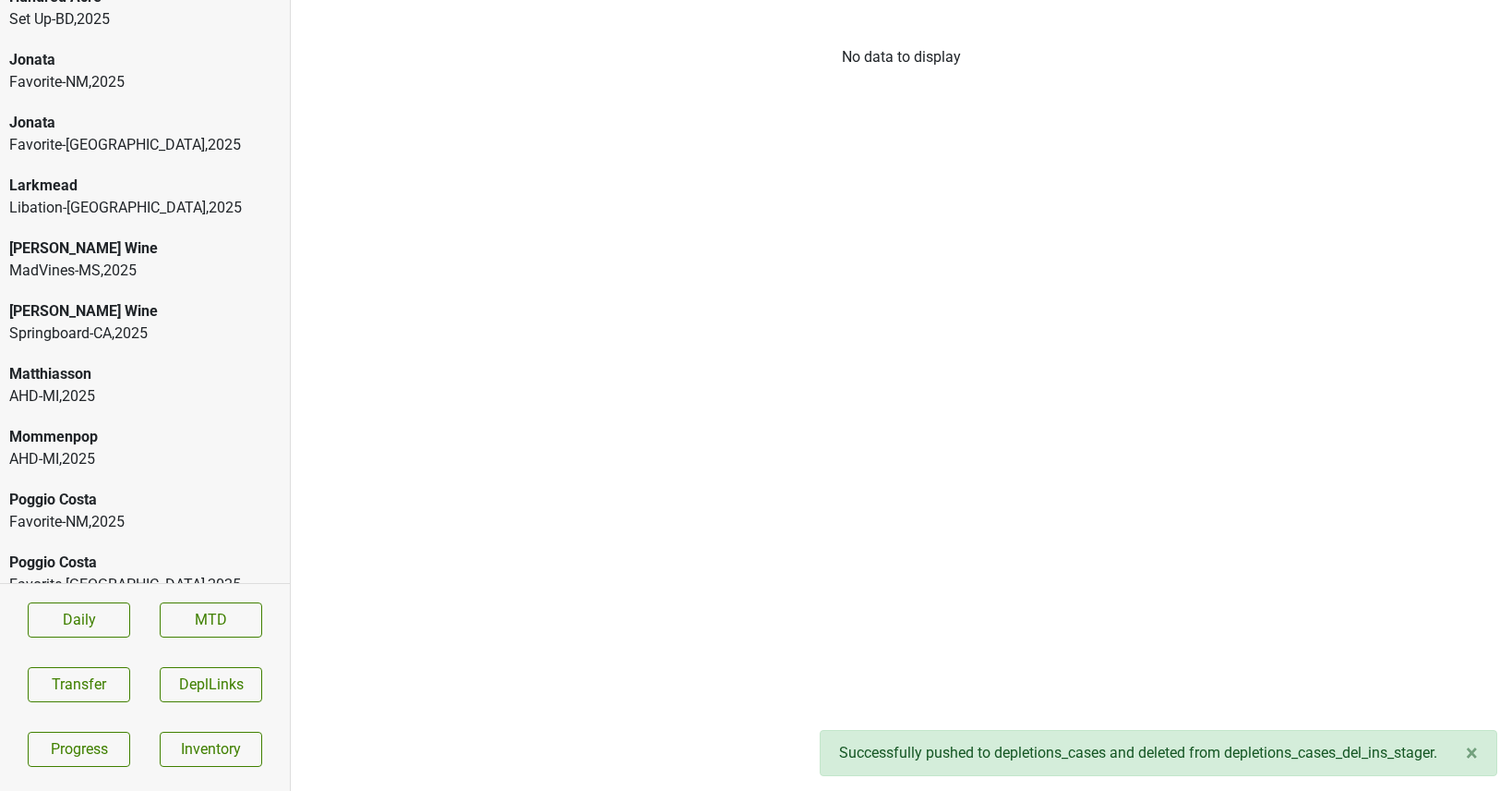
scroll to position [548, 0]
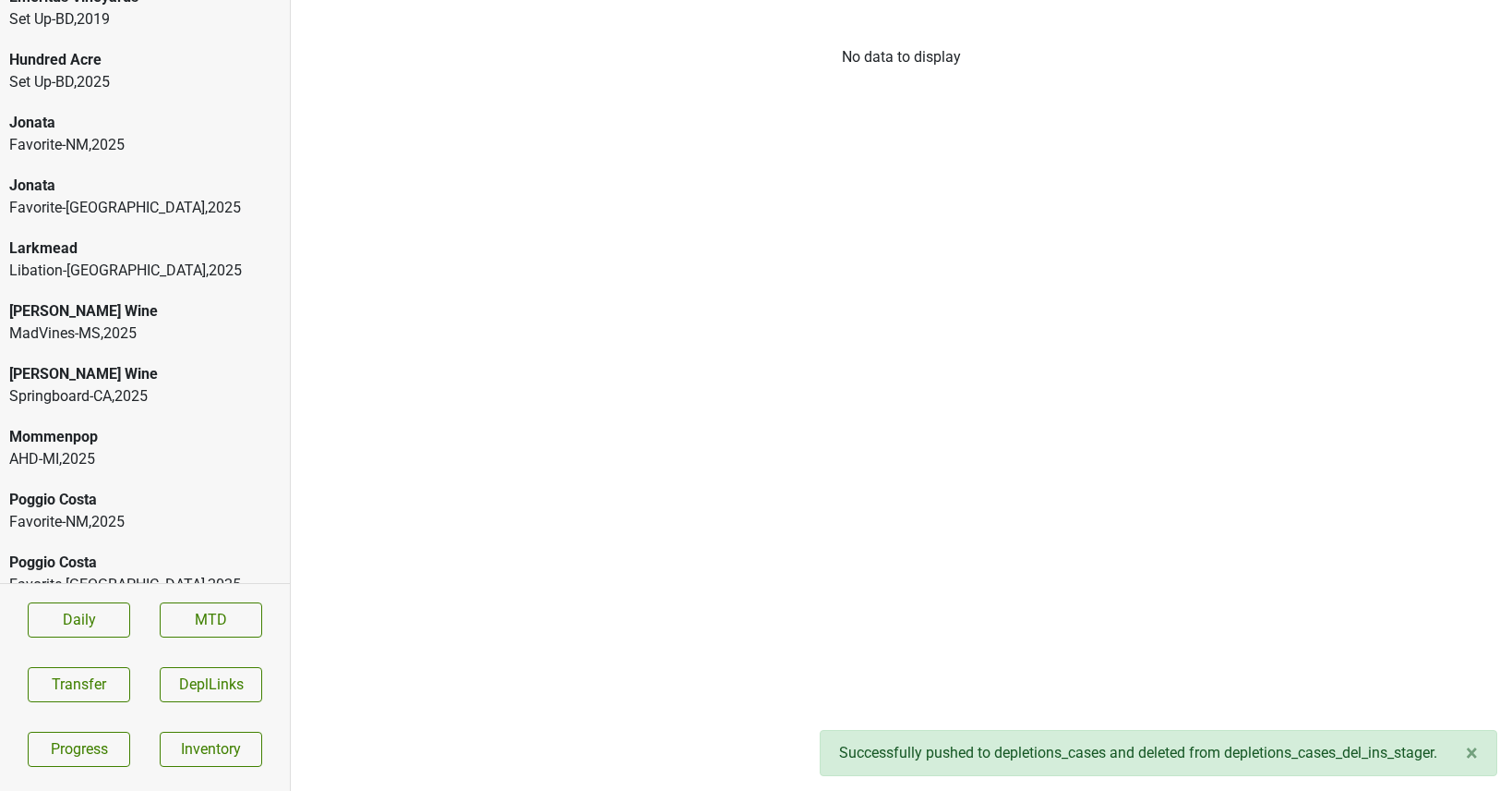
click at [118, 363] on div "[PERSON_NAME] Wine" at bounding box center [144, 374] width 271 height 22
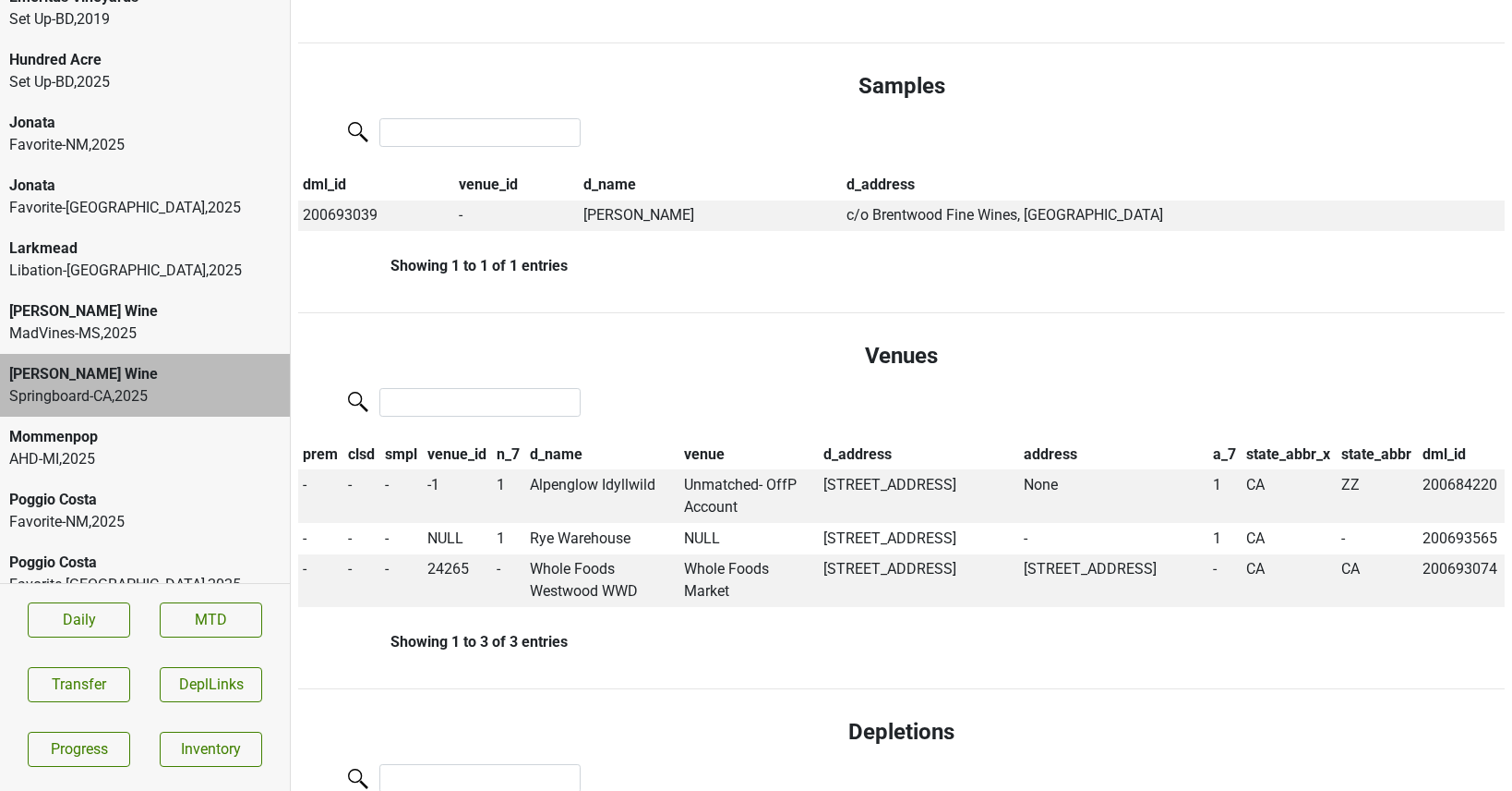
scroll to position [1096, 0]
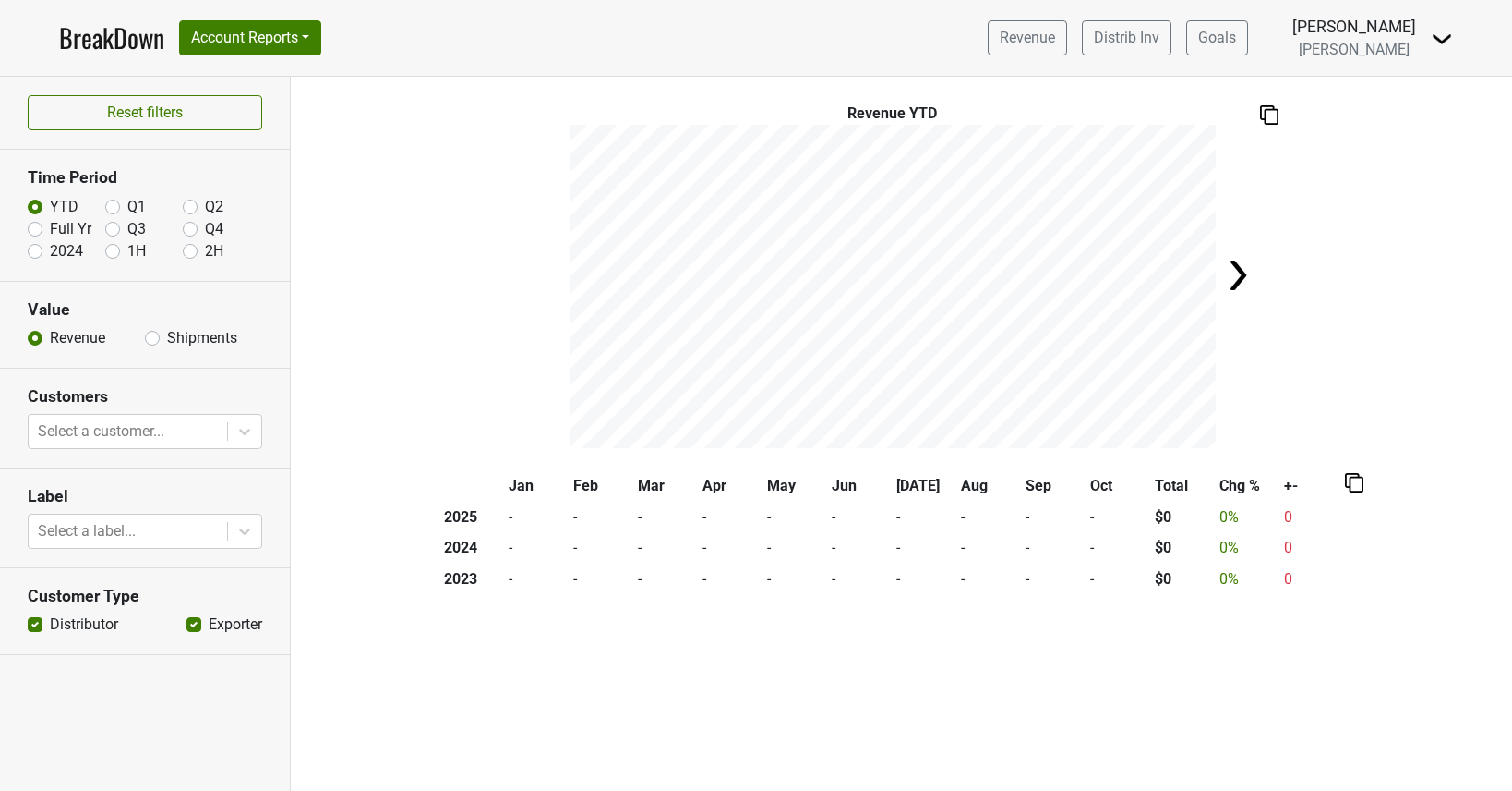
click at [1443, 32] on img at bounding box center [1442, 38] width 22 height 22
click at [1409, 108] on link "Logout" at bounding box center [1379, 104] width 146 height 29
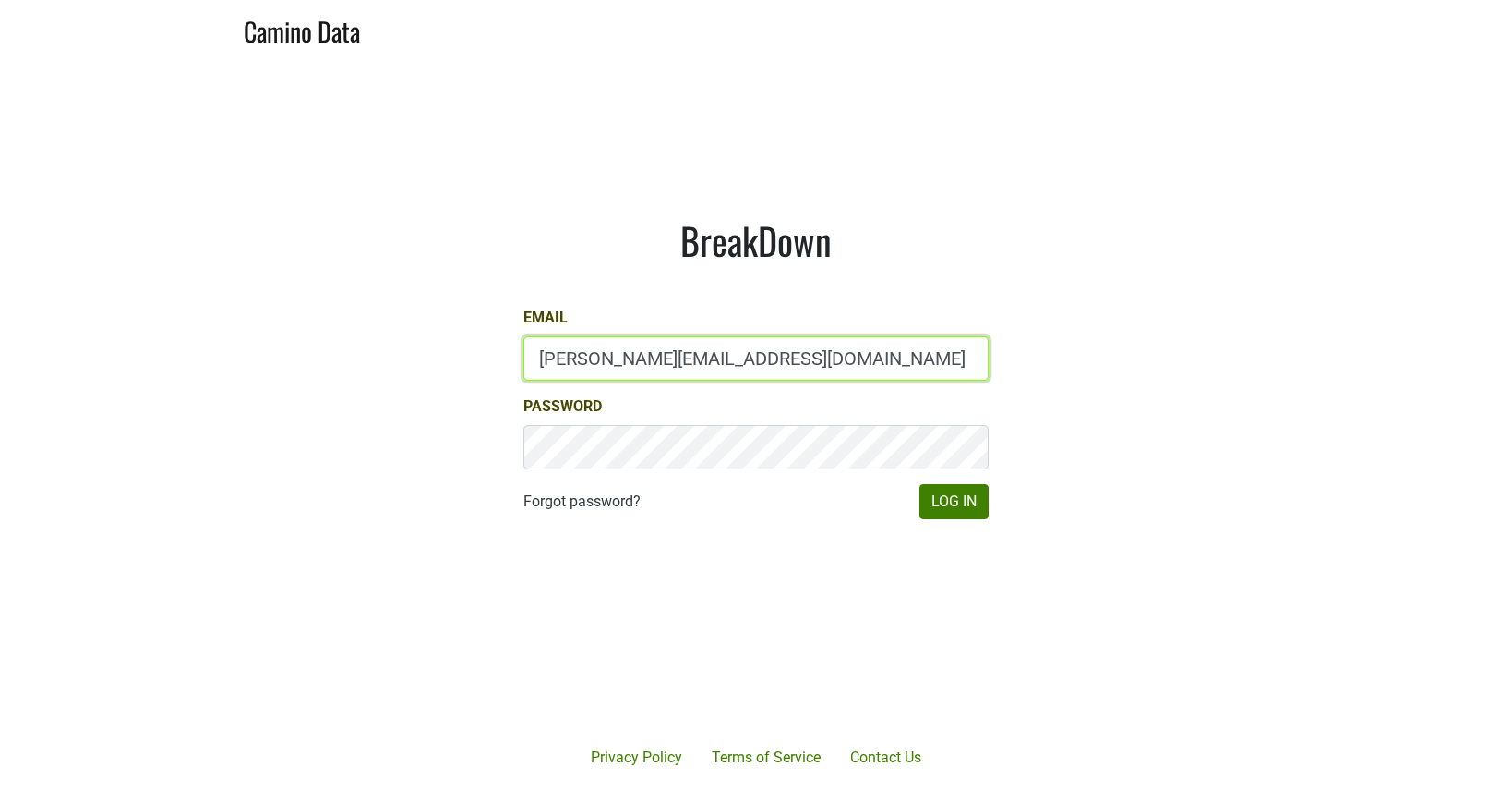
click at [734, 352] on input "jake@colgincellars.com" at bounding box center [756, 358] width 465 height 44
type input "morgan@petermichaelwinery.com"
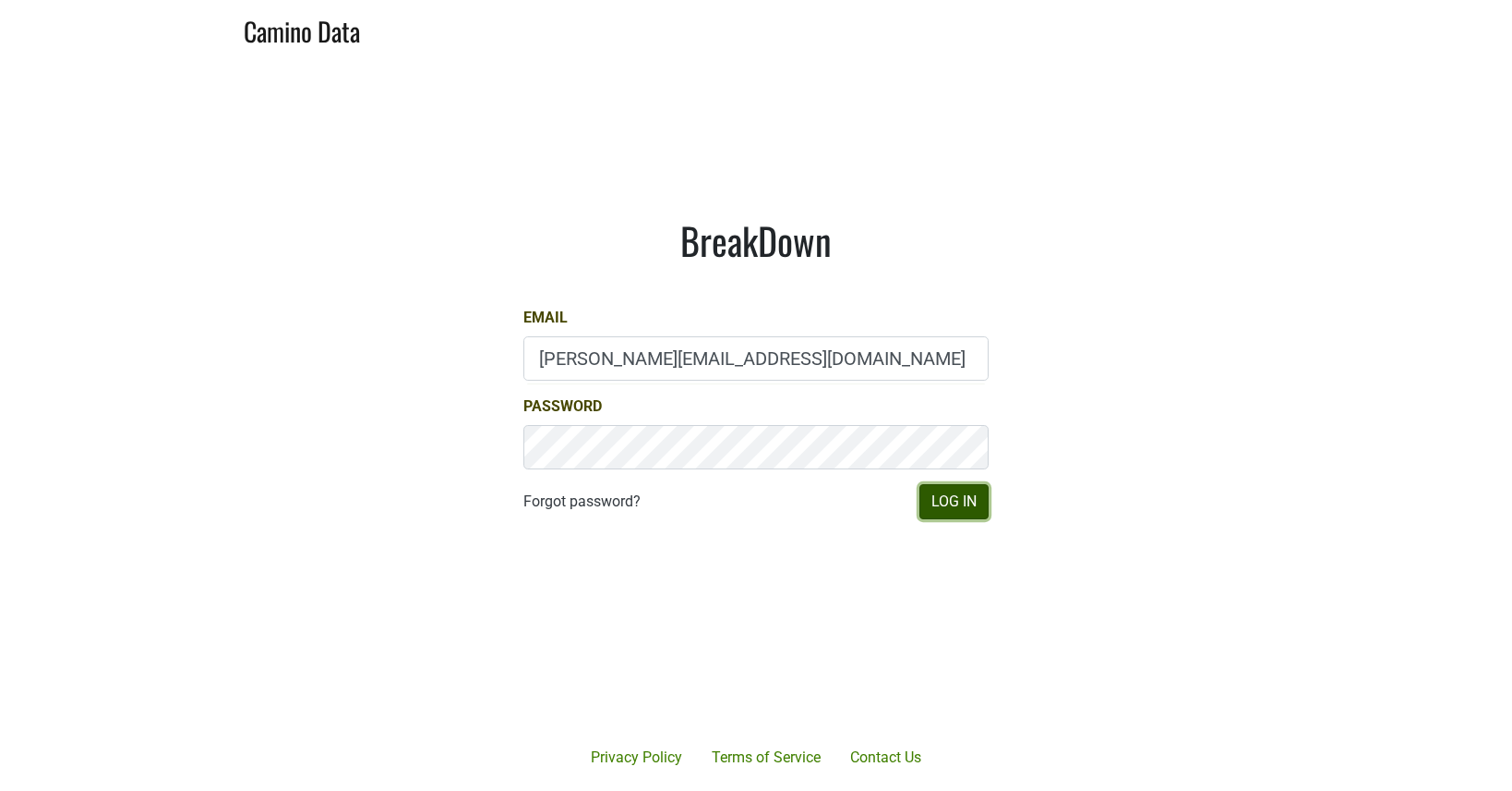
click at [922, 493] on button "Log In" at bounding box center [953, 501] width 69 height 35
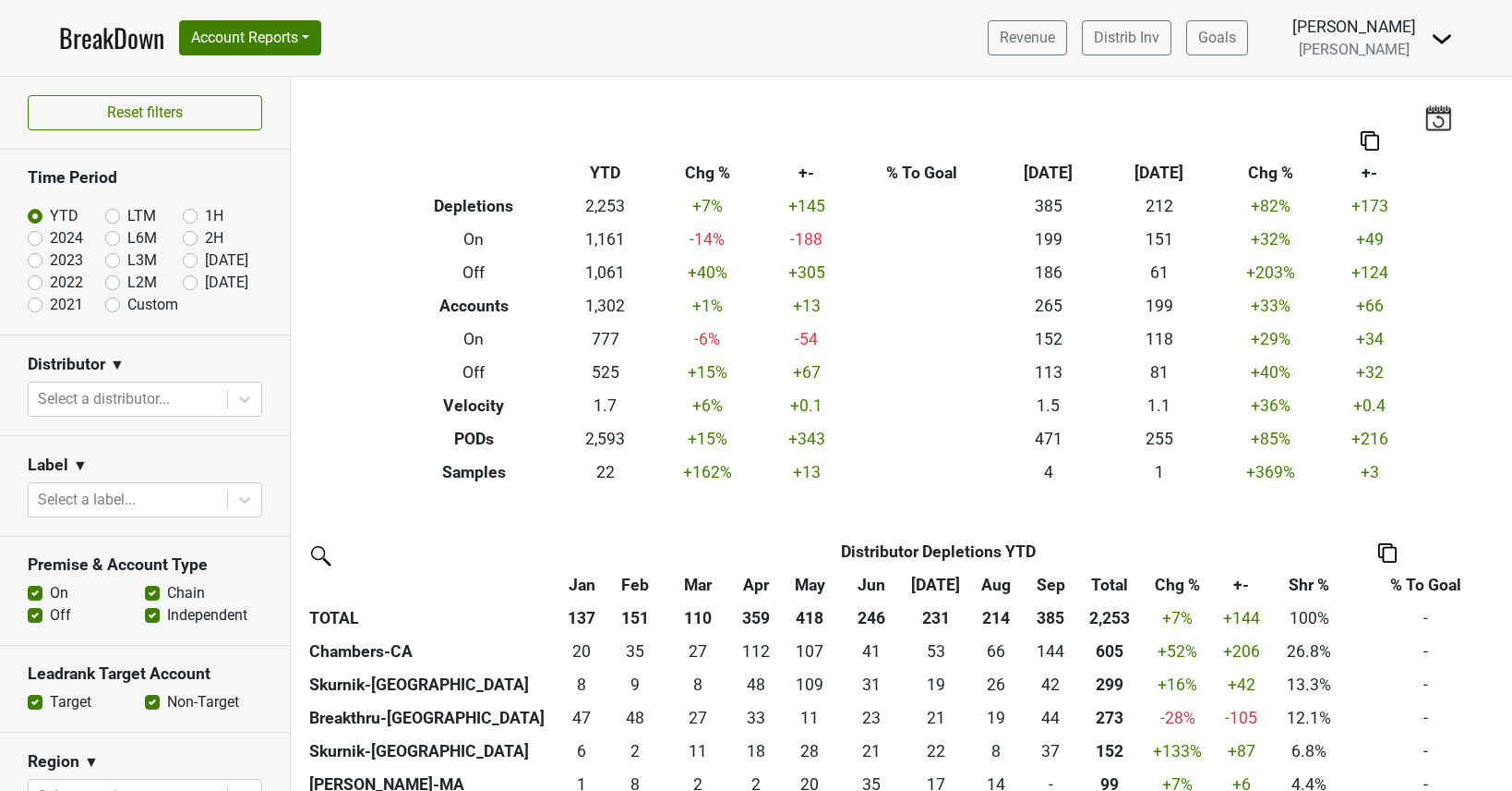
click at [1437, 44] on img at bounding box center [1442, 38] width 22 height 22
click at [1396, 90] on link "Open Leadrank" at bounding box center [1379, 104] width 146 height 29
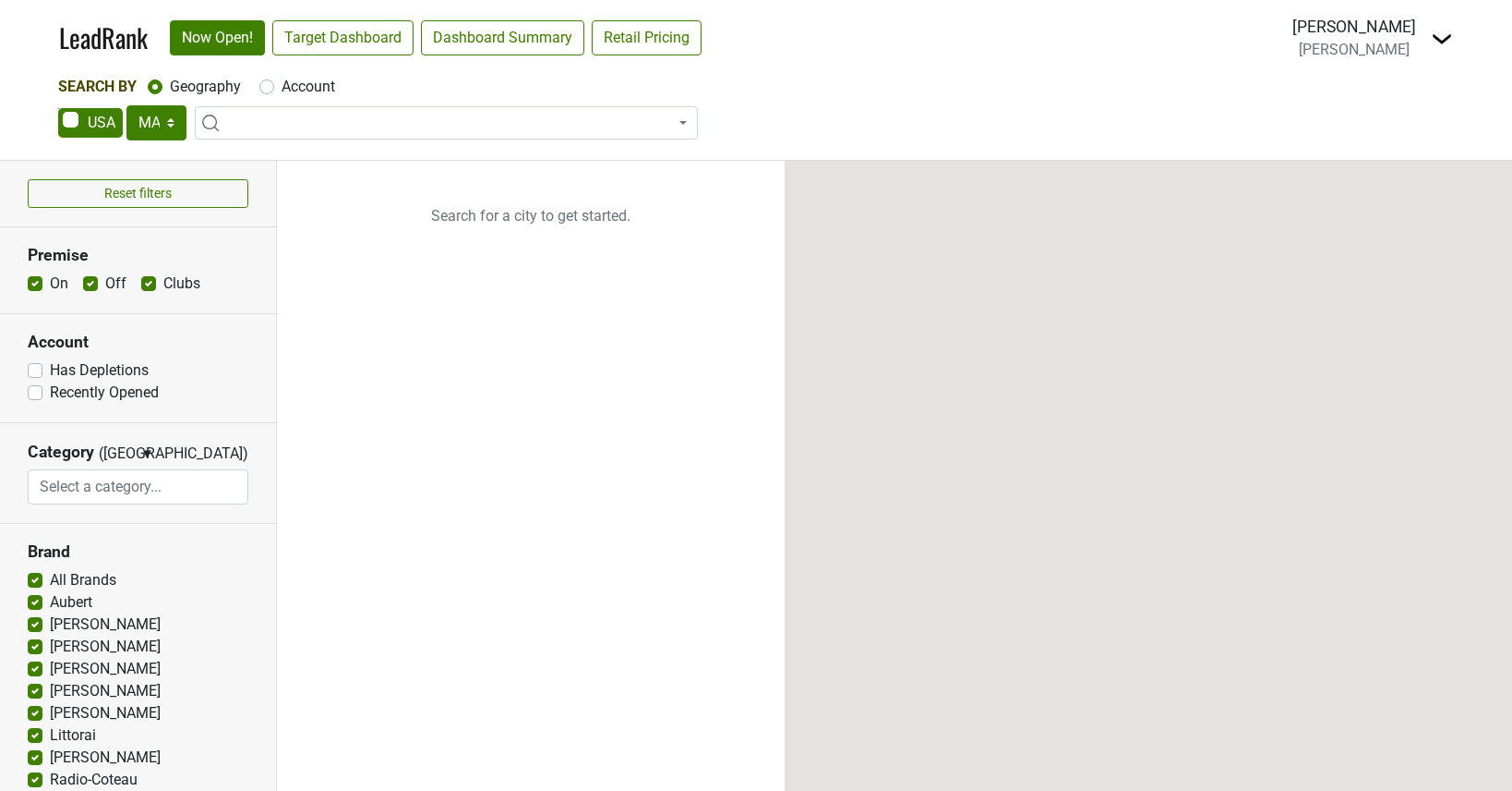
select select "MA"
select select
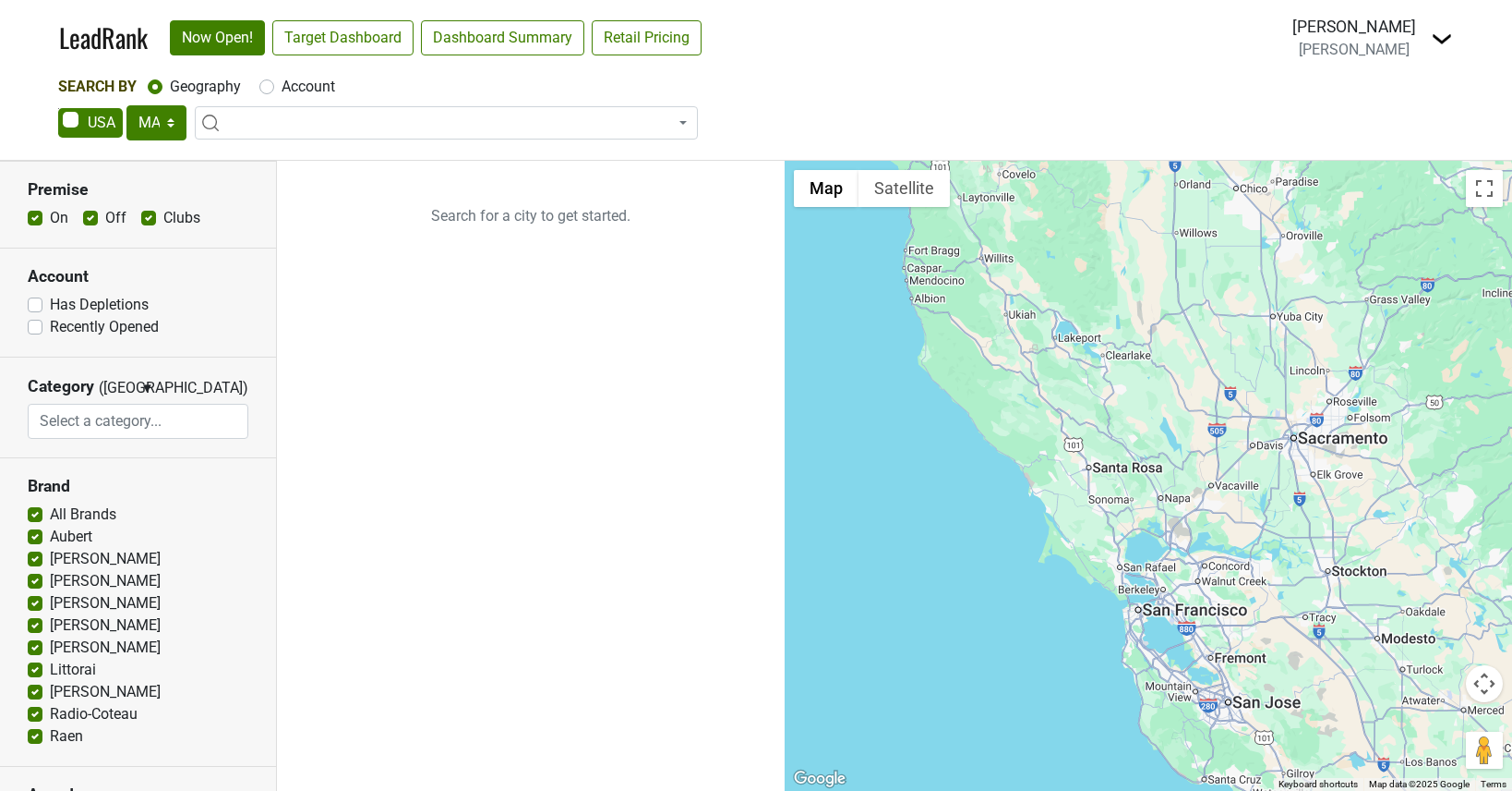
scroll to position [67, 0]
